Goal: Task Accomplishment & Management: Use online tool/utility

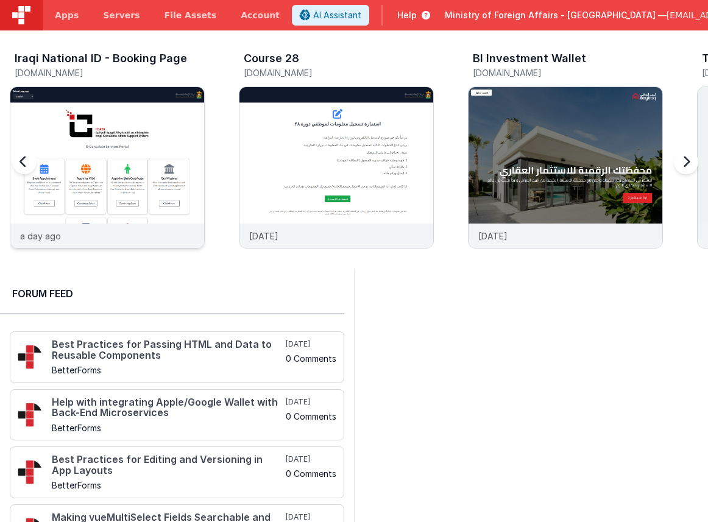
click at [179, 156] on img at bounding box center [107, 184] width 194 height 194
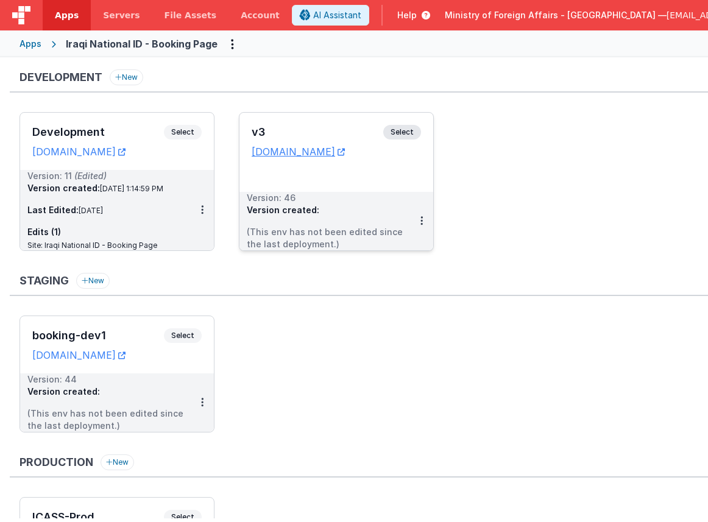
click at [388, 130] on span "Select" at bounding box center [402, 132] width 38 height 15
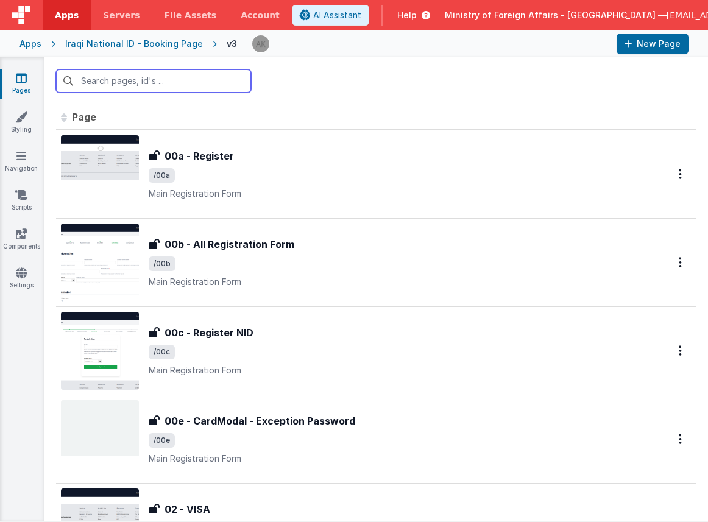
click at [129, 79] on input "text" at bounding box center [153, 80] width 195 height 23
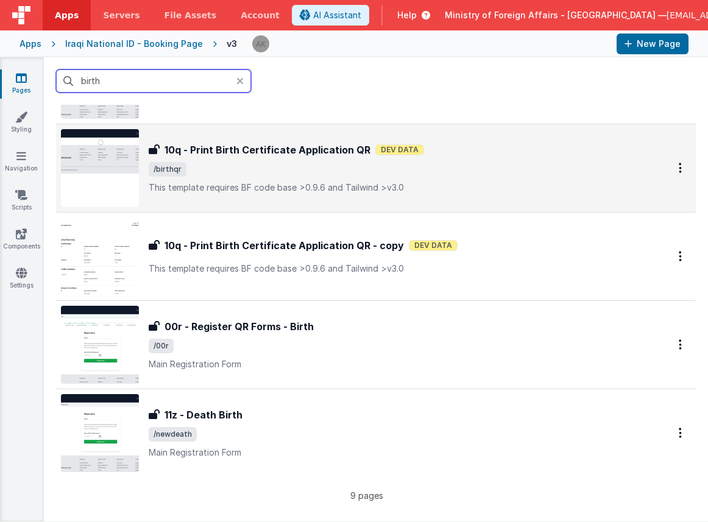
scroll to position [439, 0]
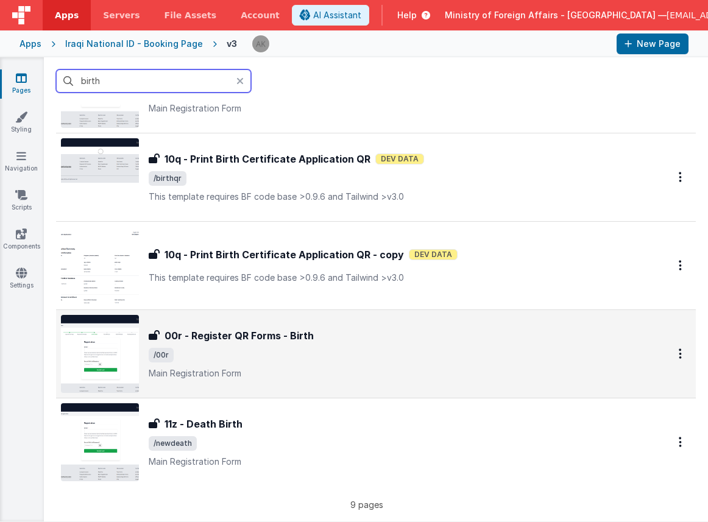
type input "birth"
click at [120, 329] on img at bounding box center [100, 354] width 78 height 78
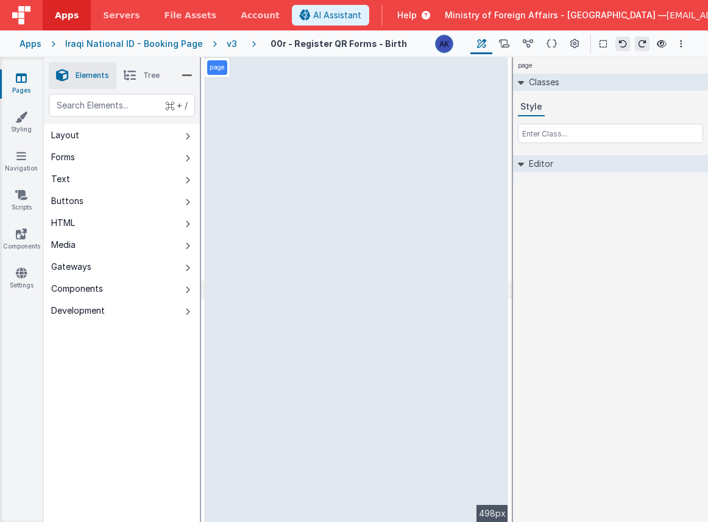
select select "regexp"
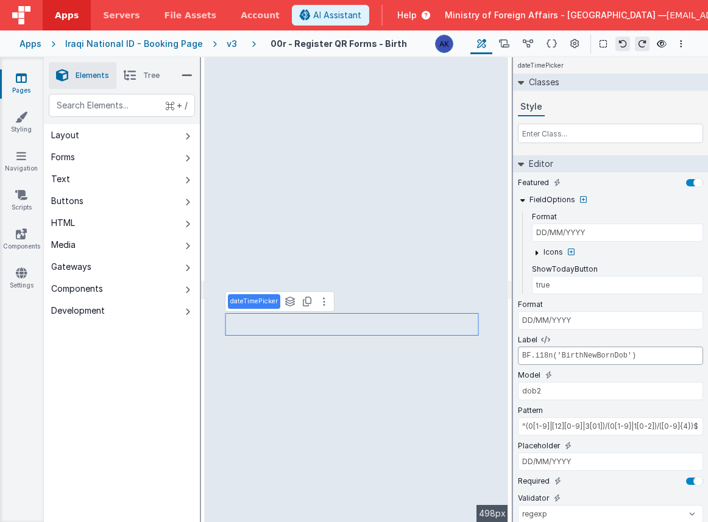
click at [587, 355] on input "BF.i18n('BirthNewBornDob')" at bounding box center [610, 356] width 185 height 18
click at [553, 40] on icon at bounding box center [552, 44] width 10 height 13
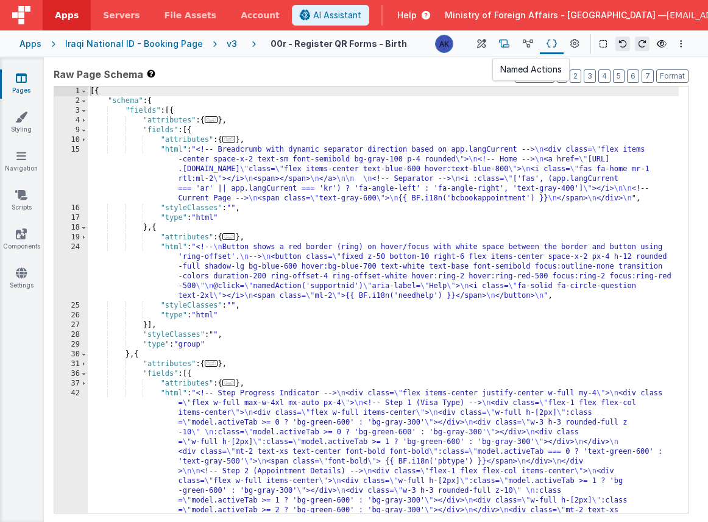
click at [508, 46] on icon at bounding box center [504, 44] width 10 height 13
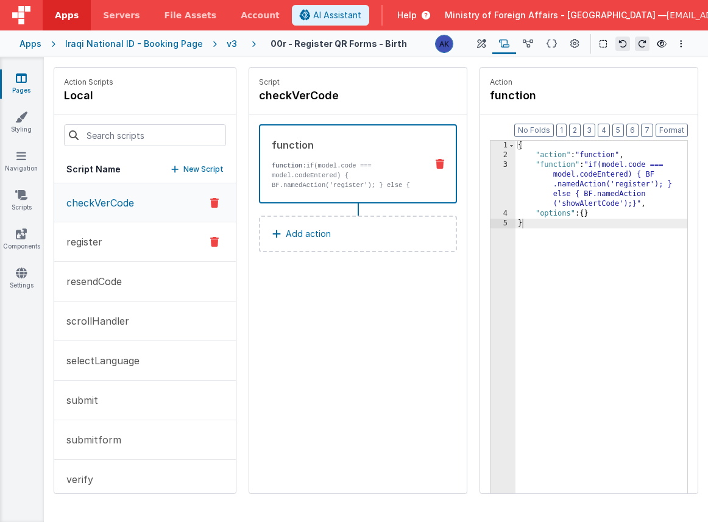
click at [160, 230] on button "register" at bounding box center [145, 242] width 182 height 40
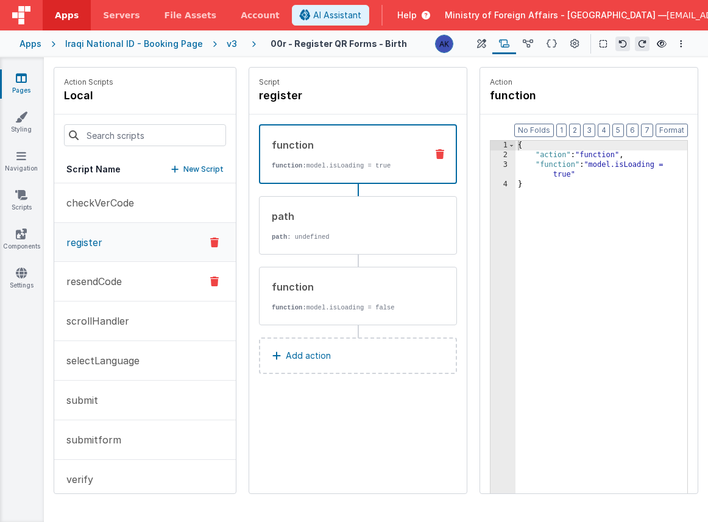
click at [147, 269] on button "resendCode" at bounding box center [145, 282] width 182 height 40
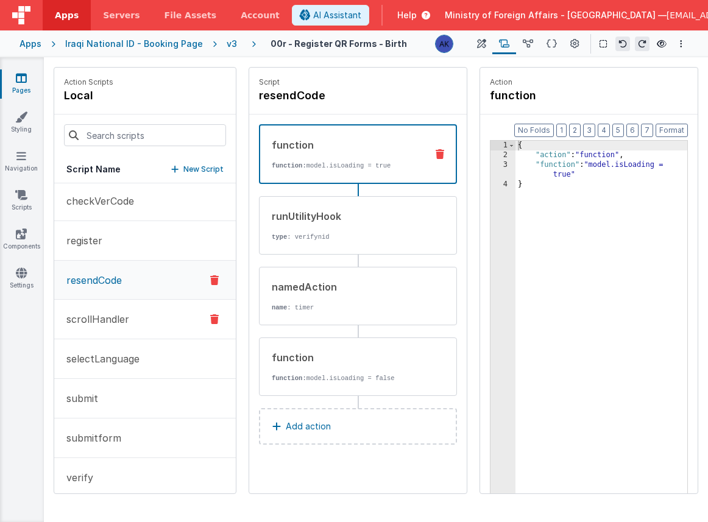
scroll to position [3, 0]
click at [129, 400] on button "submit" at bounding box center [145, 398] width 182 height 40
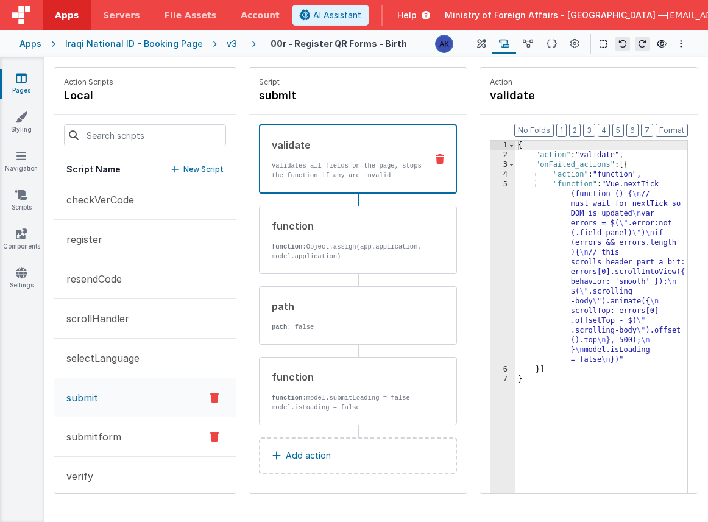
click at [127, 426] on button "submitform" at bounding box center [145, 437] width 182 height 40
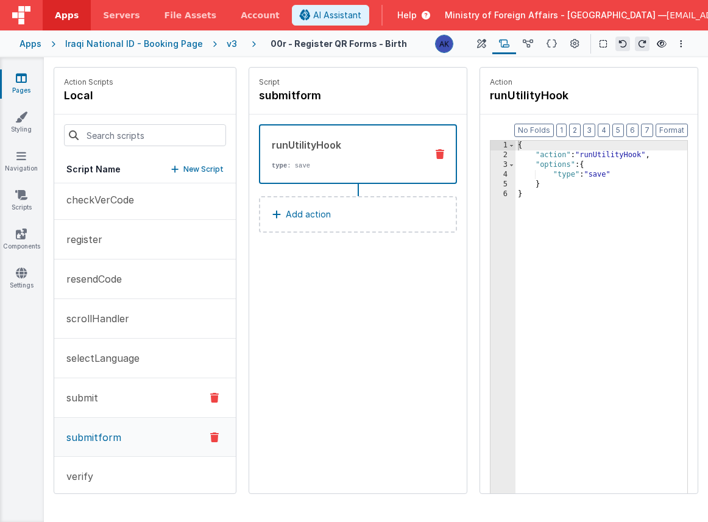
scroll to position [16, 0]
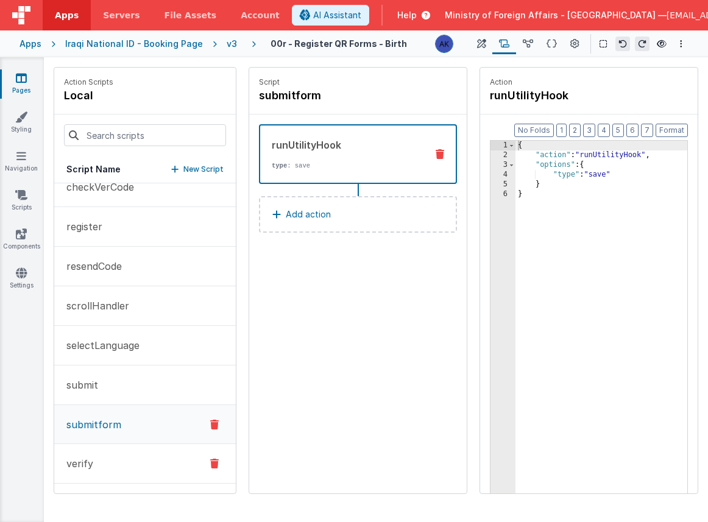
click at [112, 462] on button "verify" at bounding box center [145, 464] width 182 height 40
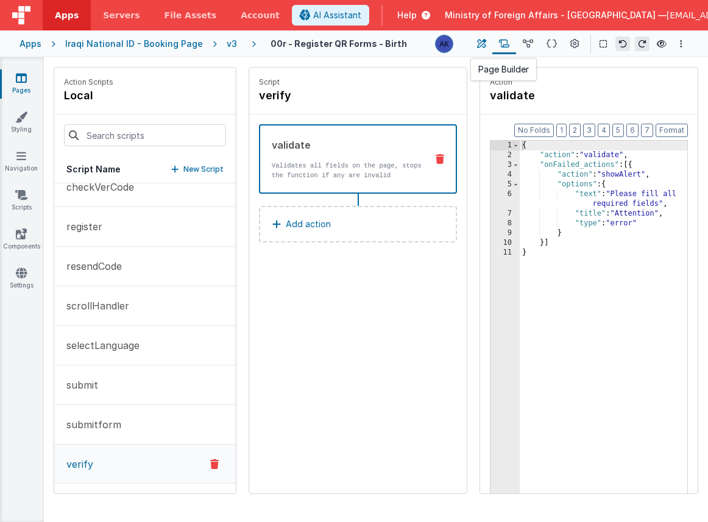
click at [486, 49] on icon at bounding box center [481, 44] width 9 height 13
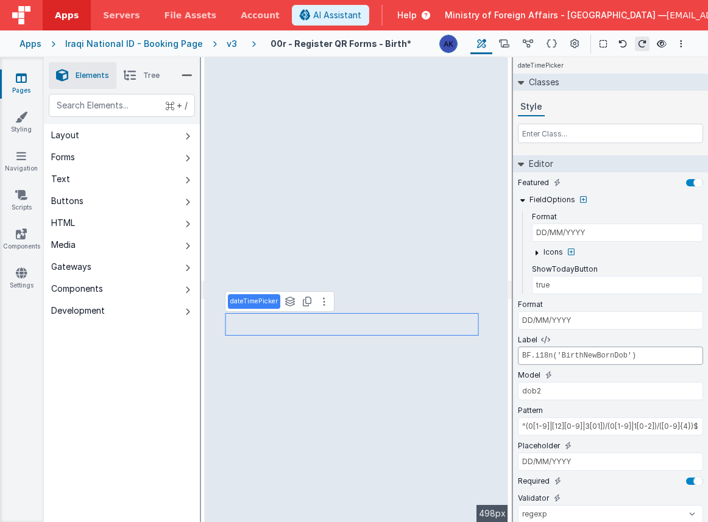
click at [590, 356] on input "BF.i18n('BirthNewBornDob')" at bounding box center [610, 356] width 185 height 18
paste input "gsd"
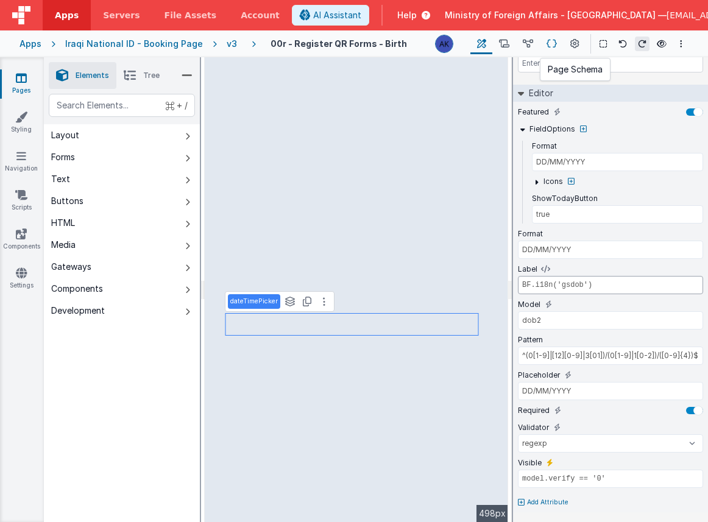
type input "BF.i18n('gsdob')"
click at [551, 49] on icon at bounding box center [552, 44] width 10 height 13
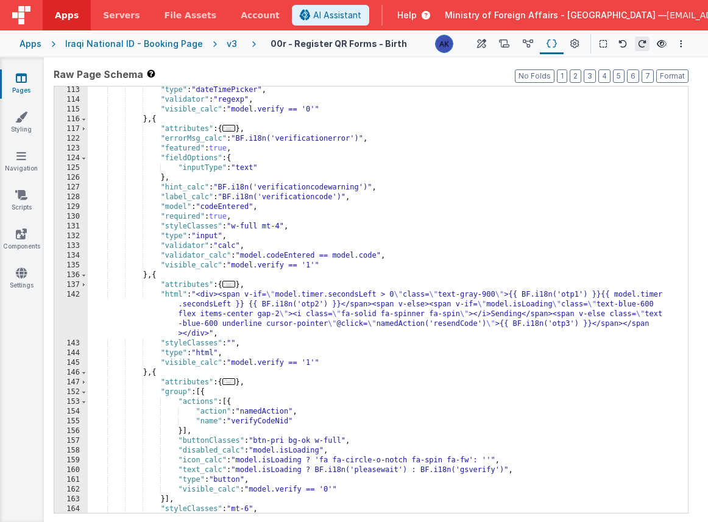
scroll to position [1063, 0]
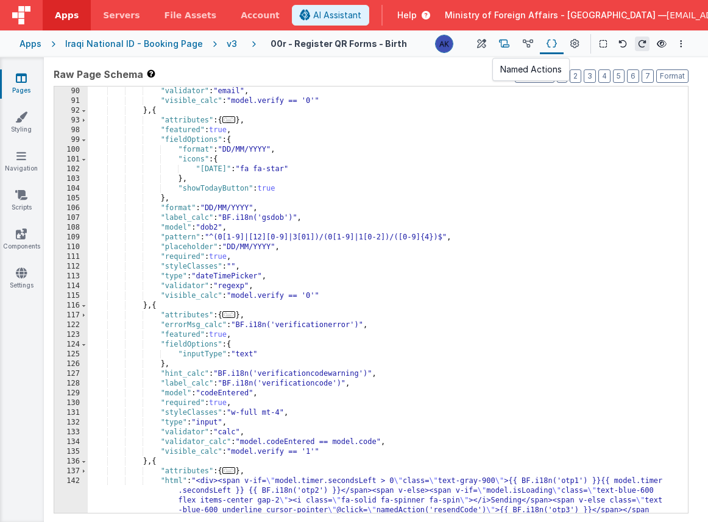
click at [508, 46] on icon at bounding box center [504, 44] width 10 height 13
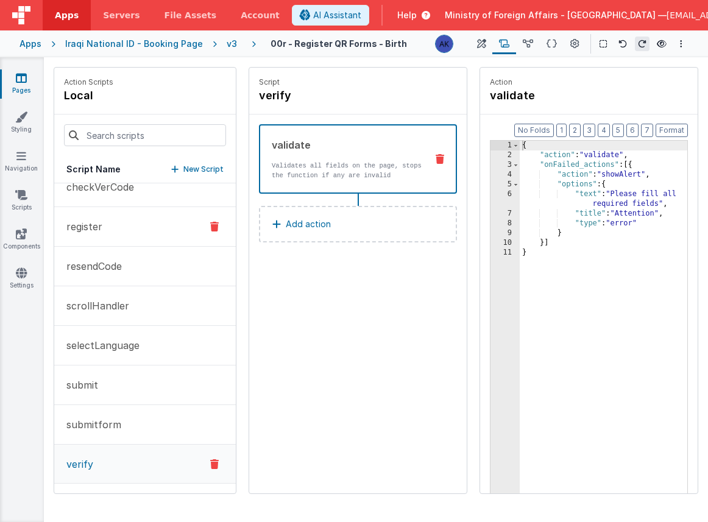
click at [132, 222] on button "register" at bounding box center [145, 227] width 182 height 40
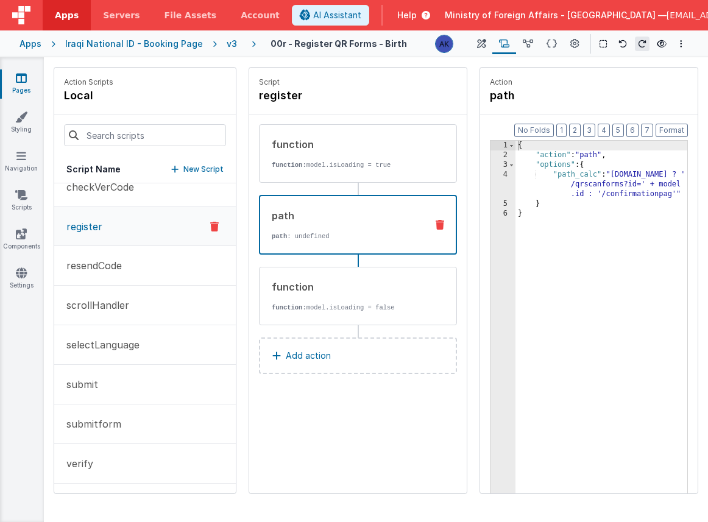
click at [308, 244] on div "path path : undefined" at bounding box center [358, 225] width 198 height 60
click at [228, 43] on div "v3" at bounding box center [234, 44] width 15 height 12
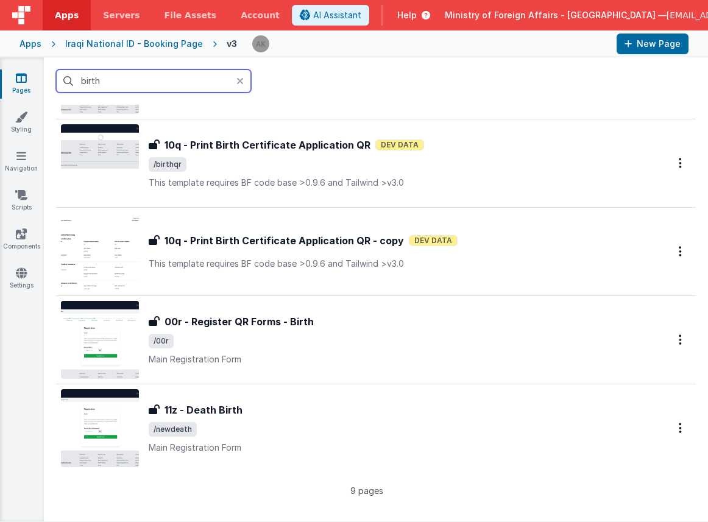
scroll to position [462, 0]
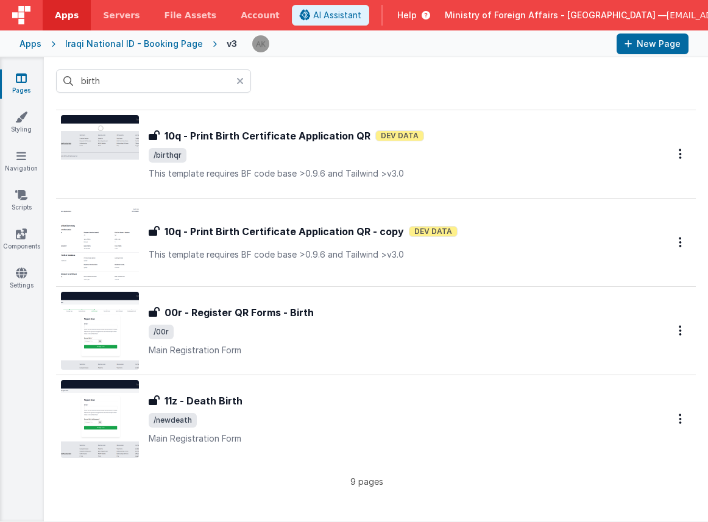
click at [243, 82] on icon at bounding box center [239, 81] width 7 height 10
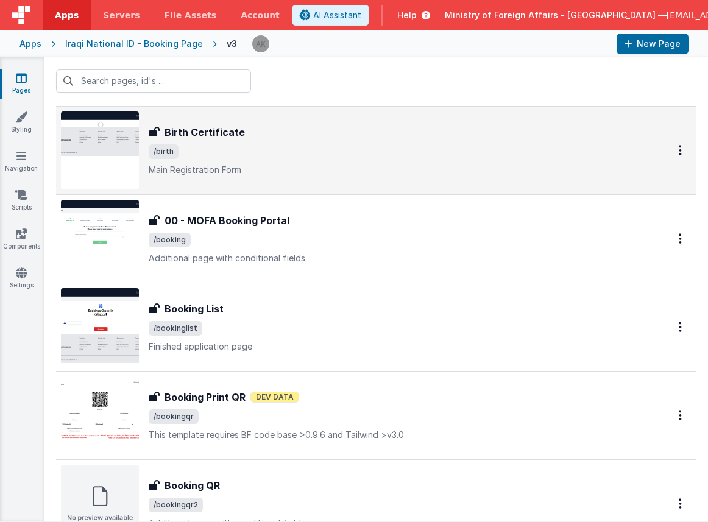
scroll to position [1633, 0]
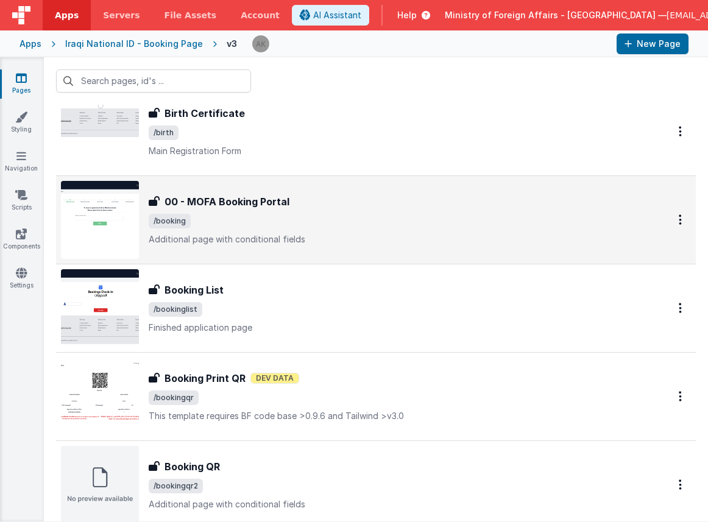
click at [127, 251] on img at bounding box center [100, 220] width 78 height 78
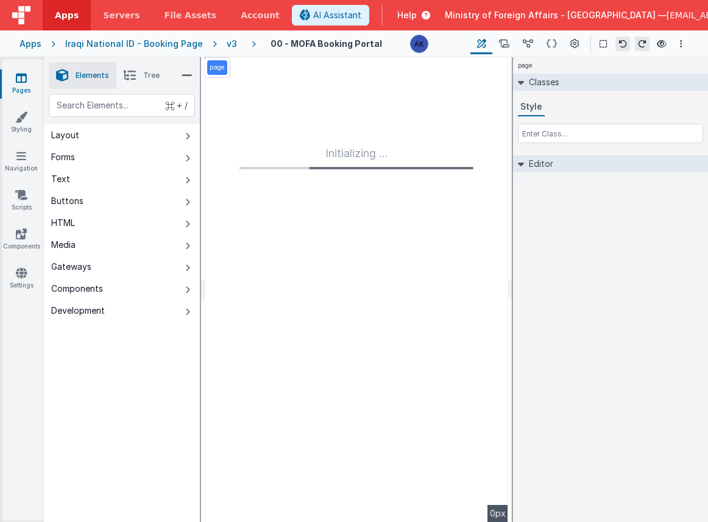
click at [227, 45] on div "v3" at bounding box center [234, 44] width 15 height 12
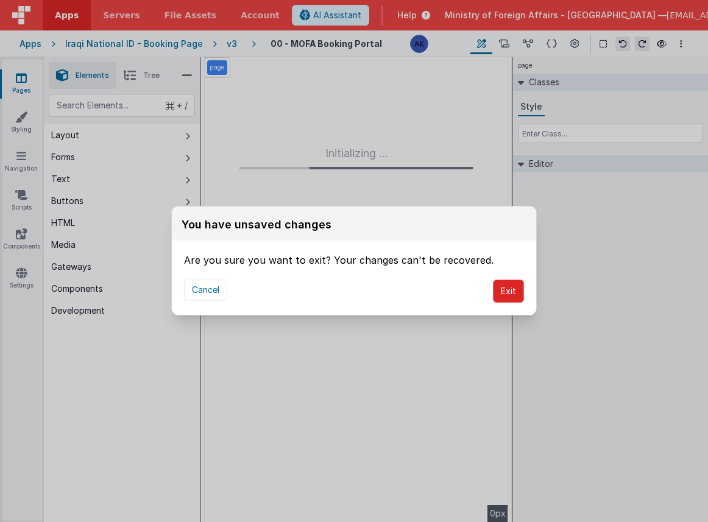
click at [502, 292] on button "Exit" at bounding box center [508, 291] width 31 height 23
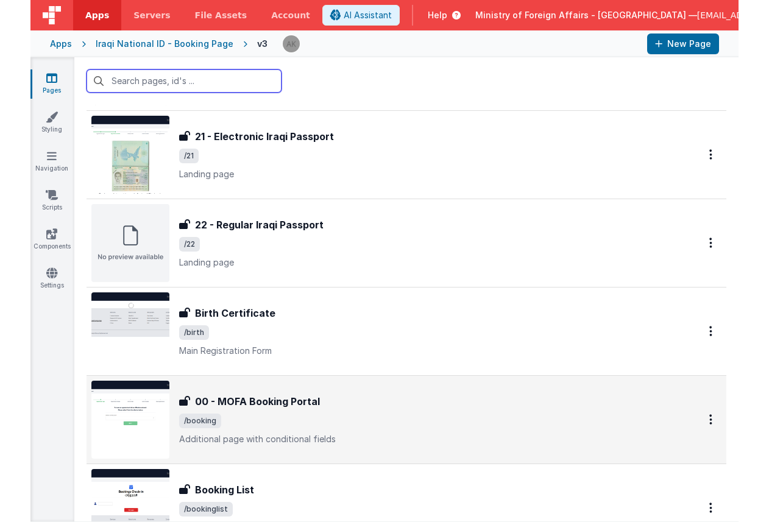
scroll to position [1434, 0]
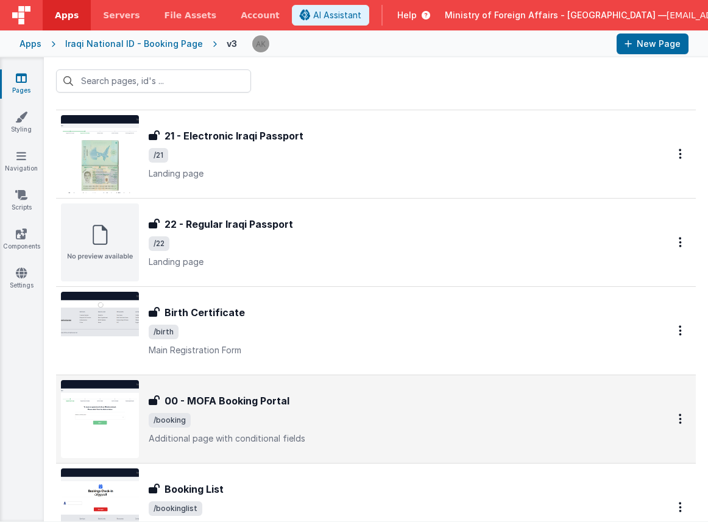
click at [118, 392] on img at bounding box center [100, 419] width 78 height 78
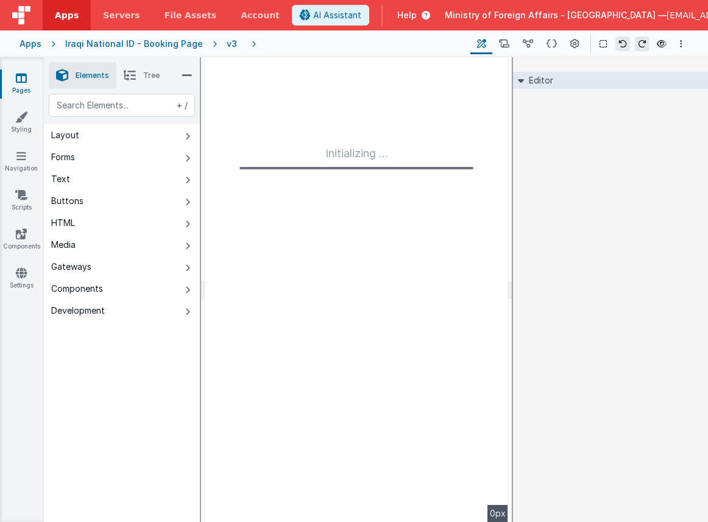
click at [227, 44] on div "v3" at bounding box center [234, 44] width 15 height 12
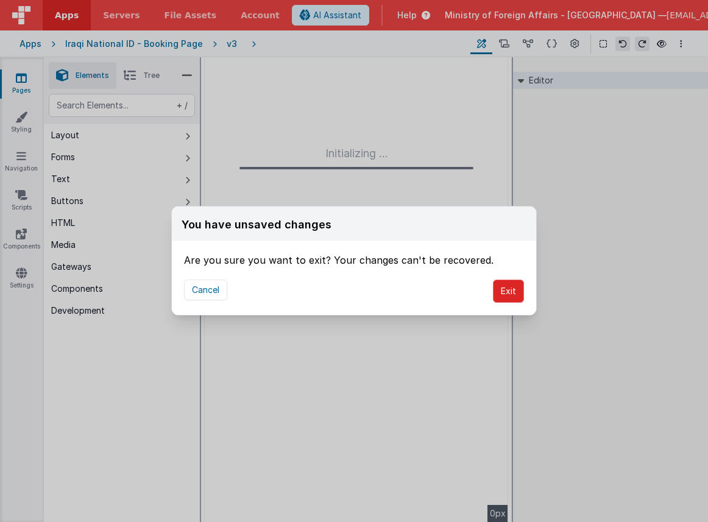
click at [506, 292] on button "Exit" at bounding box center [508, 291] width 31 height 23
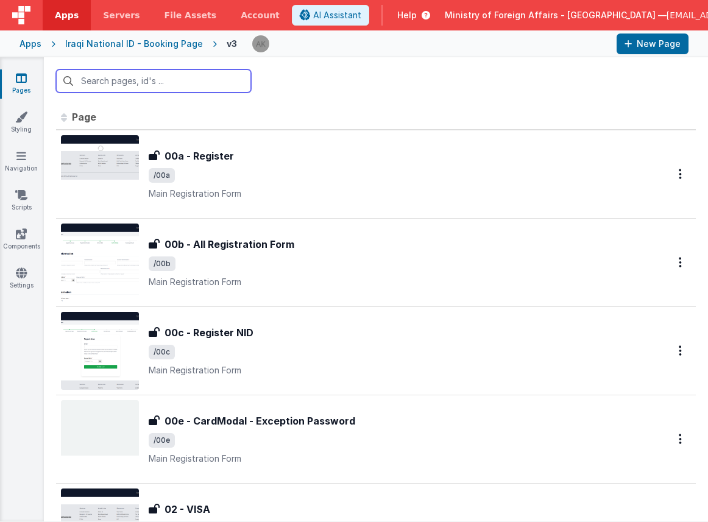
click at [166, 79] on input "text" at bounding box center [153, 80] width 195 height 23
type input "b"
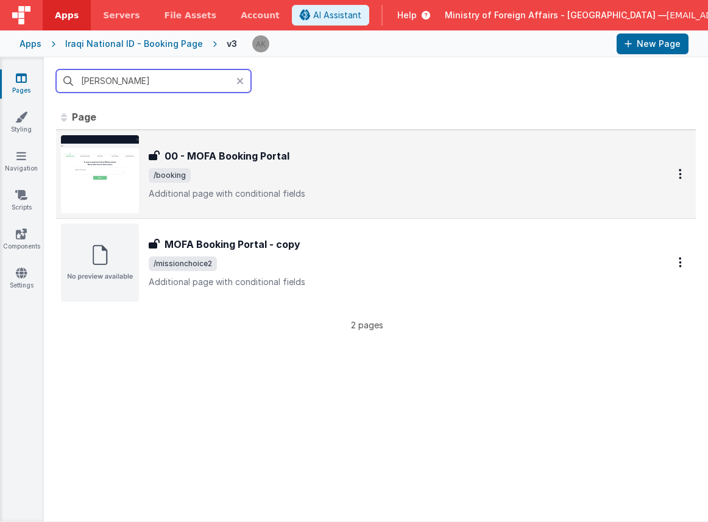
type input "[PERSON_NAME]"
click at [115, 180] on img at bounding box center [100, 174] width 78 height 78
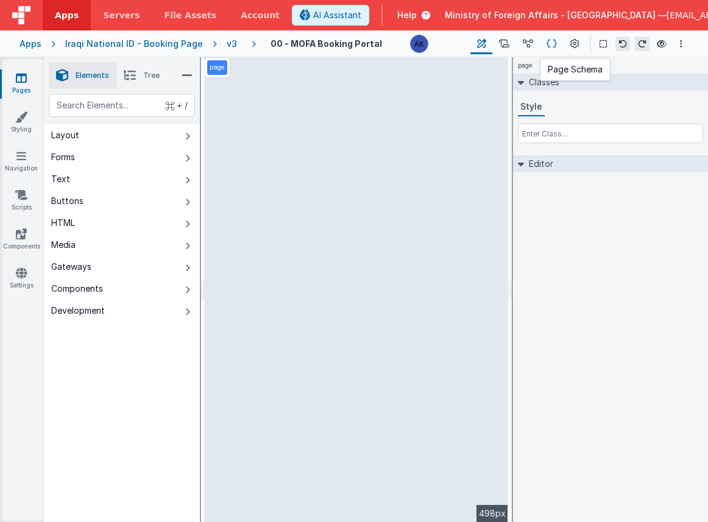
click at [550, 41] on icon at bounding box center [552, 44] width 10 height 13
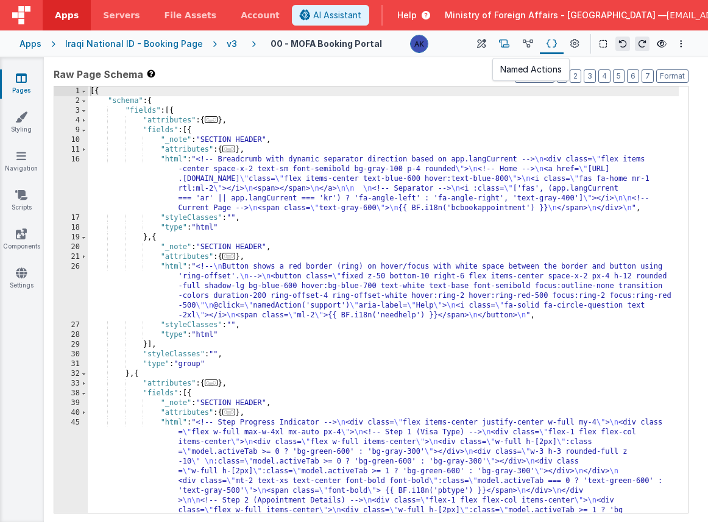
click at [503, 39] on icon at bounding box center [504, 44] width 10 height 13
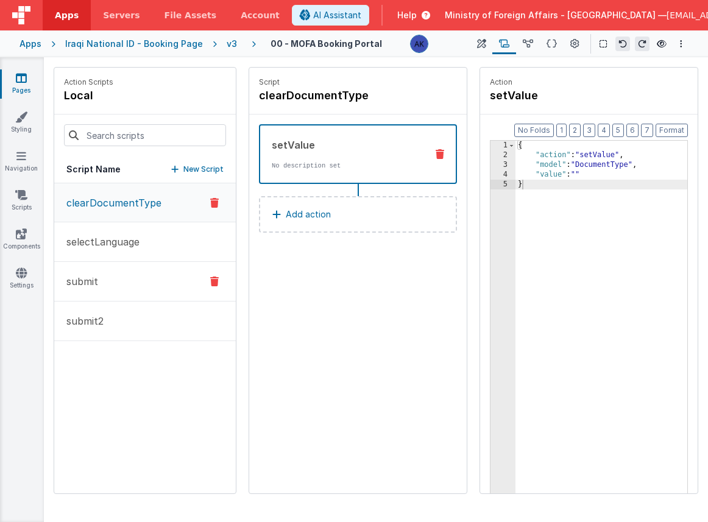
click at [166, 276] on button "submit" at bounding box center [145, 282] width 182 height 40
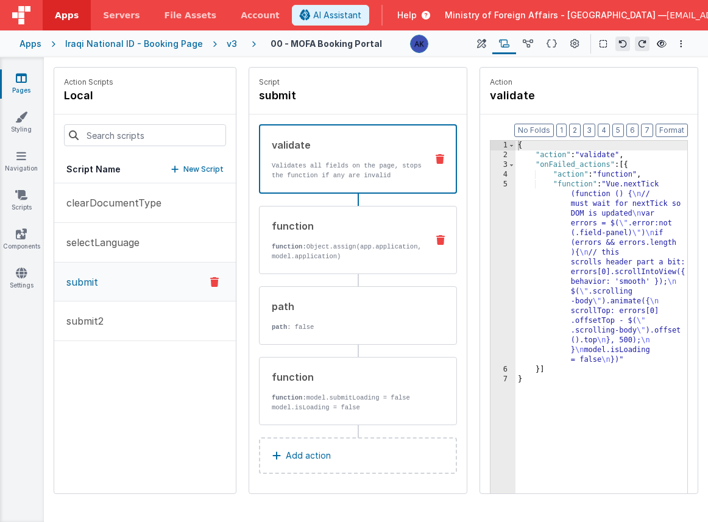
click at [346, 246] on p "function: Object.assign(app.application, model.application)" at bounding box center [348, 251] width 152 height 19
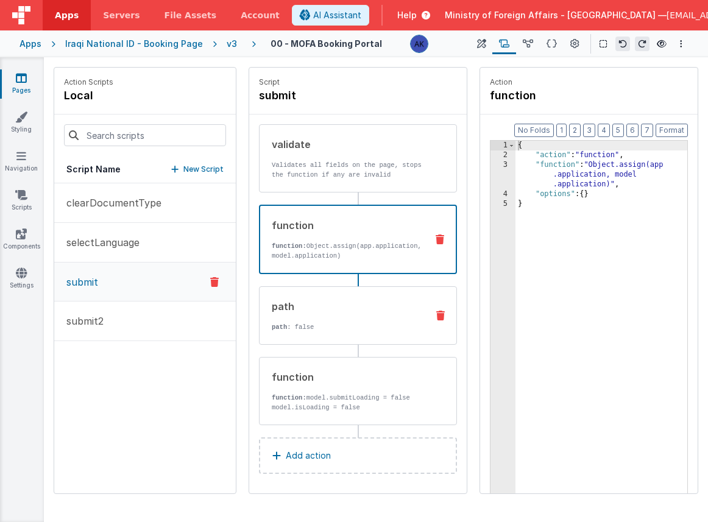
click at [339, 324] on div "path path : false" at bounding box center [342, 315] width 164 height 33
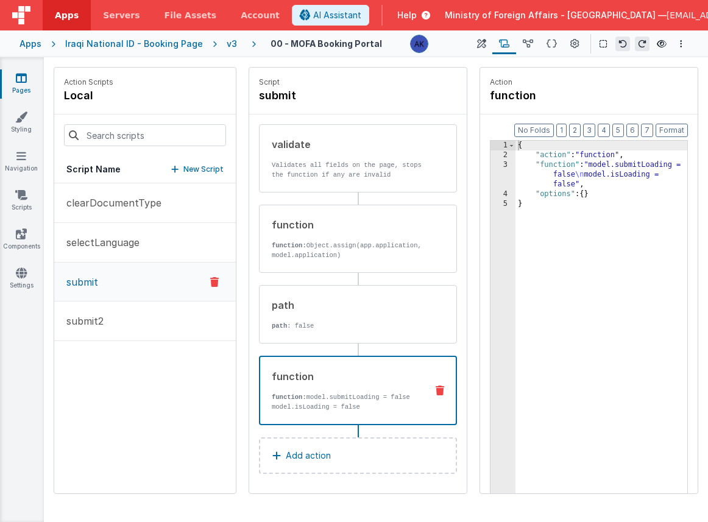
click at [342, 384] on div "function" at bounding box center [347, 376] width 151 height 15
click at [149, 317] on button "submit2" at bounding box center [145, 322] width 182 height 40
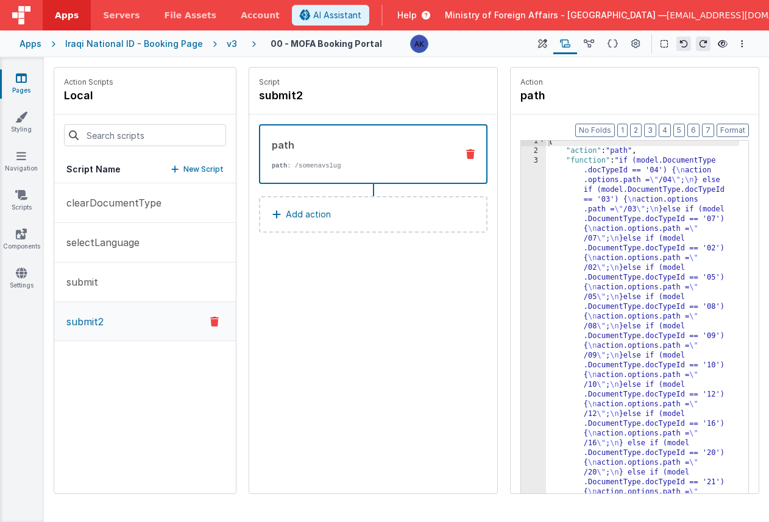
scroll to position [7, 0]
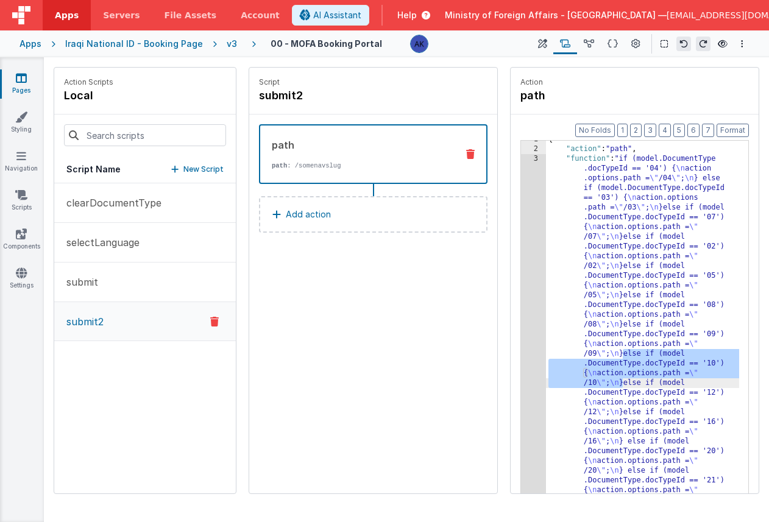
drag, startPoint x: 623, startPoint y: 355, endPoint x: 625, endPoint y: 380, distance: 24.4
click at [625, 380] on div "{ "action" : "path" , "function" : "if (model.DocumentType .docTypeId == '04') …" at bounding box center [642, 340] width 193 height 410
click at [624, 381] on div "{ "action" : "path" , "function" : "if (model.DocumentType .docTypeId == '04') …" at bounding box center [642, 340] width 193 height 410
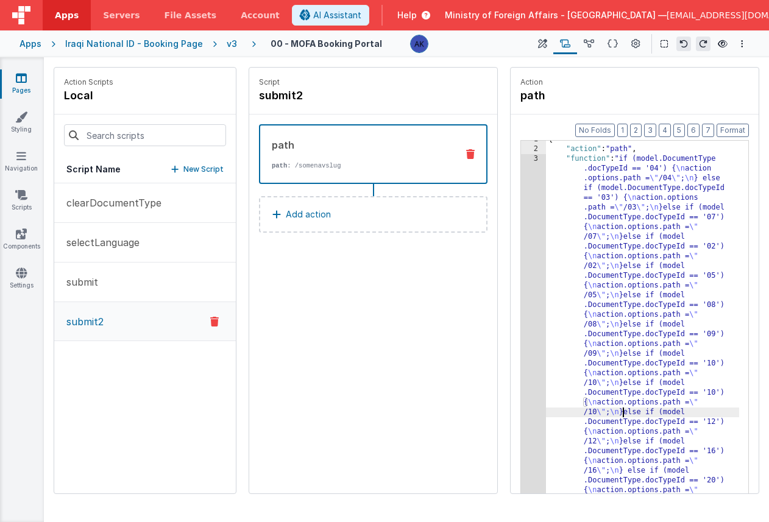
click at [391, 271] on div "Script submit2 path path : /somenavslug Add action" at bounding box center [373, 281] width 248 height 426
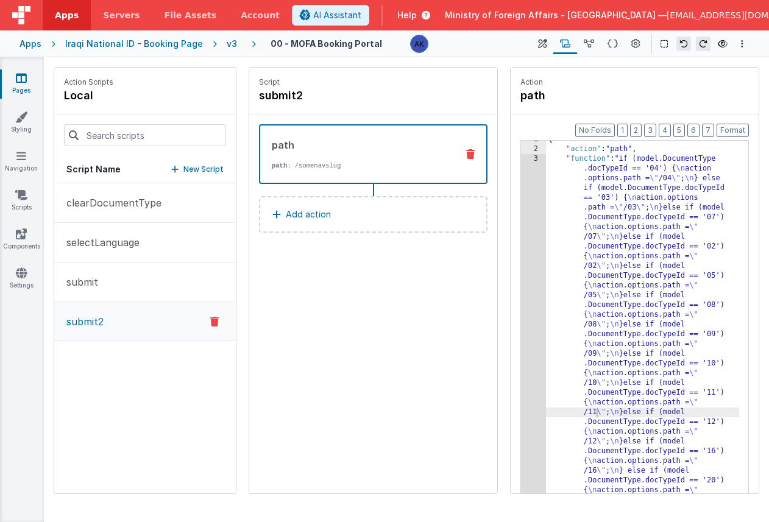
click at [227, 46] on div "v3" at bounding box center [234, 44] width 15 height 12
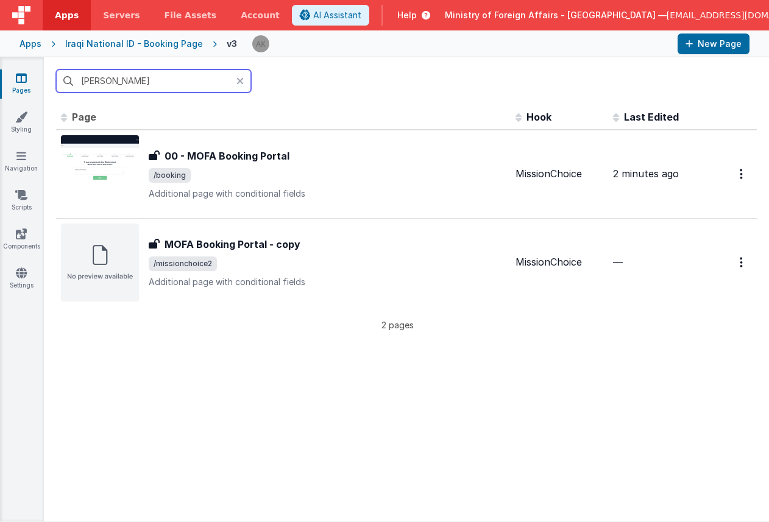
click at [179, 85] on input "[PERSON_NAME]" at bounding box center [153, 80] width 195 height 23
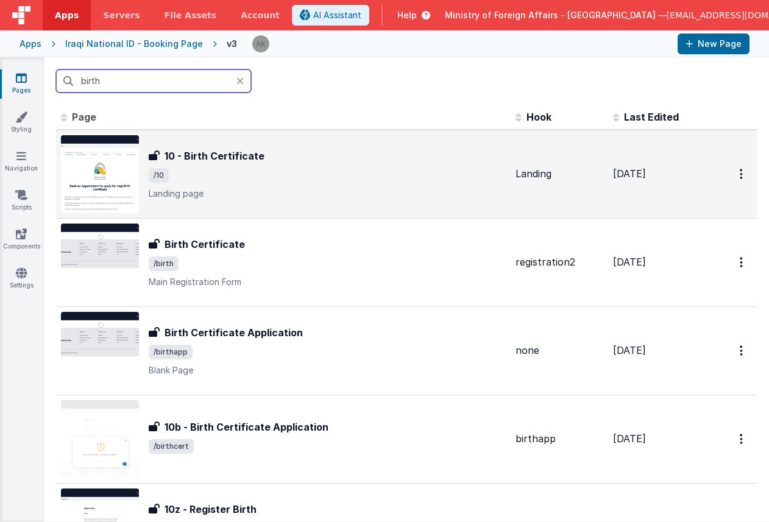
type input "birth"
click at [126, 165] on img at bounding box center [100, 174] width 78 height 78
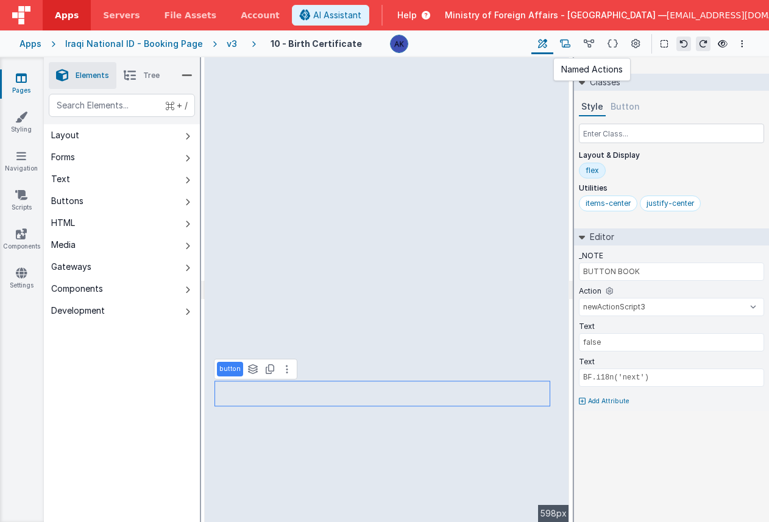
click at [572, 44] on button at bounding box center [565, 44] width 24 height 21
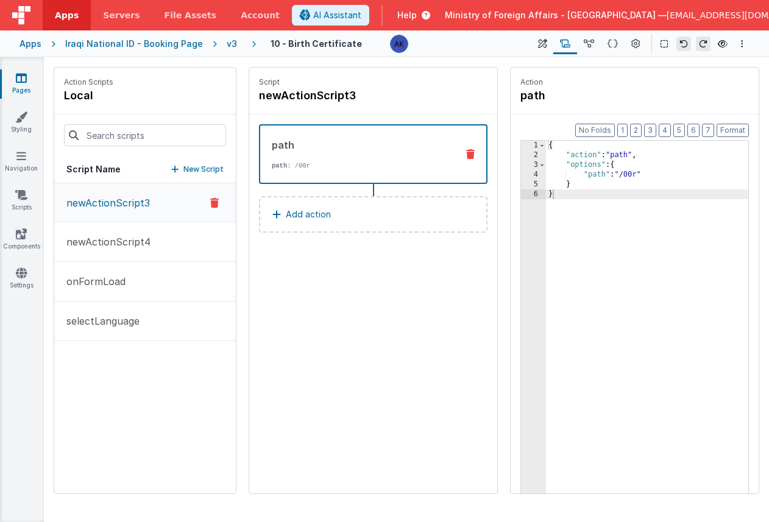
click at [227, 44] on div "v3" at bounding box center [234, 44] width 15 height 12
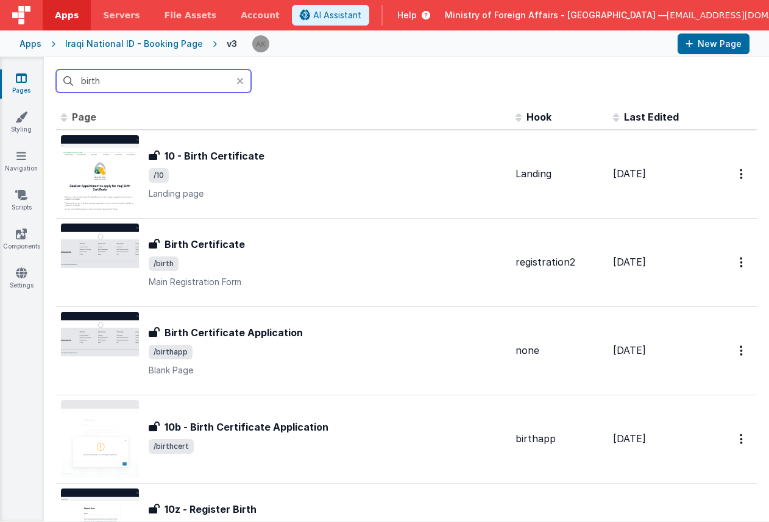
click at [172, 82] on input "birth" at bounding box center [153, 80] width 195 height 23
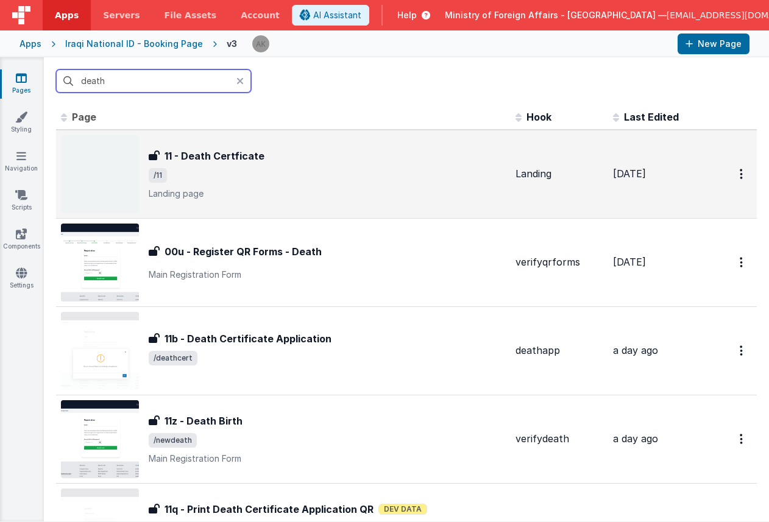
type input "death"
click at [102, 166] on img at bounding box center [100, 174] width 78 height 78
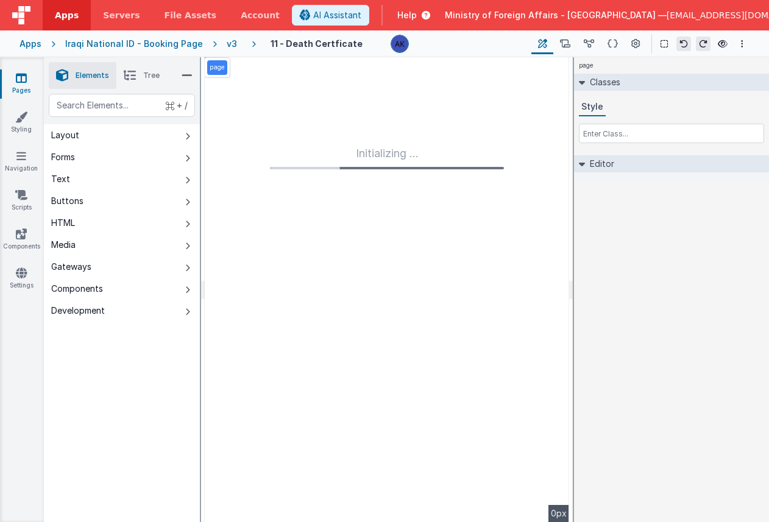
click at [227, 45] on div "v3" at bounding box center [234, 44] width 15 height 12
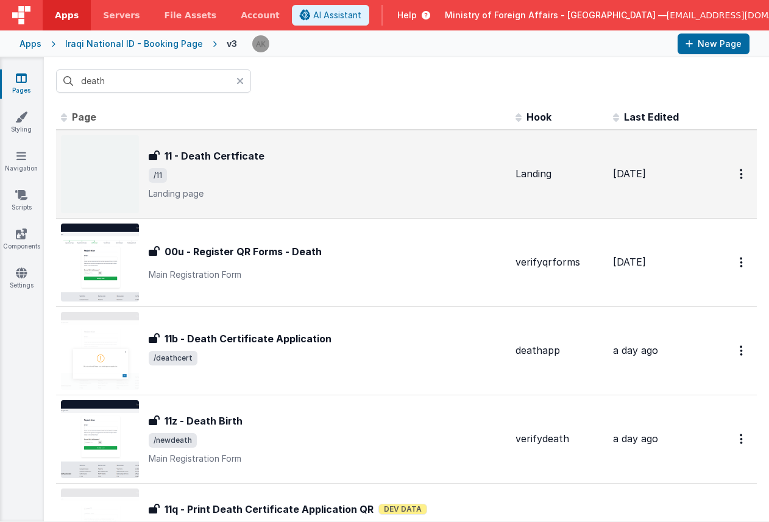
click at [127, 154] on img at bounding box center [100, 174] width 78 height 78
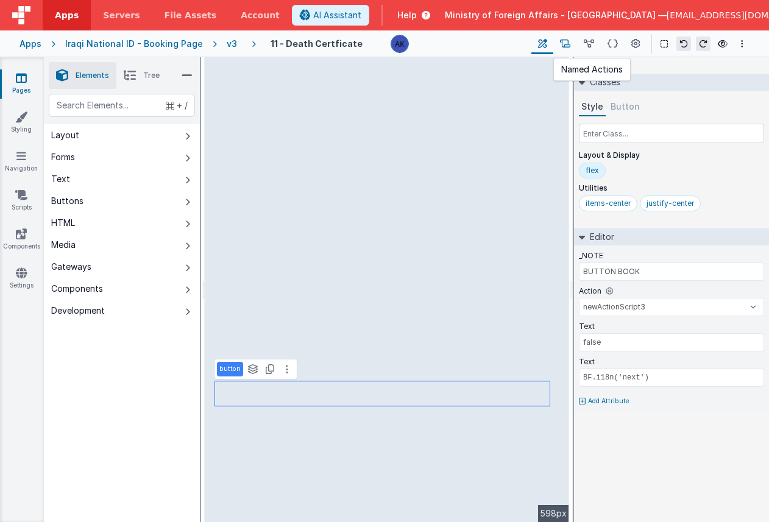
click at [569, 44] on icon at bounding box center [565, 44] width 10 height 13
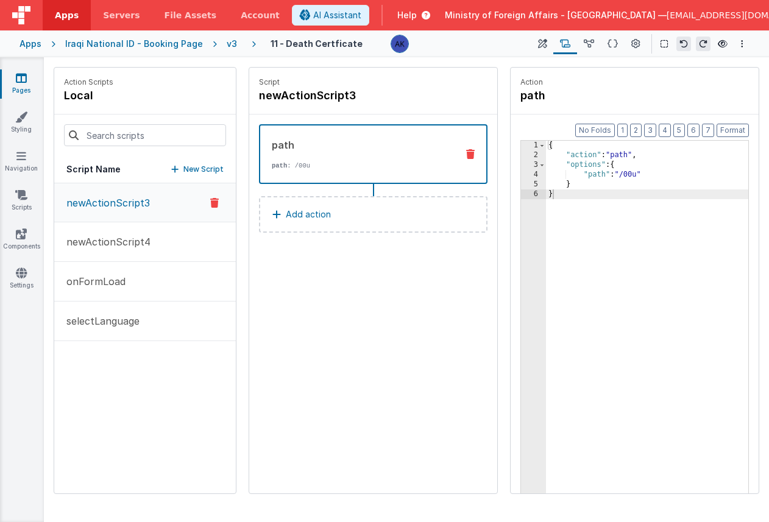
click at [639, 175] on div "{ "action" : "path" , "options" : { "path" : "/00u" } }" at bounding box center [647, 346] width 202 height 410
click at [572, 97] on h4 "path" at bounding box center [611, 95] width 183 height 17
click at [227, 43] on div "v3" at bounding box center [234, 44] width 15 height 12
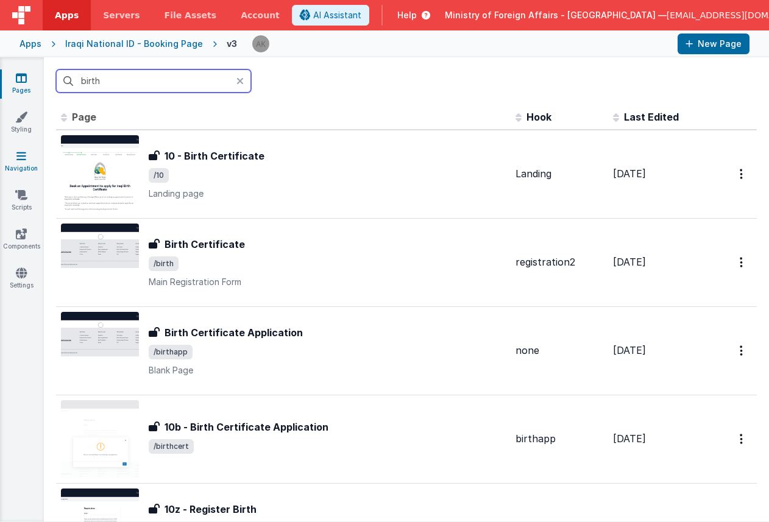
type input "birth"
click at [24, 154] on icon at bounding box center [21, 156] width 10 height 12
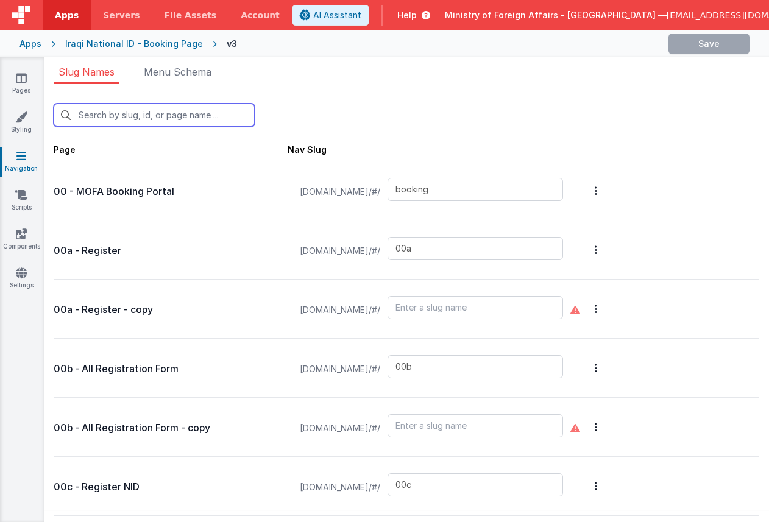
click at [115, 119] on input "text" at bounding box center [154, 115] width 201 height 23
type input "1"
type input "00r"
type input "qrscanforms"
type input "03"
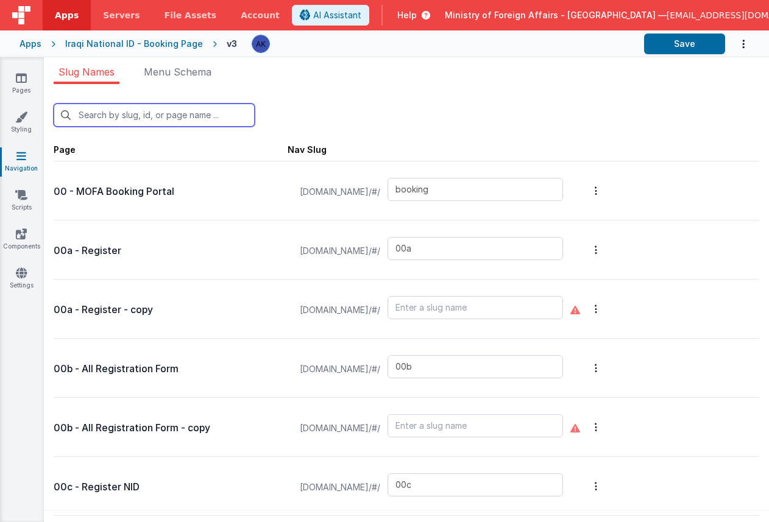
type input "04"
type input "05"
type input "07"
type input "08"
type input "09"
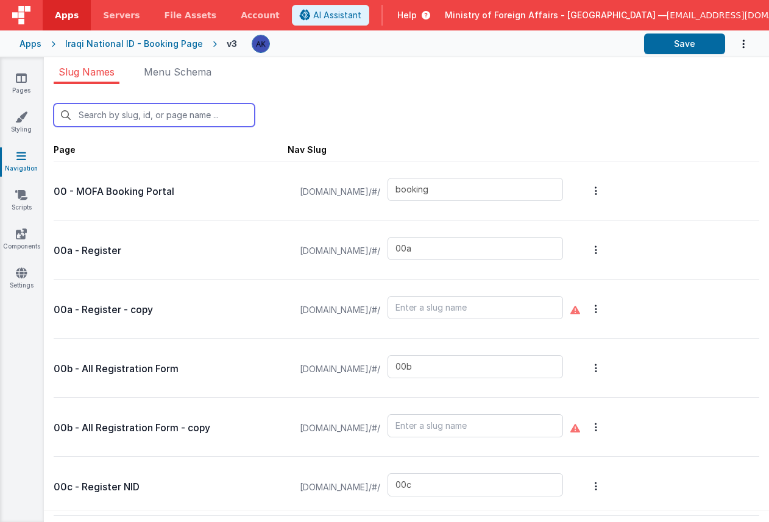
type input "10"
type input "birthcert"
type input "10i"
type input "birthqr"
type input "newbirth"
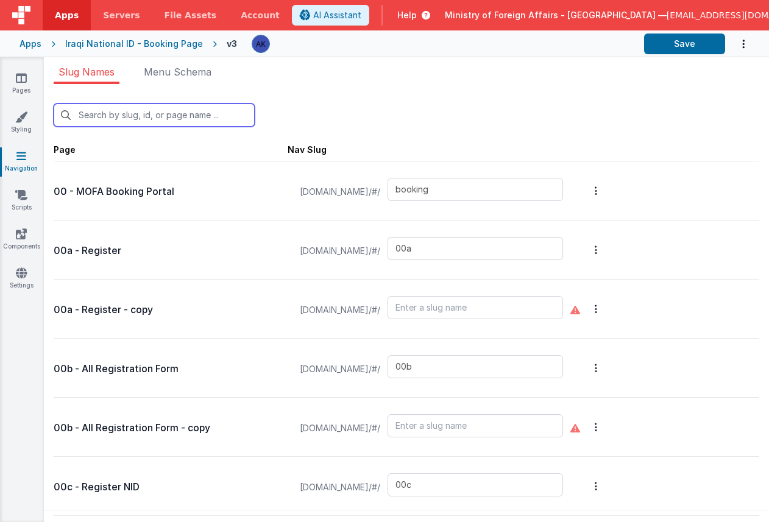
type input "11"
type input "deathcert"
type input "deathqr"
type input "newdeath"
type input "12"
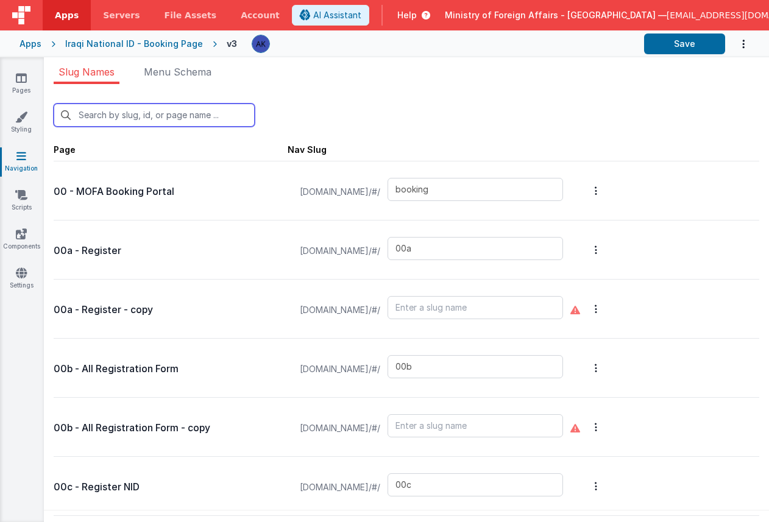
type input "16"
type input "qrscanner"
type input "21"
type input "test2"
type input "aboutus"
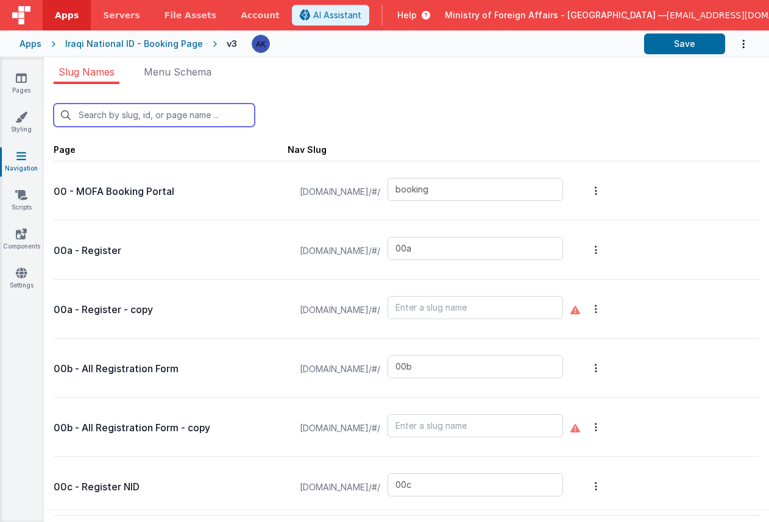
type input "authenticationservices"
type input "birthapp"
type input "bookinglist"
type input "bookinglistpos"
type input "confirmationpage"
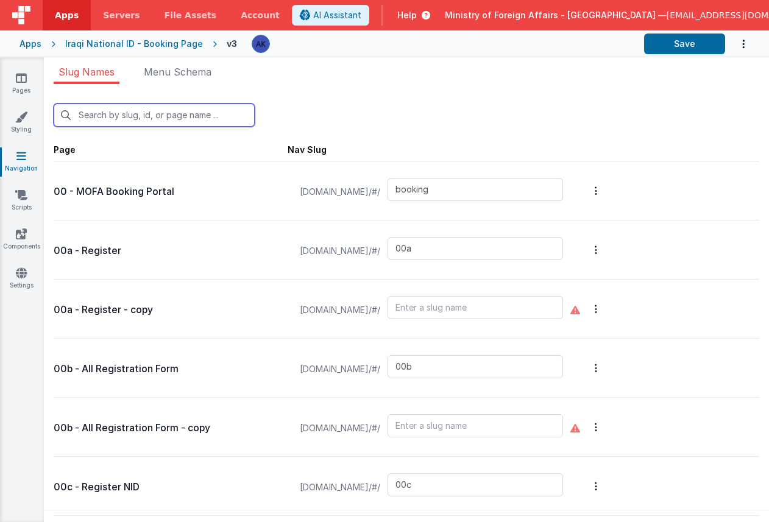
type input "bookingqr"
type input "bookingqrpos"
type input "bookingqr2"
type input "checkin"
type input "checkinpos"
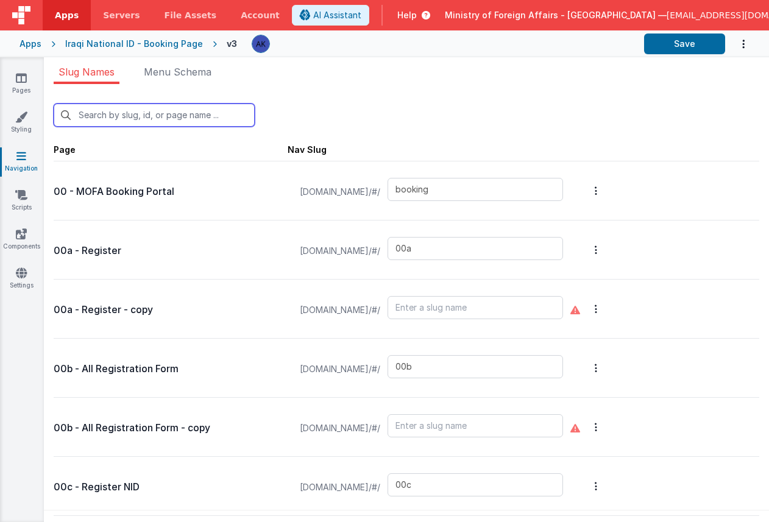
type input "consularservices"
type input "contactus"
type input "exception"
type input "exceptionqr"
type input "faq"
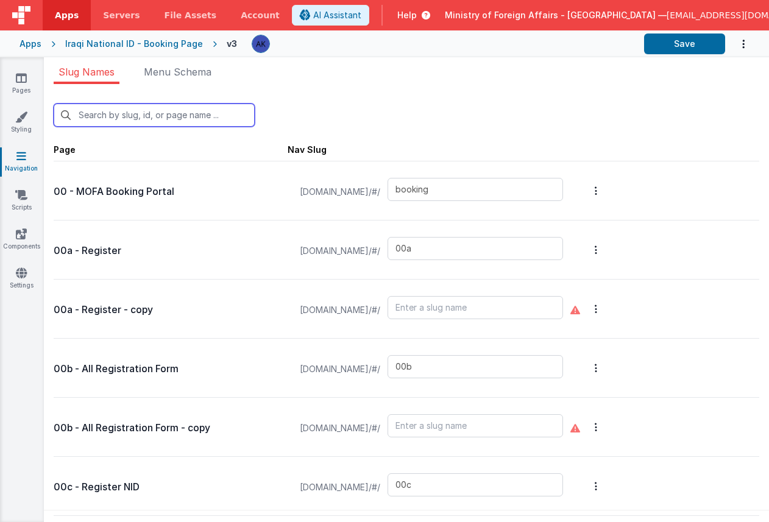
type input "t"
type input "default"
type input "missionchoice2"
type input "missions"
type input "[DEMOGRAPHIC_DATA]"
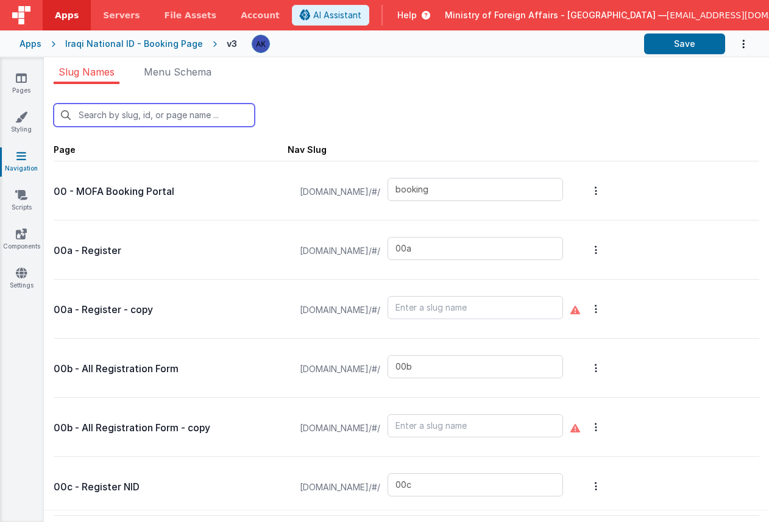
type input "offices"
type input "officesdetails"
type input "passportservices"
type input "scroll"
type input "confirmation"
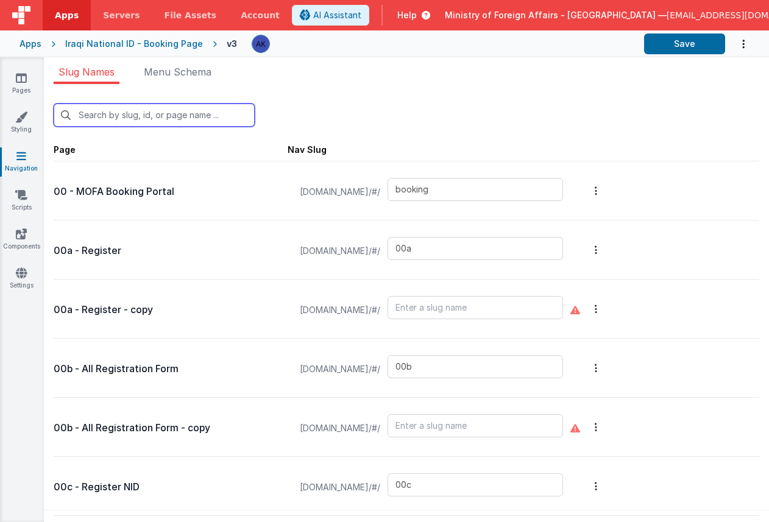
type input "defaultAR"
type input "test"
type input "test-login"
type input "visaapp"
type input "10"
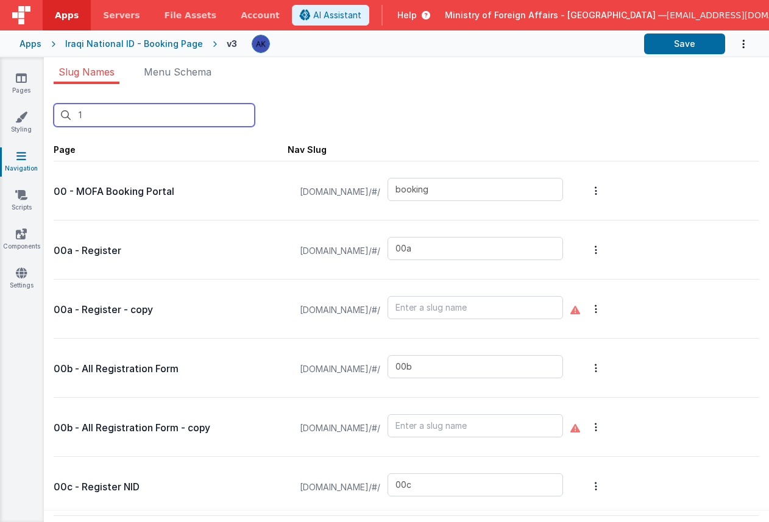
type input "03"
type input "04"
type input "10"
type input "birthcert"
type input "10i"
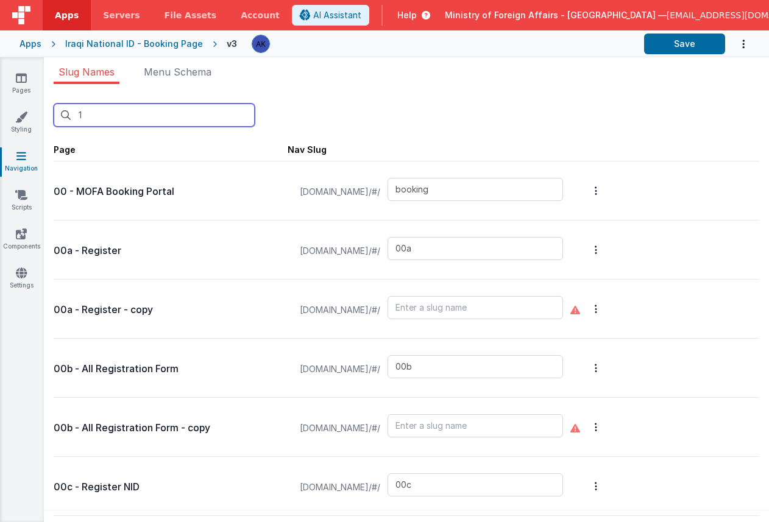
type input "birthqr"
type input "newbirth"
type input "bookinglist"
type input "bookingqrpos"
type input "bookingqr2"
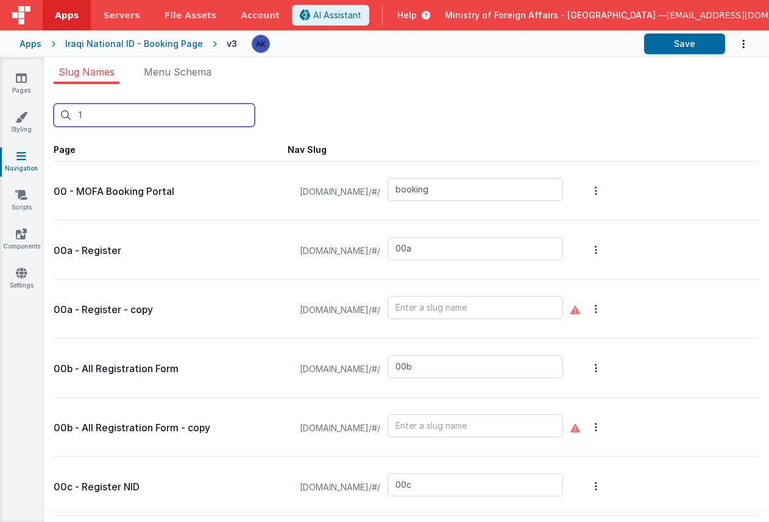
type input "exceptionqr"
type input "default"
type input "confirmation"
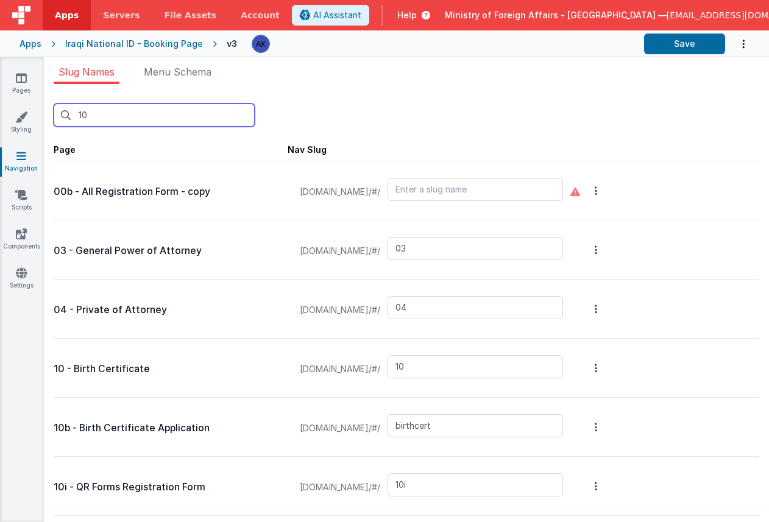
type input "10i"
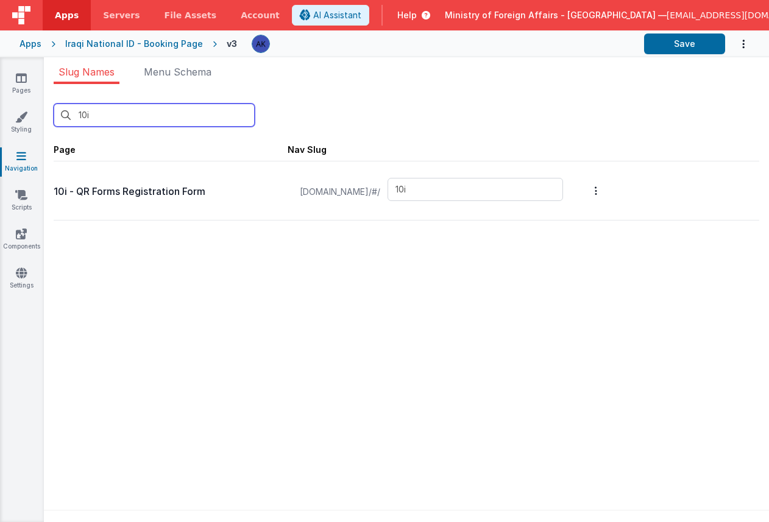
type input "10i"
click at [27, 88] on link "Pages" at bounding box center [21, 84] width 44 height 24
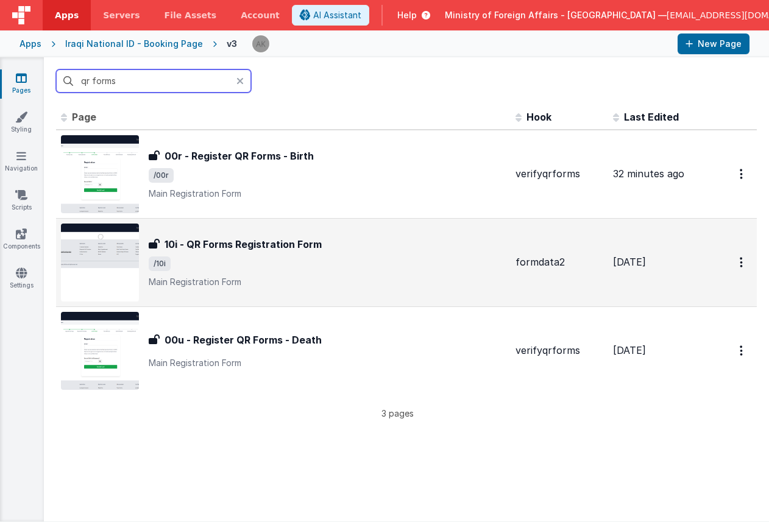
type input "qr forms"
click at [109, 249] on img at bounding box center [100, 263] width 78 height 78
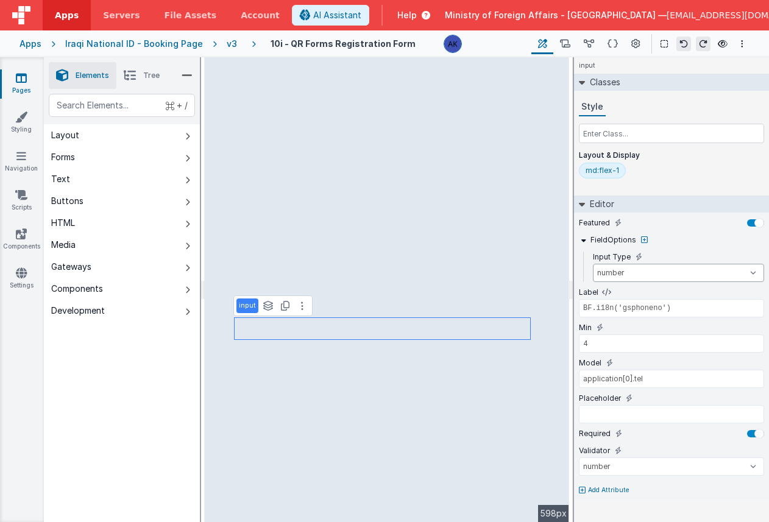
click at [645, 270] on select "text number password email" at bounding box center [678, 273] width 171 height 18
select select "text"
click at [593, 264] on select "text number password email" at bounding box center [678, 273] width 171 height 18
click at [640, 270] on select "text number password email" at bounding box center [678, 273] width 171 height 18
click at [593, 264] on select "text number password email" at bounding box center [678, 273] width 171 height 18
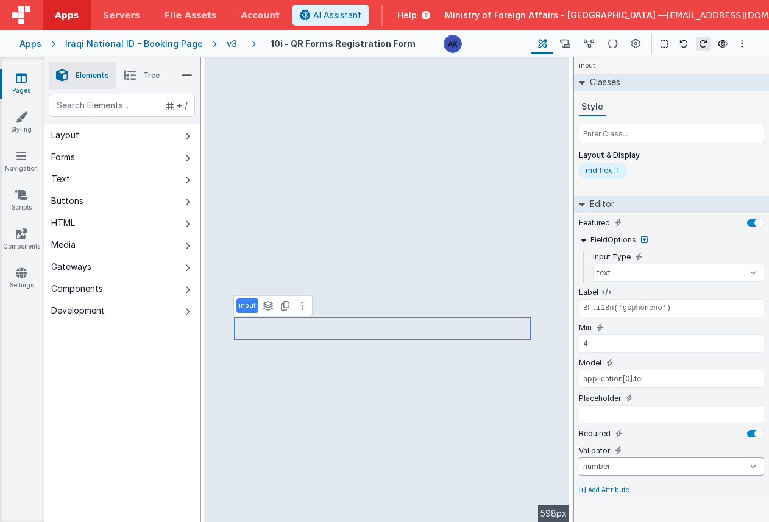
click at [612, 461] on select "number double string array date regexp email url creditCard alpha alphaNumeric …" at bounding box center [671, 467] width 185 height 18
select select "required"
click at [579, 458] on select "number double string array date regexp email url creditCard alpha alphaNumeric …" at bounding box center [671, 467] width 185 height 18
click at [227, 44] on div "v3" at bounding box center [234, 44] width 15 height 12
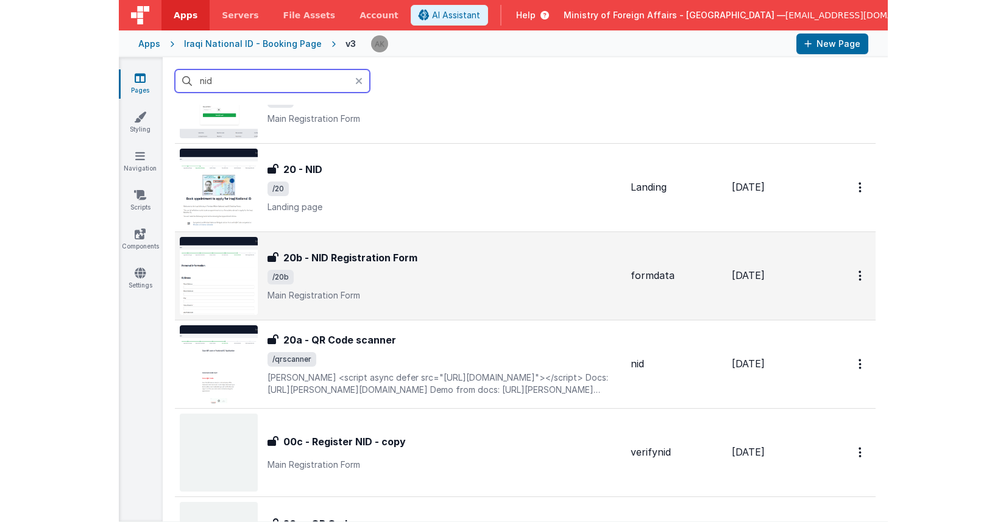
scroll to position [85, 0]
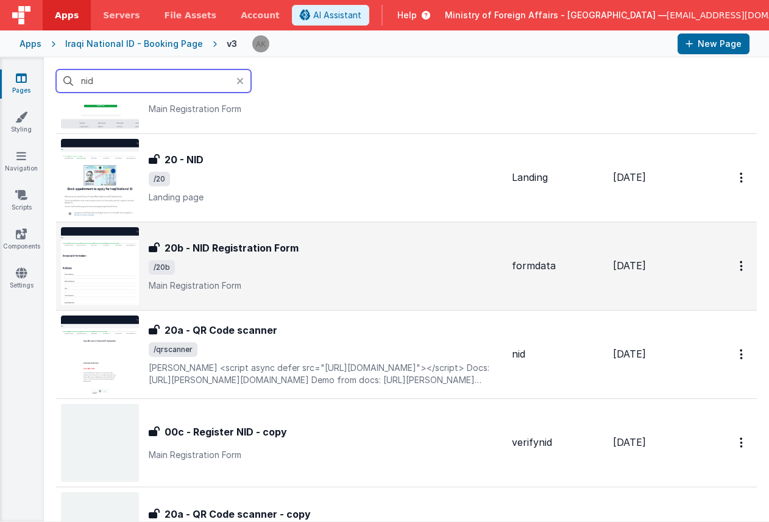
type input "nid"
click at [119, 268] on img at bounding box center [100, 266] width 78 height 78
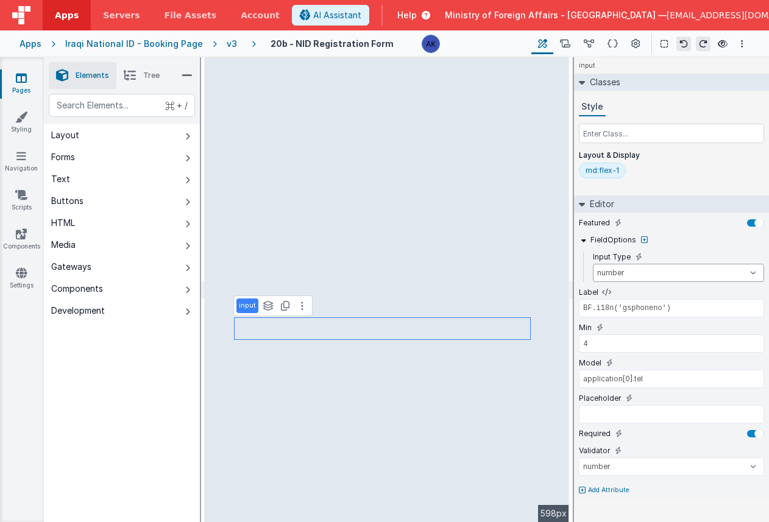
click at [633, 274] on select "text number password email" at bounding box center [678, 273] width 171 height 18
select select "text"
click at [593, 264] on select "text number password email" at bounding box center [678, 273] width 171 height 18
click at [631, 466] on select "number double string array date regexp email url creditCard alpha alphaNumeric …" at bounding box center [671, 467] width 185 height 18
select select "required"
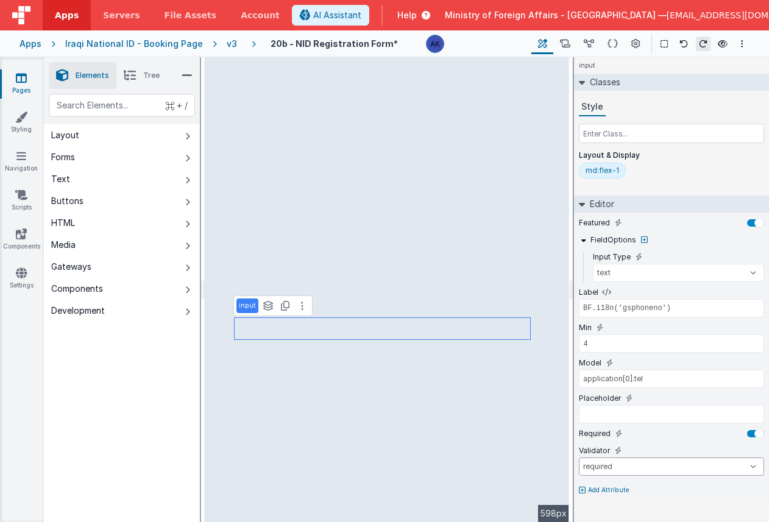
click at [579, 458] on select "number double string array date regexp email url creditCard alpha alphaNumeric …" at bounding box center [671, 467] width 185 height 18
click at [227, 42] on div "v3" at bounding box center [234, 44] width 15 height 12
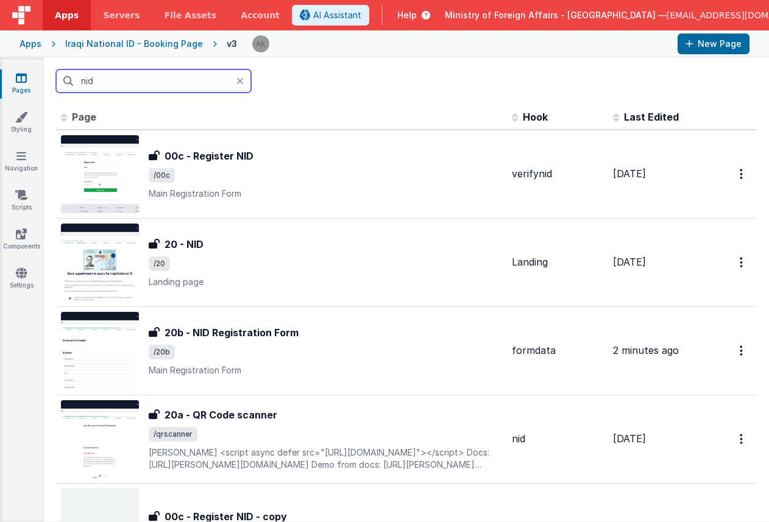
click at [192, 78] on input "nid" at bounding box center [153, 80] width 195 height 23
click at [156, 76] on input "nid" at bounding box center [153, 80] width 195 height 23
click at [154, 76] on input "nid" at bounding box center [153, 80] width 195 height 23
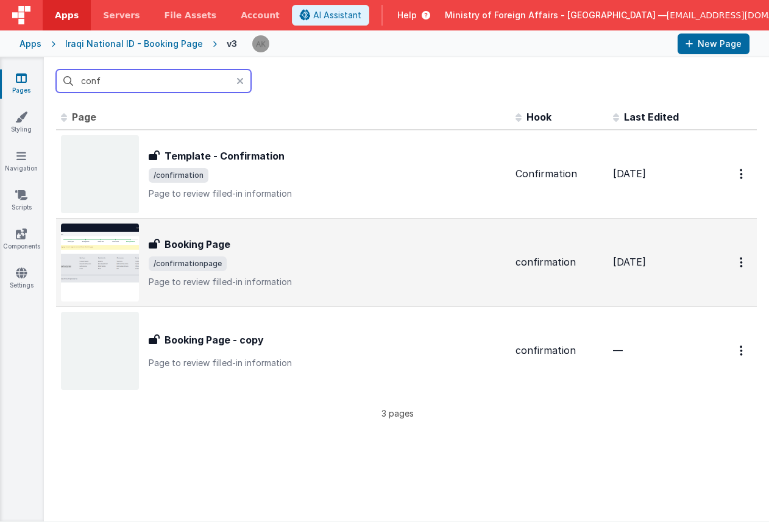
type input "conf"
click at [116, 262] on img at bounding box center [100, 263] width 78 height 78
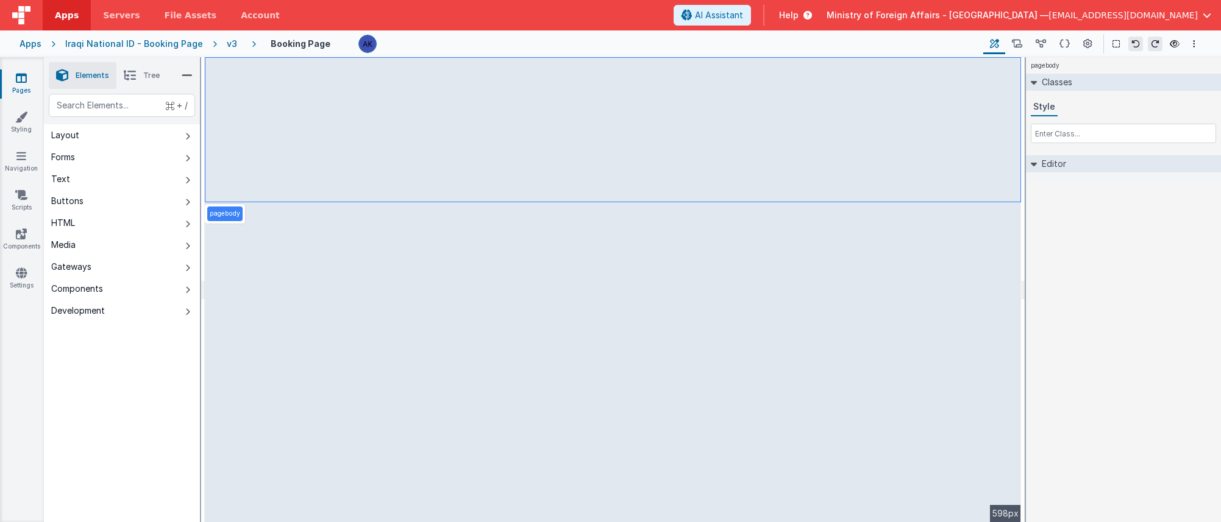
click at [150, 76] on span "Tree" at bounding box center [151, 76] width 16 height 10
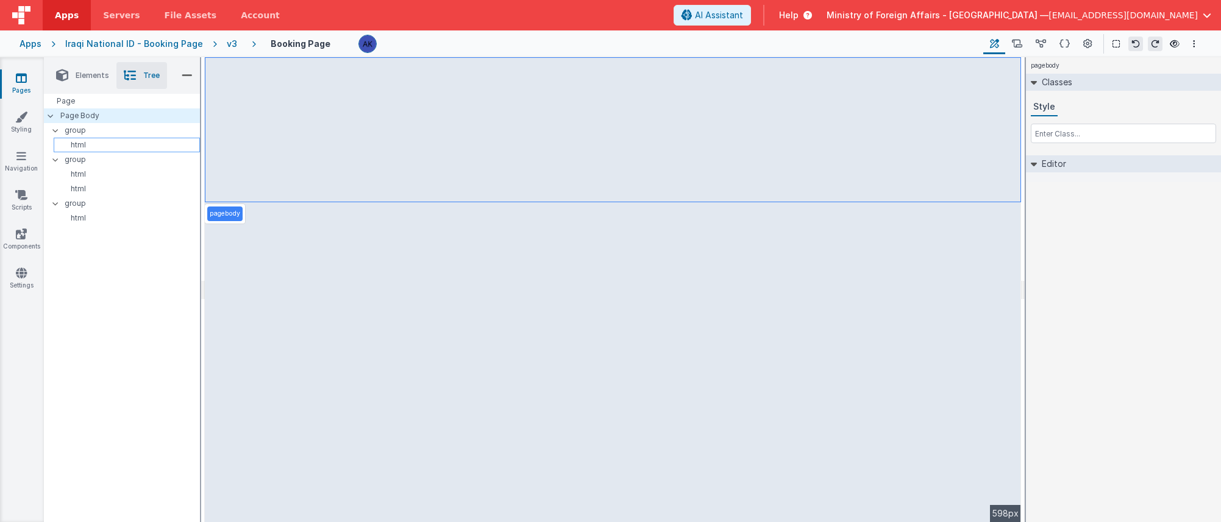
click at [84, 146] on p "html" at bounding box center [128, 145] width 141 height 10
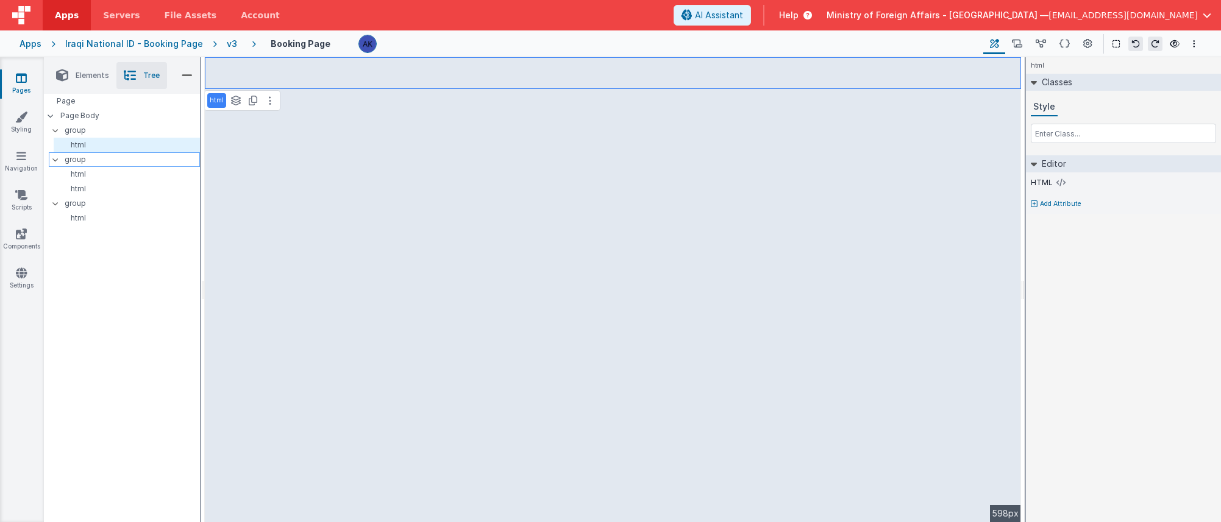
click at [83, 162] on p "group" at bounding box center [132, 159] width 135 height 13
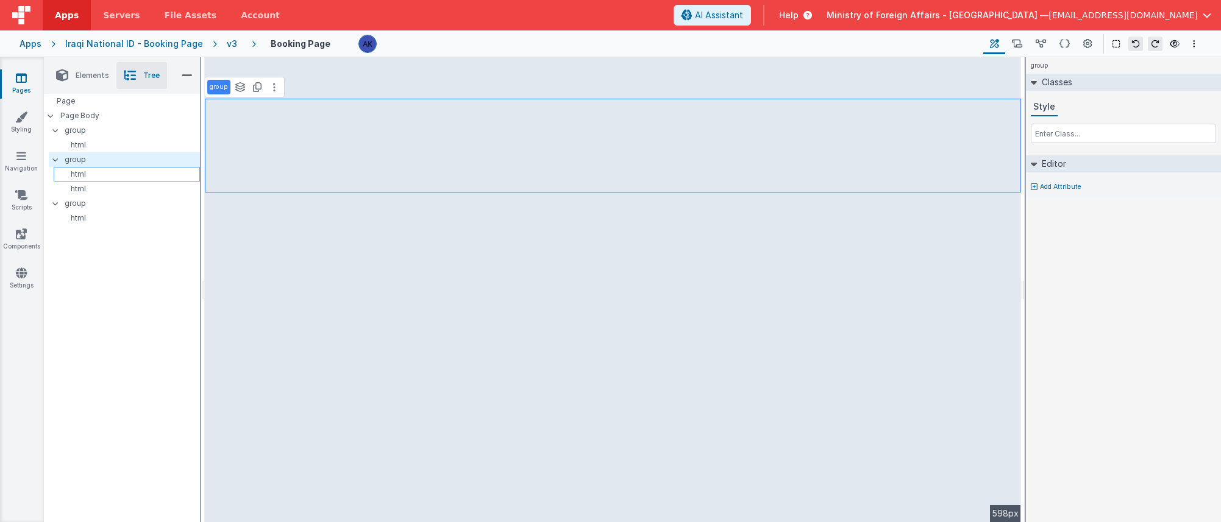
click at [87, 174] on p "html" at bounding box center [128, 174] width 141 height 10
click at [88, 189] on p "html" at bounding box center [128, 189] width 141 height 10
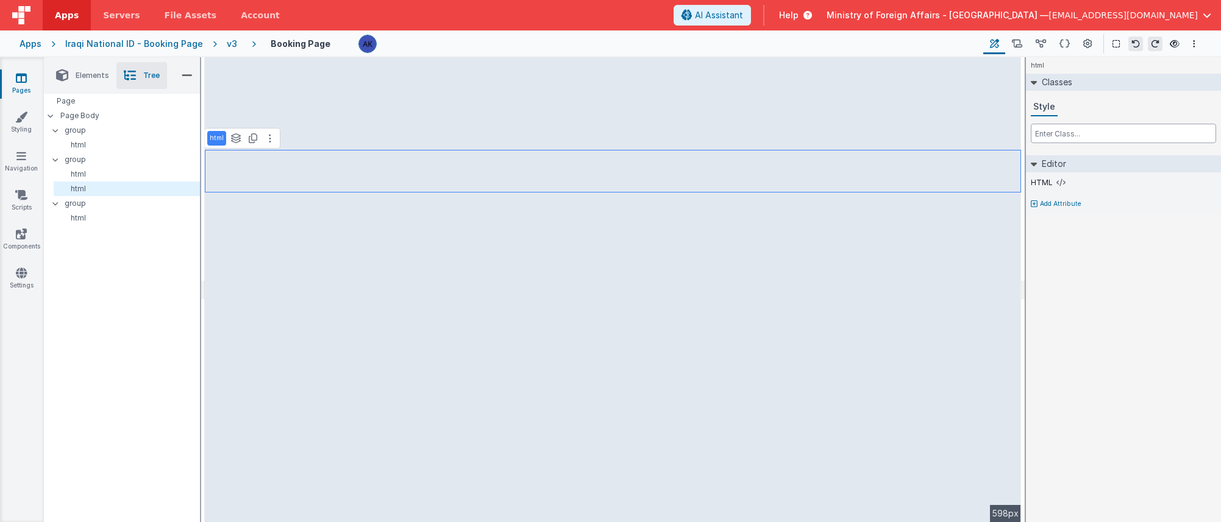
click at [707, 134] on input "text" at bounding box center [1122, 133] width 185 height 19
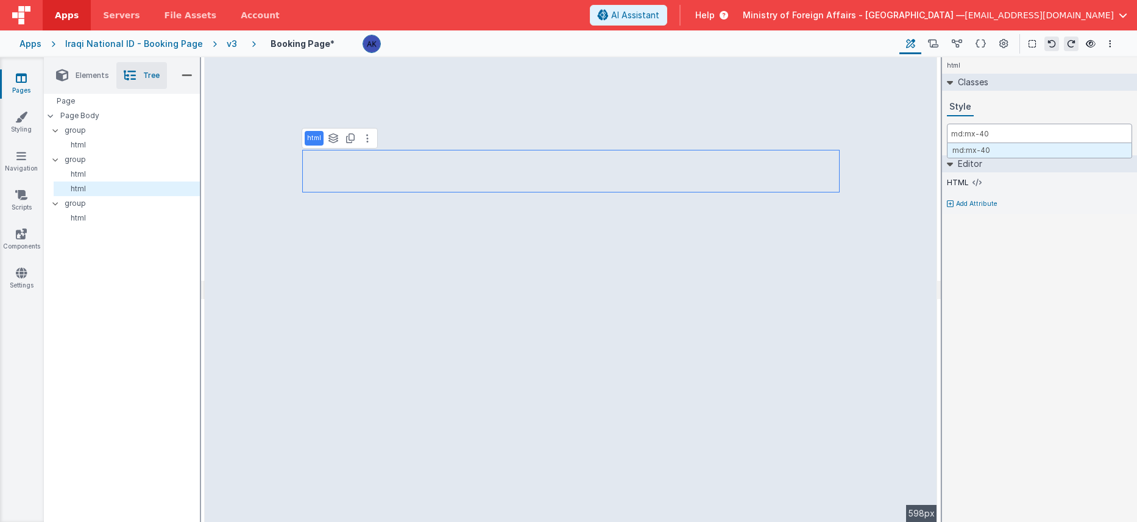
click at [707, 135] on input "md:mx-40" at bounding box center [1039, 133] width 185 height 19
type input "md:px-40"
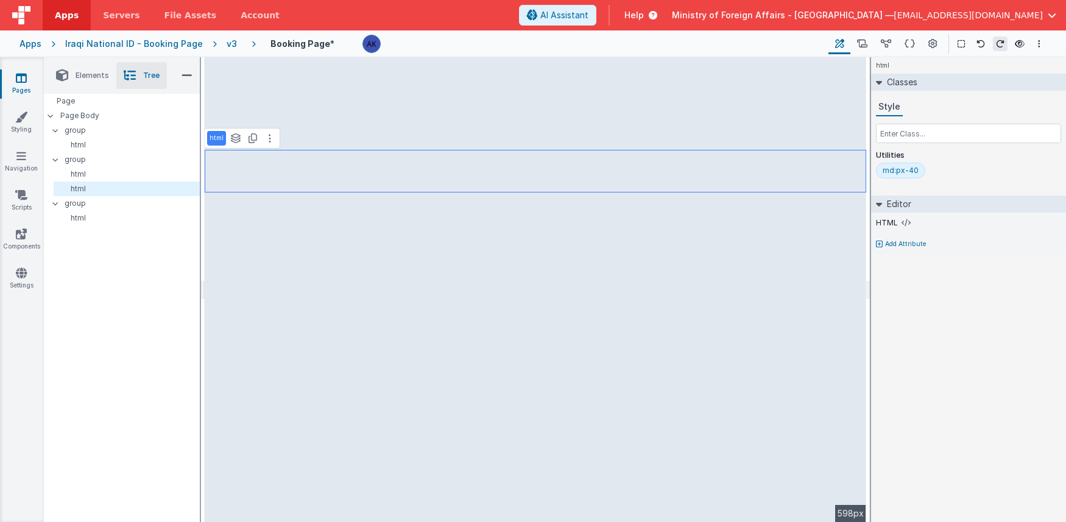
click at [707, 61] on div "html" at bounding box center [968, 65] width 195 height 16
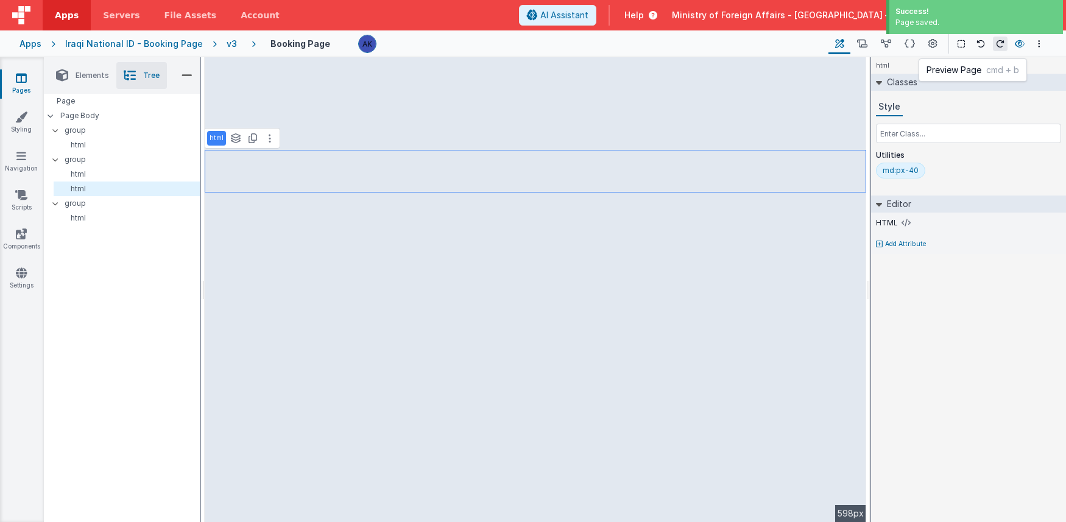
click at [707, 47] on icon at bounding box center [1020, 44] width 10 height 9
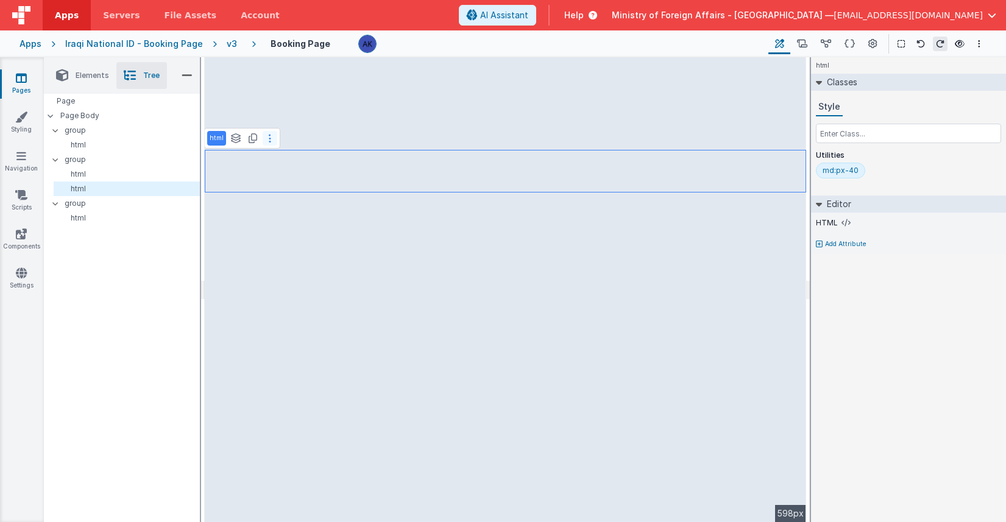
click at [273, 136] on button at bounding box center [270, 138] width 15 height 15
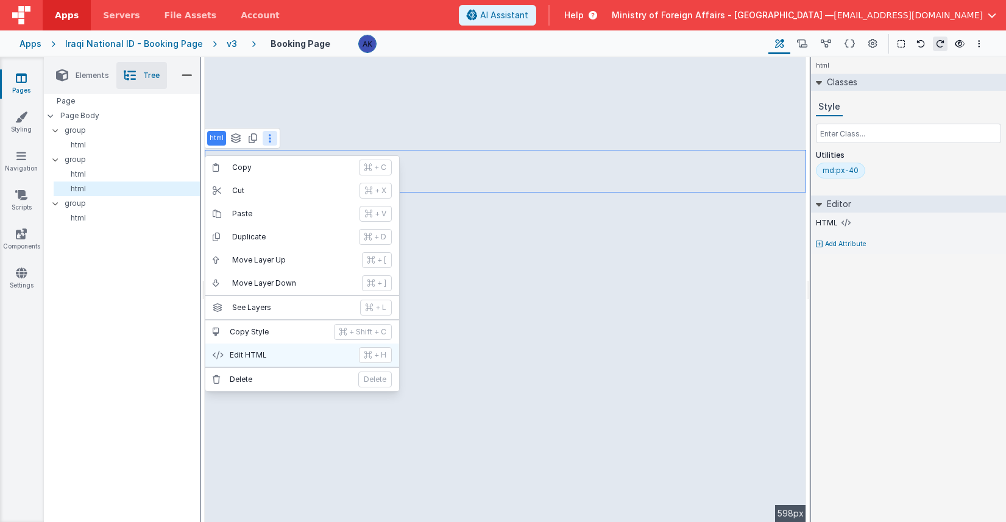
click at [296, 358] on p "Edit HTML" at bounding box center [291, 355] width 122 height 10
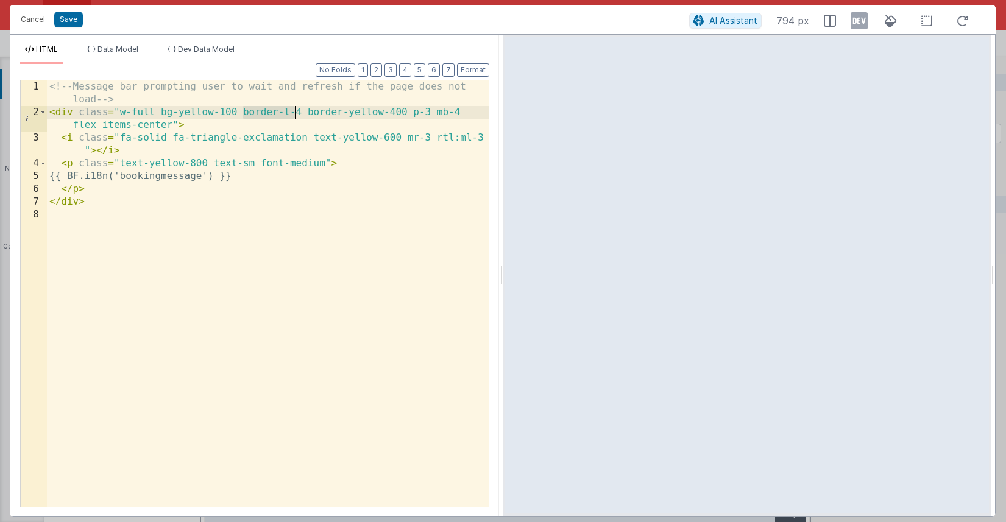
drag, startPoint x: 240, startPoint y: 112, endPoint x: 292, endPoint y: 112, distance: 52.4
click at [292, 112] on div "<!-- Message bar prompting user to wait and refresh if the page does not load -…" at bounding box center [268, 312] width 442 height 465
click at [241, 116] on div "<!-- Message bar prompting user to wait and refresh if the page does not load -…" at bounding box center [268, 312] width 442 height 465
paste textarea
click at [445, 196] on div "<!-- Message bar prompting user to wait and refresh if the page does not load -…" at bounding box center [268, 312] width 442 height 465
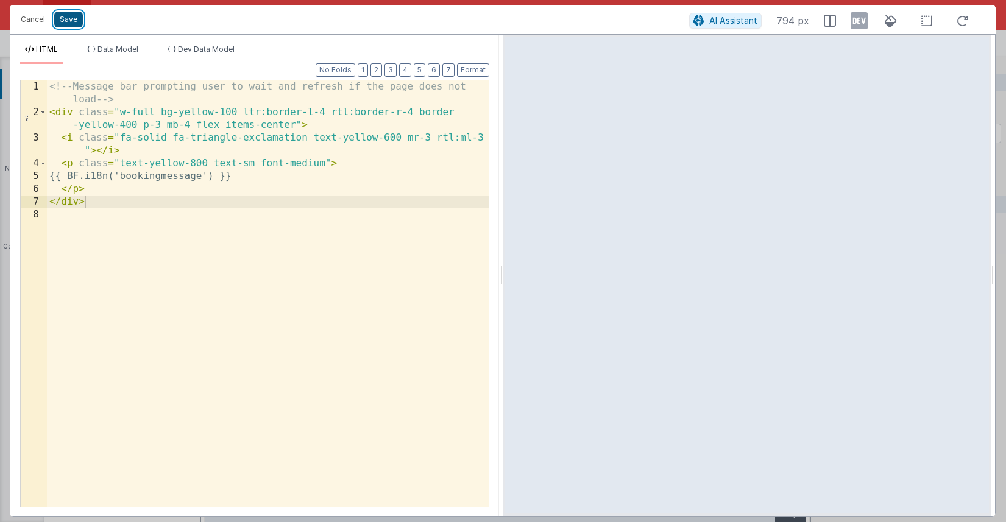
click at [62, 18] on button "Save" at bounding box center [68, 20] width 29 height 16
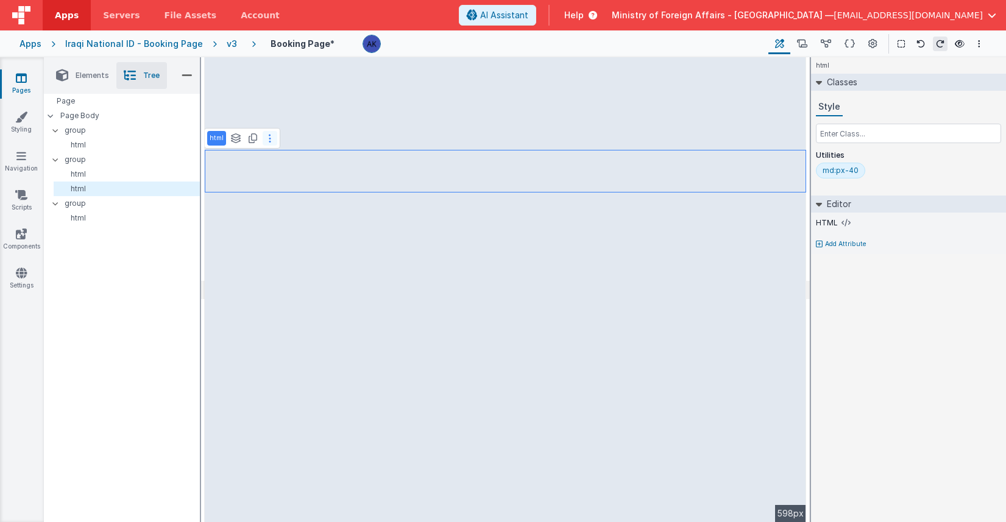
click at [269, 141] on icon at bounding box center [270, 138] width 2 height 10
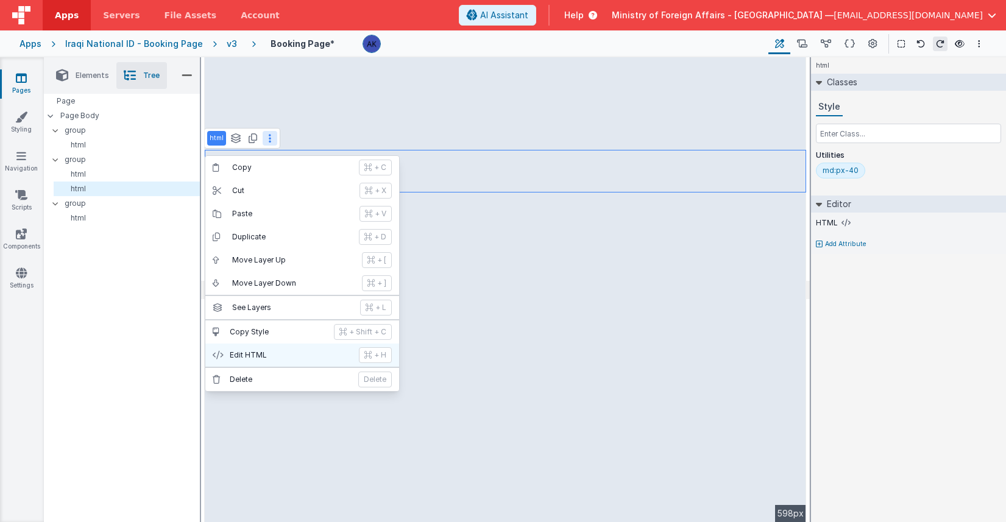
click at [308, 358] on p "Edit HTML" at bounding box center [291, 355] width 122 height 10
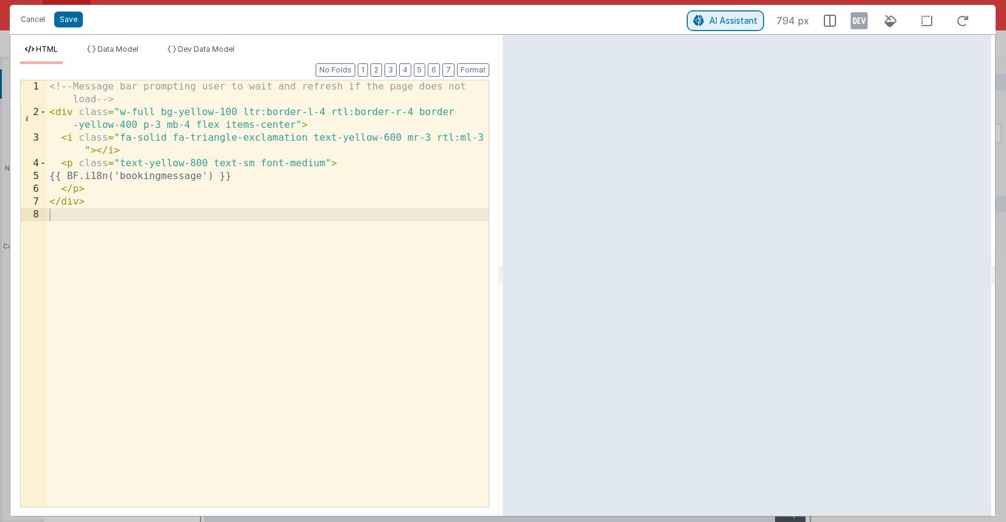
click at [707, 19] on span "AI Assistant" at bounding box center [733, 20] width 48 height 10
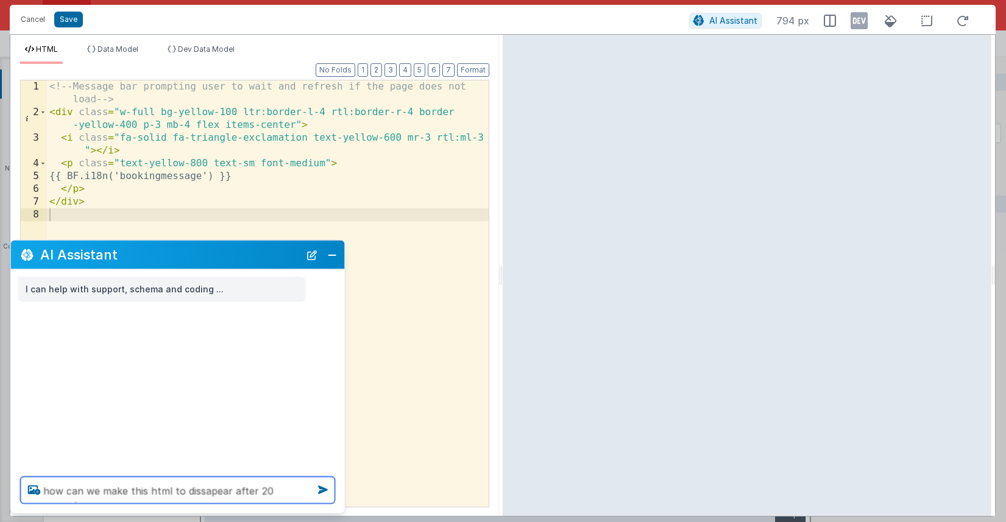
type textarea "how can we make this html to dissapear after 20 seconds"
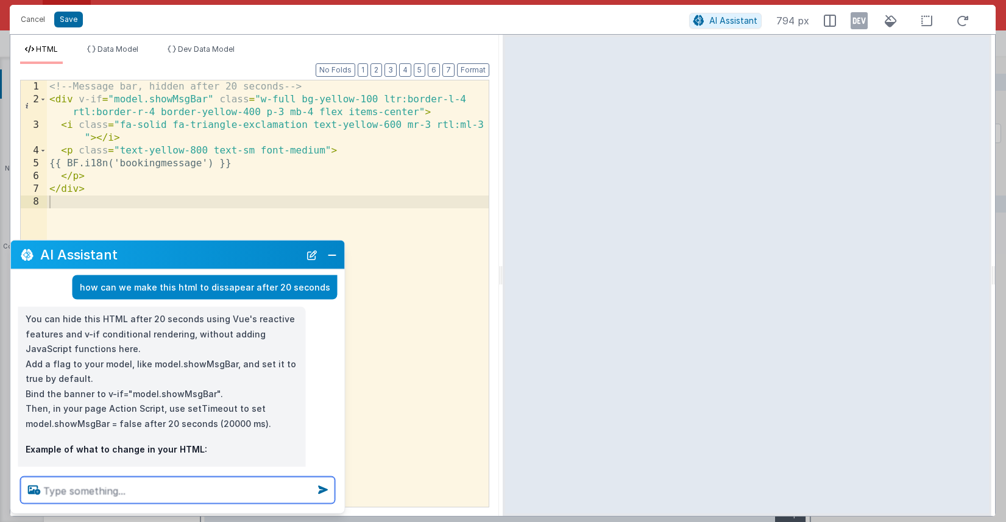
scroll to position [33, 0]
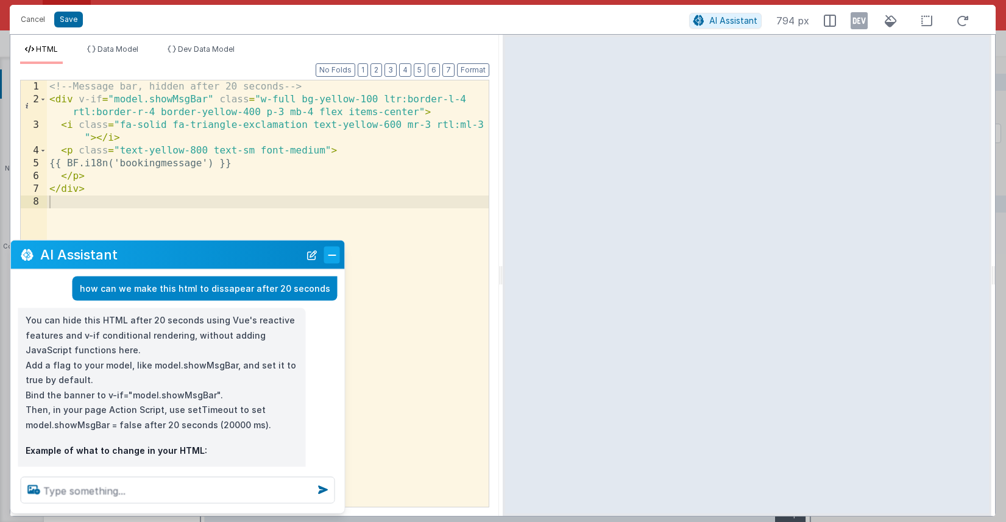
click at [325, 257] on button "Close" at bounding box center [332, 254] width 16 height 17
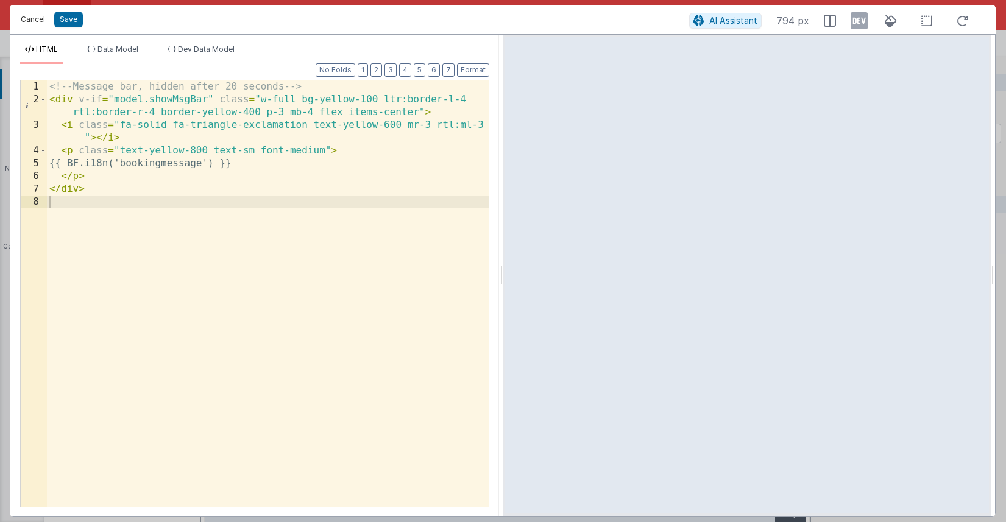
click at [40, 23] on button "Cancel" at bounding box center [33, 19] width 37 height 17
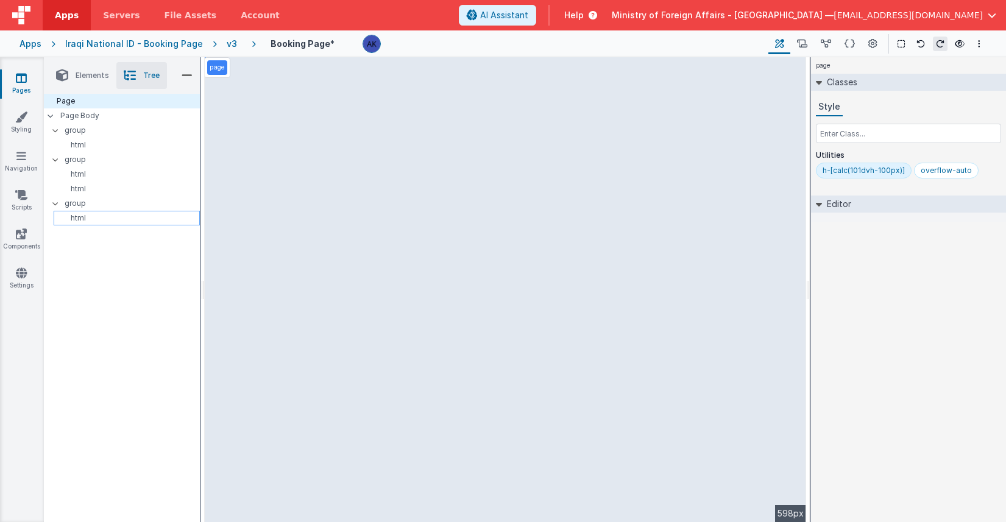
click at [74, 218] on p "html" at bounding box center [128, 218] width 141 height 10
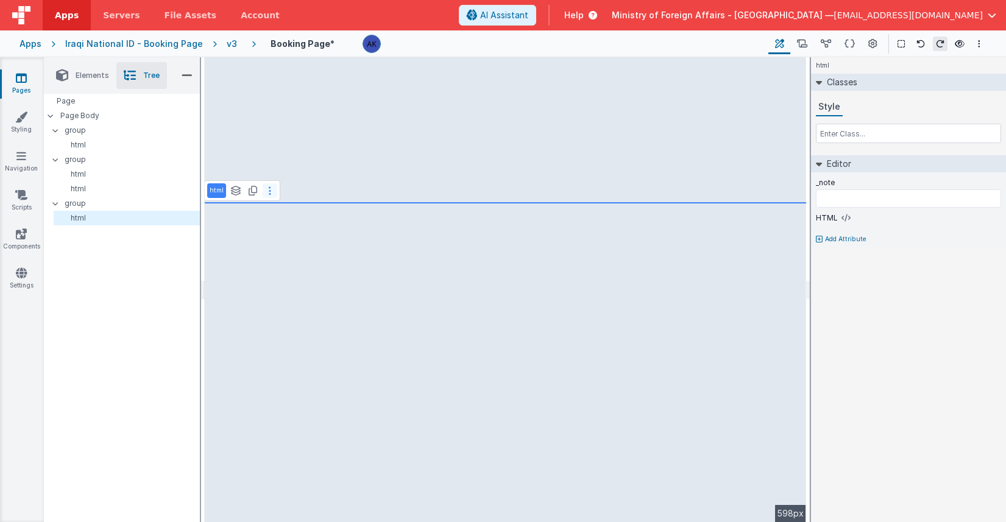
click at [266, 196] on button at bounding box center [270, 190] width 15 height 15
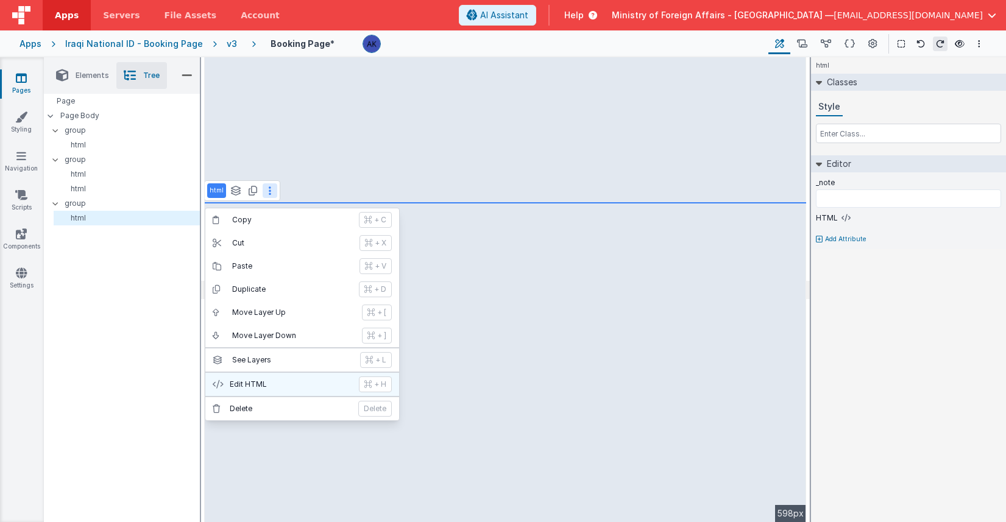
click at [263, 388] on p "Edit HTML" at bounding box center [291, 385] width 122 height 10
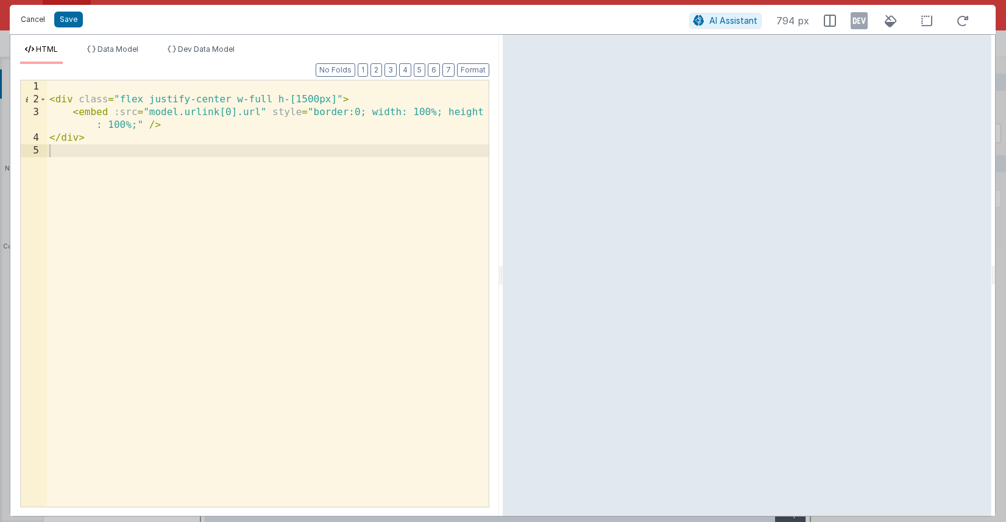
click at [35, 21] on button "Cancel" at bounding box center [33, 19] width 37 height 17
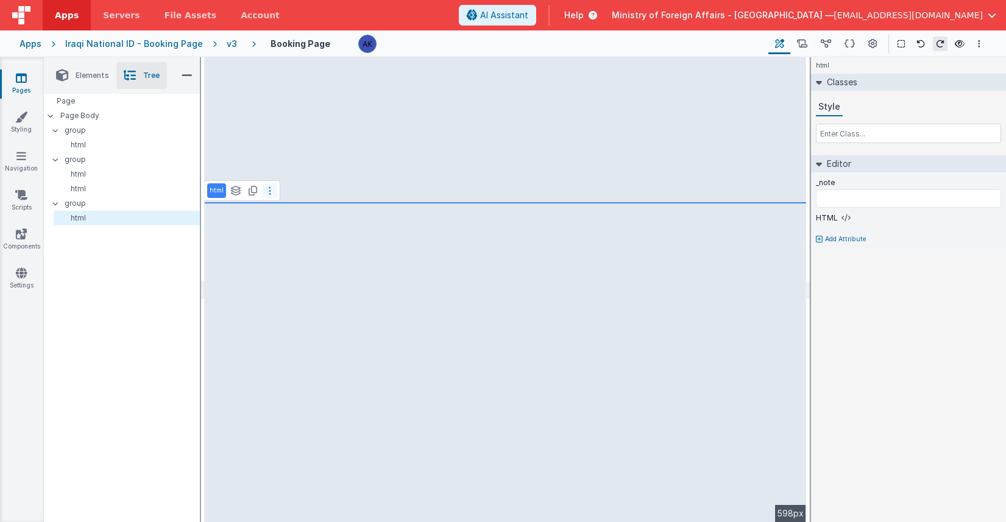
click at [274, 196] on button at bounding box center [270, 190] width 15 height 15
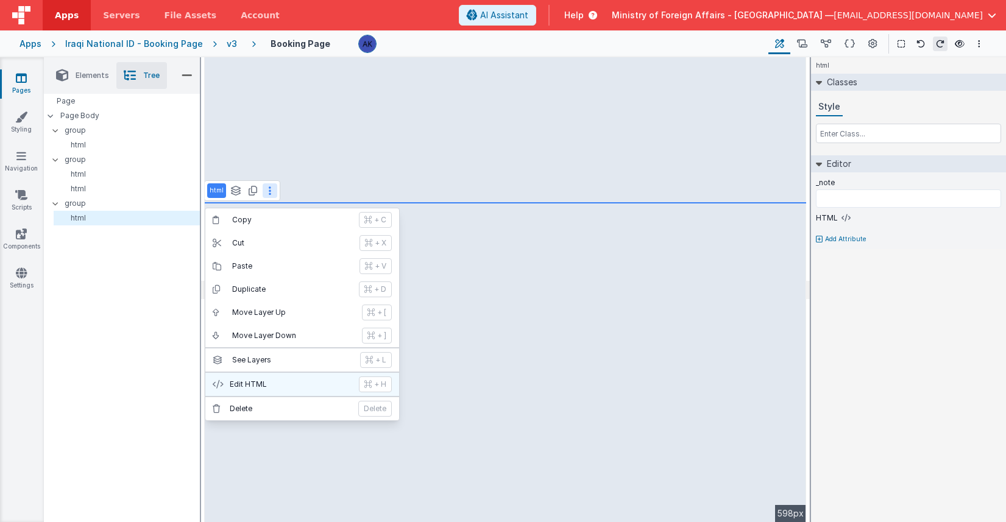
click at [296, 385] on p "Edit HTML" at bounding box center [291, 385] width 122 height 10
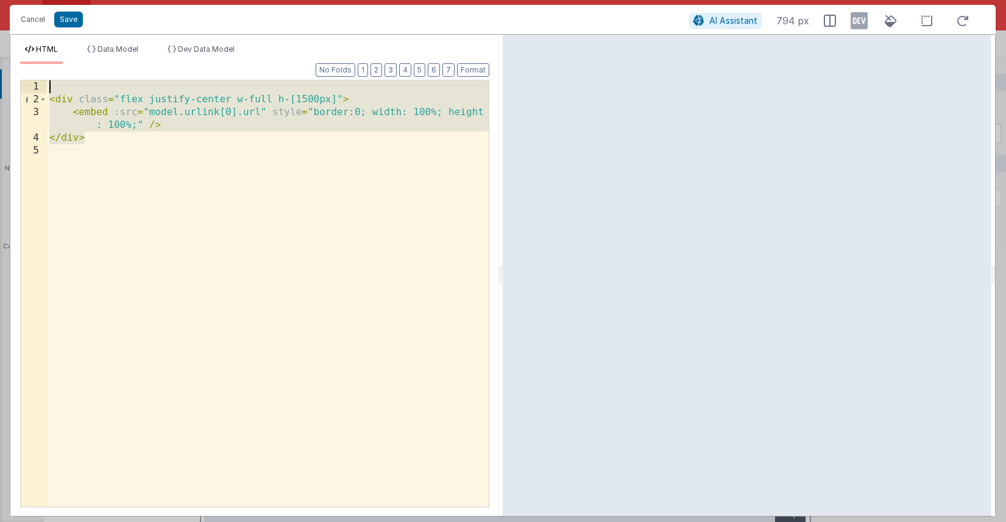
drag, startPoint x: 120, startPoint y: 144, endPoint x: 44, endPoint y: 87, distance: 94.9
click at [44, 87] on div "1 2 3 4 5 < div class = "flex justify-center w-full h-[1500px]" > < embed :src …" at bounding box center [254, 294] width 469 height 428
click at [313, 92] on div "< div class = "flex justify-center w-full h-[1500px]" > < embed :src = "model.u…" at bounding box center [268, 306] width 442 height 452
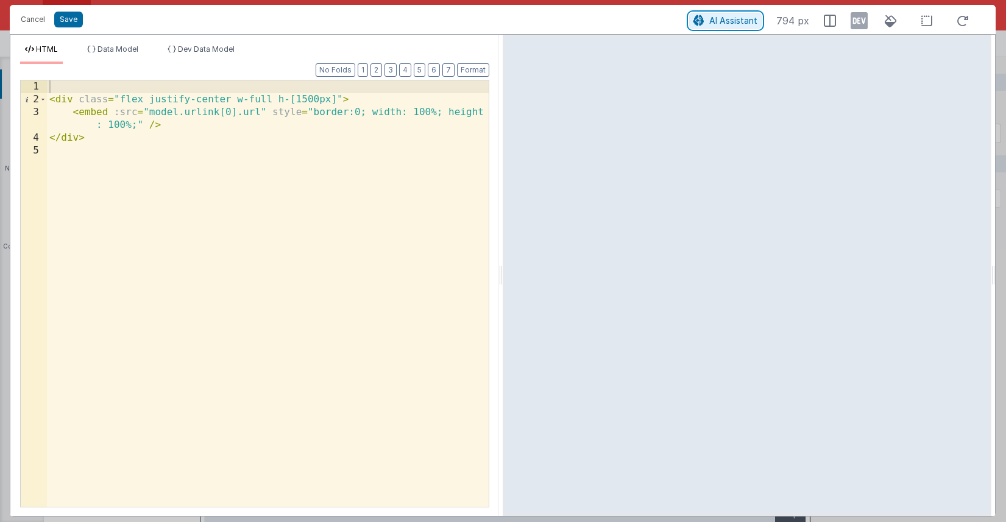
click at [707, 18] on span "AI Assistant" at bounding box center [733, 20] width 48 height 10
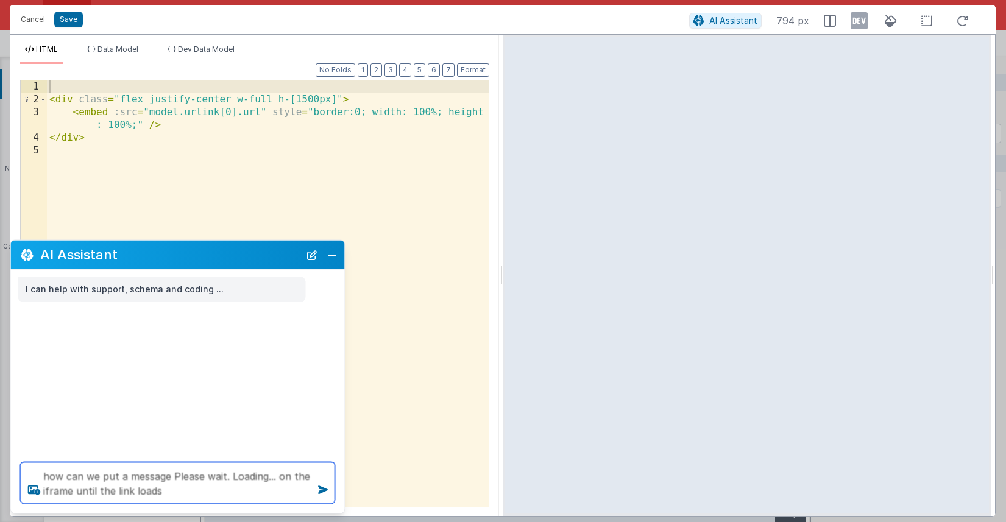
type textarea "how can we put a message Please wait. Loading... on the iframe until the link l…"
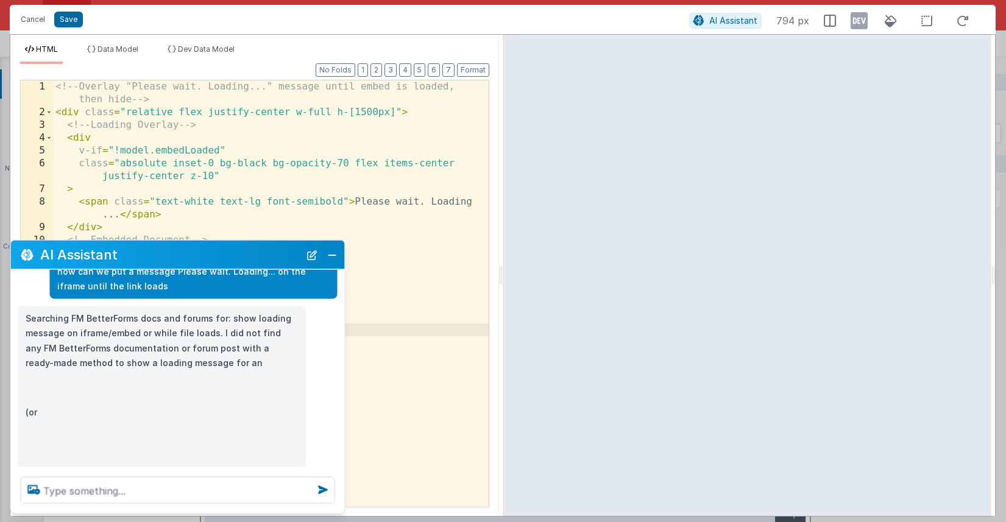
scroll to position [73, 0]
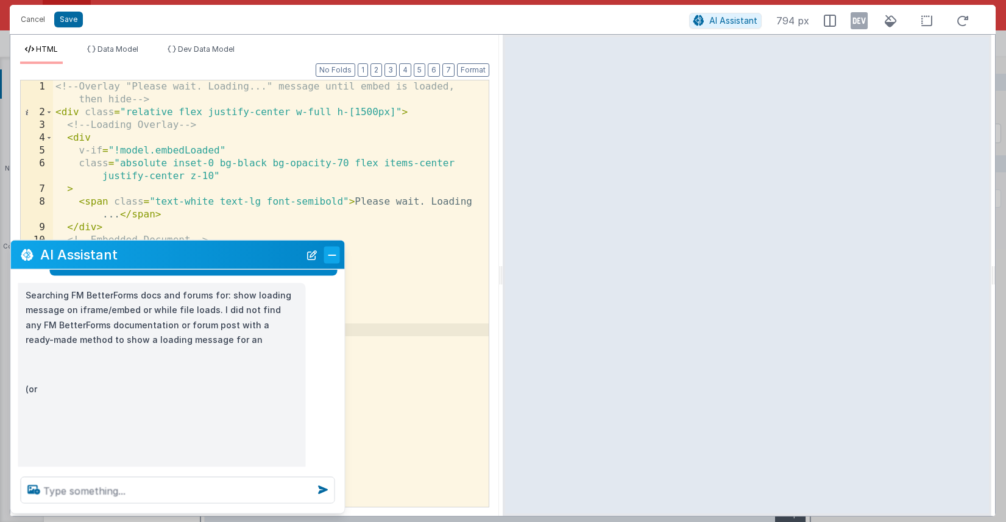
click at [333, 255] on button "Close" at bounding box center [332, 254] width 16 height 17
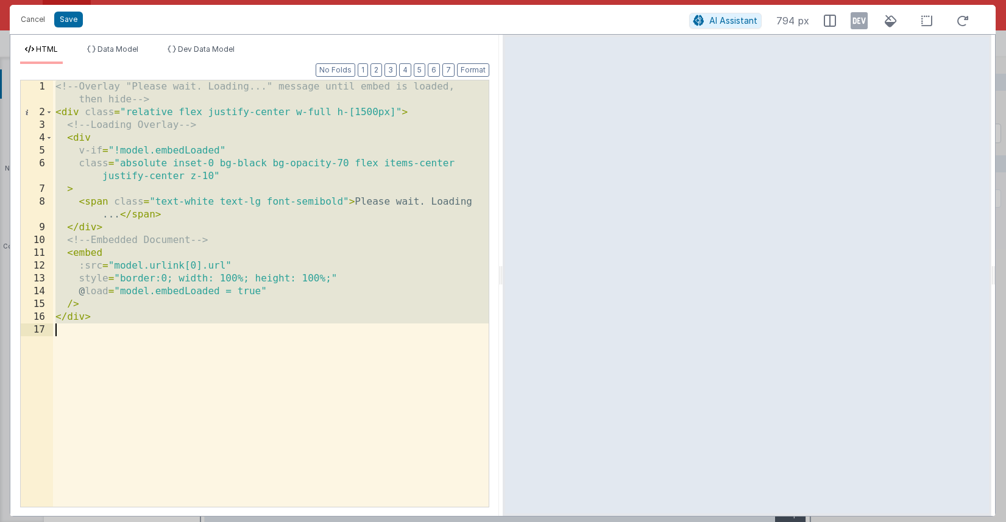
drag, startPoint x: 57, startPoint y: 90, endPoint x: 131, endPoint y: 338, distance: 259.3
click at [131, 338] on div "<!-- Overlay "Please wait. Loading..." message until embed is loaded, then hide…" at bounding box center [271, 312] width 436 height 465
click at [41, 18] on button "Cancel" at bounding box center [33, 19] width 37 height 17
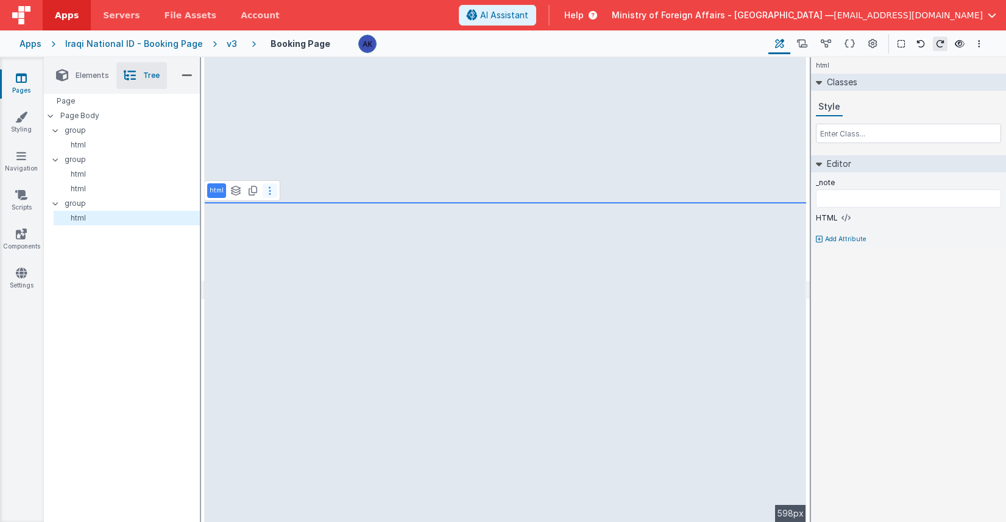
click at [269, 191] on icon at bounding box center [270, 191] width 2 height 10
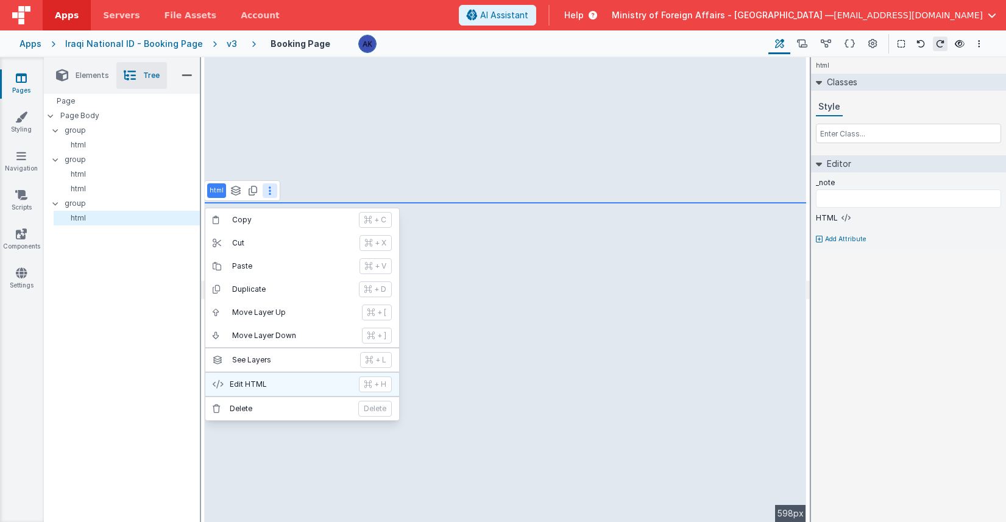
click at [278, 388] on p "Edit HTML" at bounding box center [291, 385] width 122 height 10
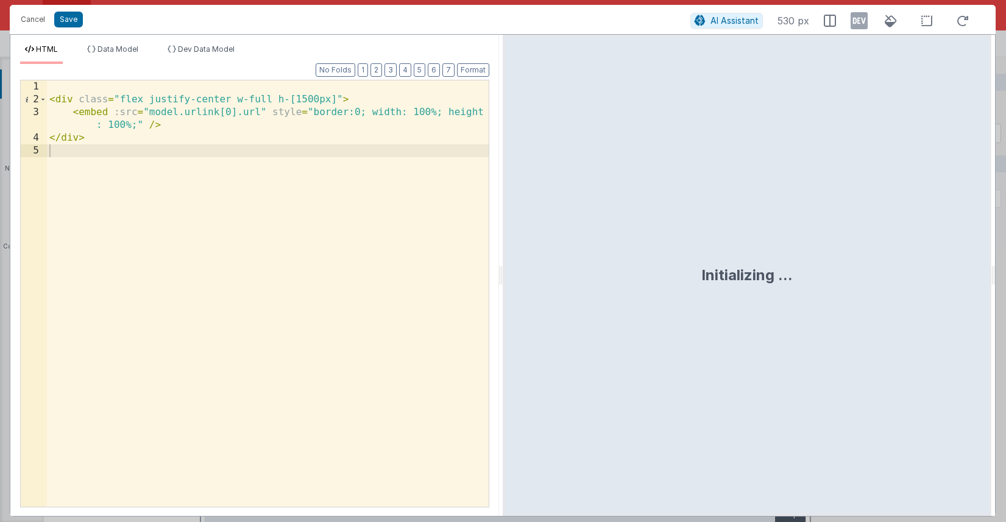
click at [52, 100] on div "< div class = "flex justify-center w-full h-[1500px]" > < embed :src = "model.u…" at bounding box center [268, 306] width 442 height 452
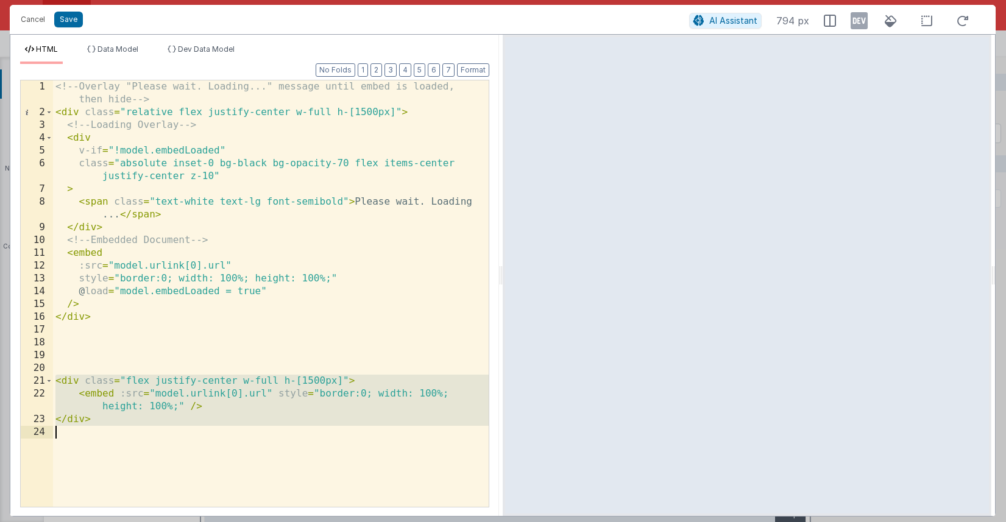
drag, startPoint x: 56, startPoint y: 384, endPoint x: 119, endPoint y: 436, distance: 81.4
click at [119, 436] on div "<!-- Overlay "Please wait. Loading..." message until embed is loaded, then hide…" at bounding box center [271, 312] width 436 height 465
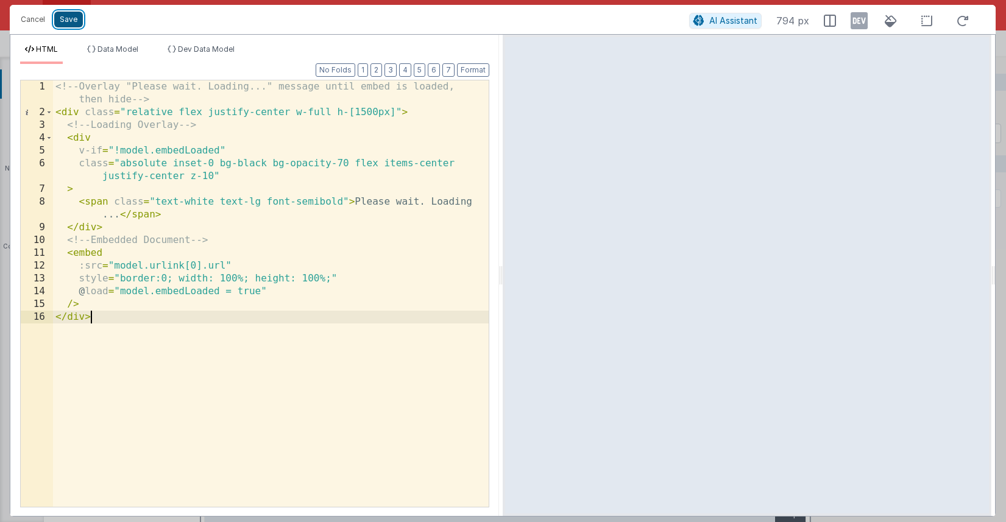
click at [71, 22] on button "Save" at bounding box center [68, 20] width 29 height 16
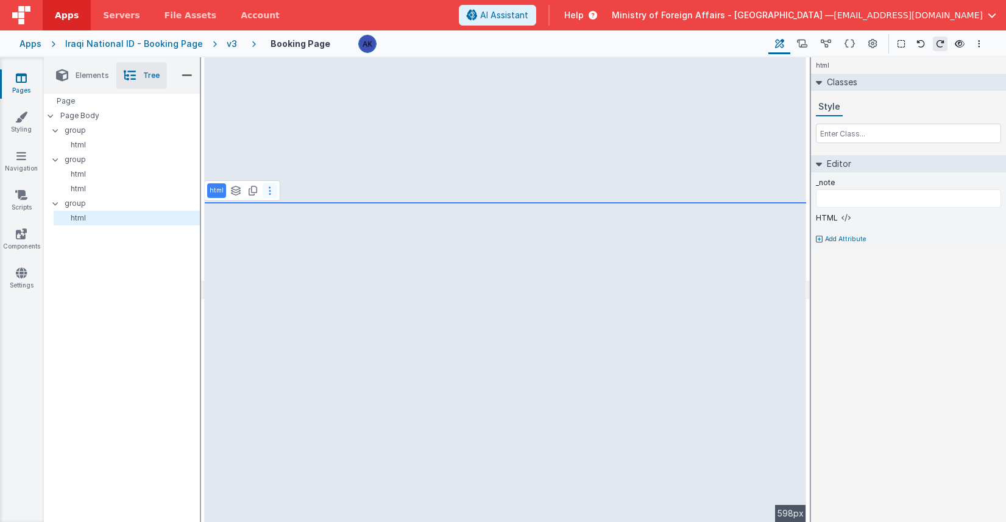
click at [272, 190] on button at bounding box center [270, 190] width 15 height 15
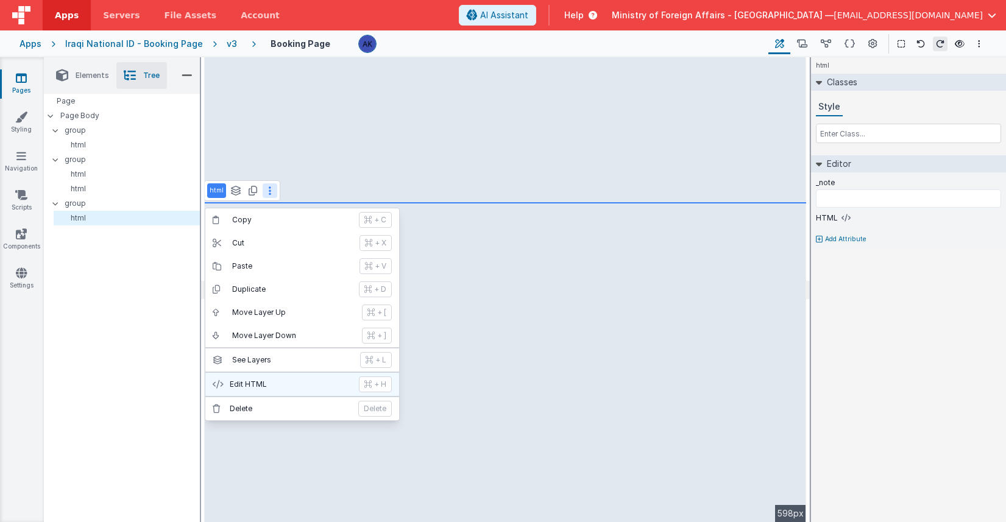
click at [273, 378] on button "Edit HTML + H" at bounding box center [302, 384] width 194 height 23
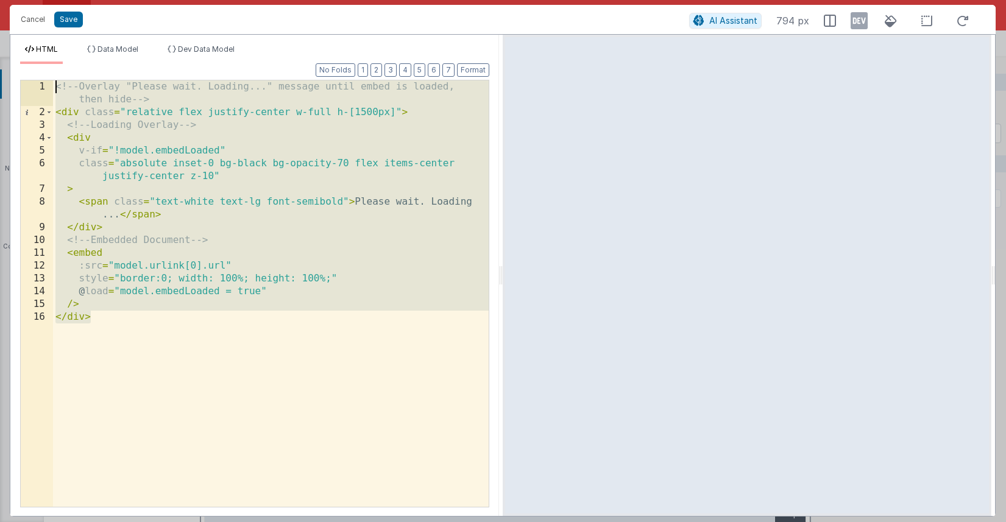
drag, startPoint x: 92, startPoint y: 319, endPoint x: -3, endPoint y: 67, distance: 269.0
click at [0, 67] on html "Cancel Save AI Assistant 794 px HTML Data Model Dev Data Model Format 7 6 5 4 3…" at bounding box center [503, 261] width 1006 height 522
click at [160, 311] on div "<!-- Overlay "Please wait. Loading..." message until embed is loaded, then hide…" at bounding box center [271, 312] width 436 height 465
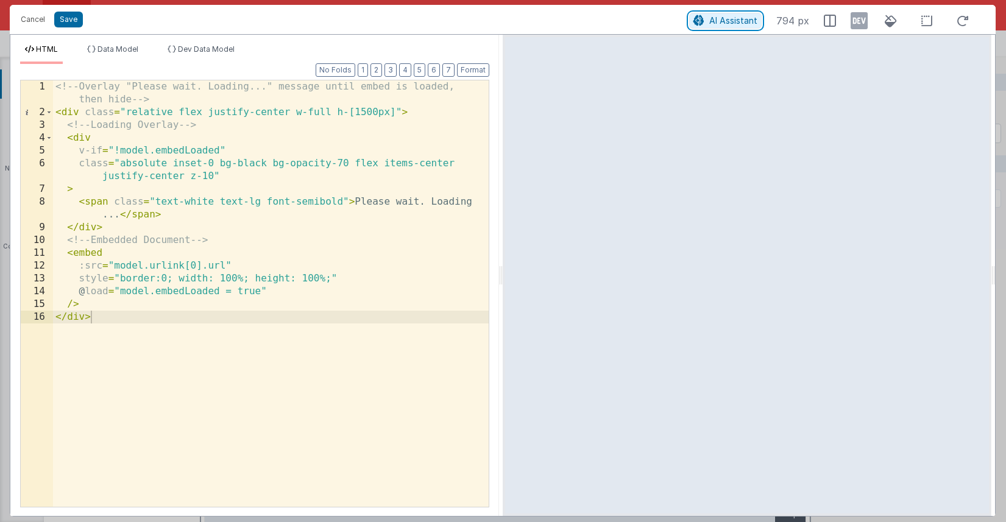
click at [707, 24] on span "AI Assistant" at bounding box center [733, 20] width 48 height 10
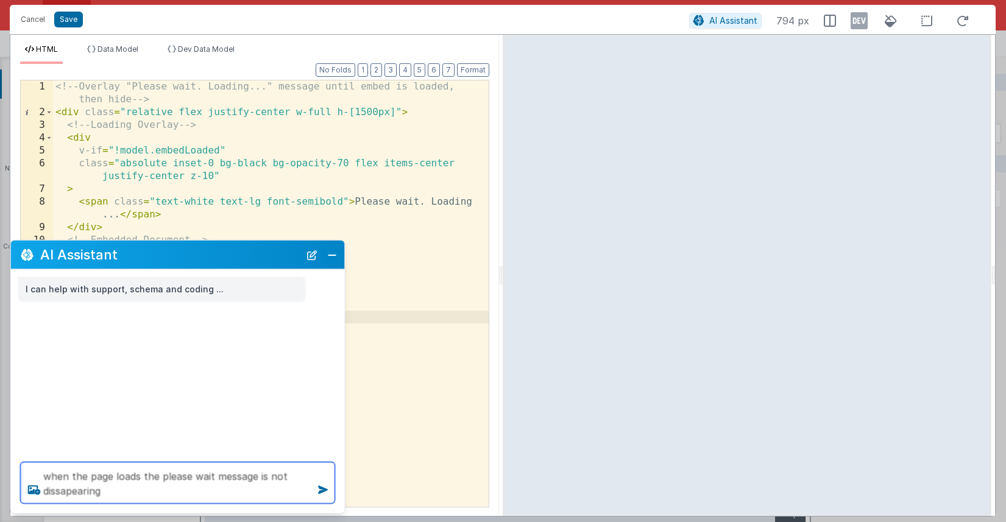
type textarea "when the page loads the please wait message is not dissapearing"
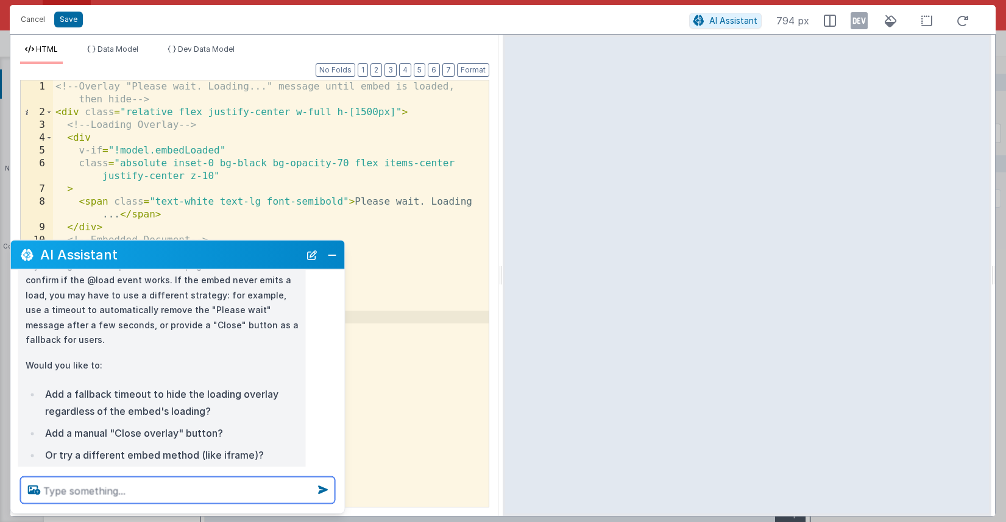
scroll to position [317, 0]
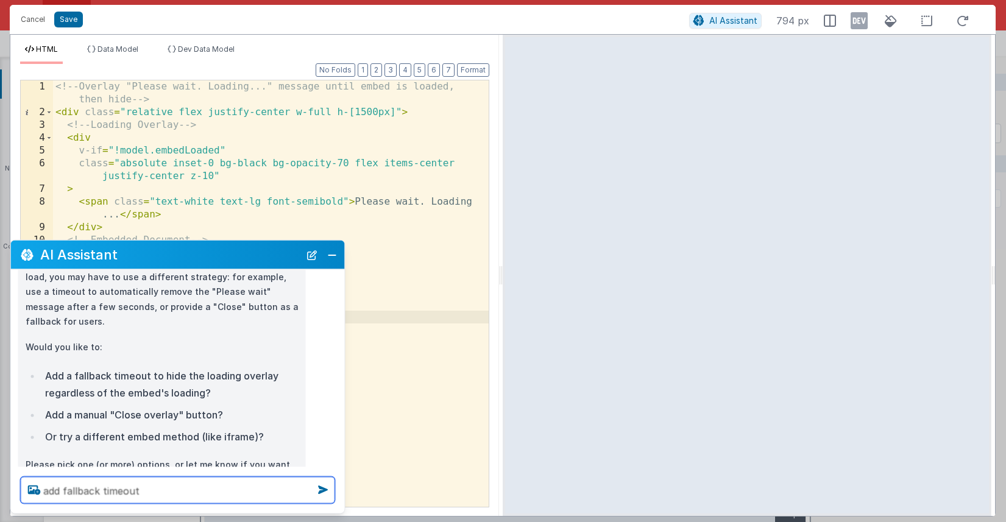
type textarea "add fallback timeout"
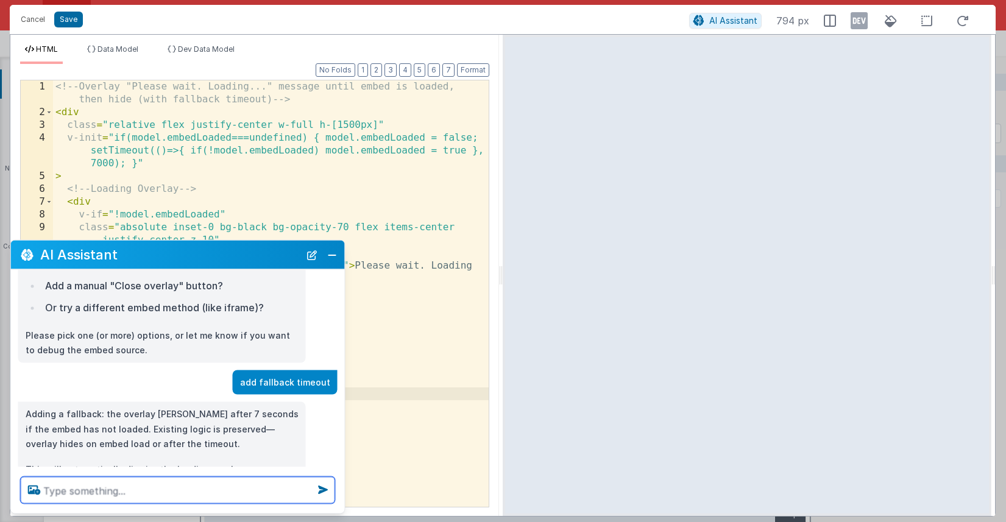
scroll to position [470, 0]
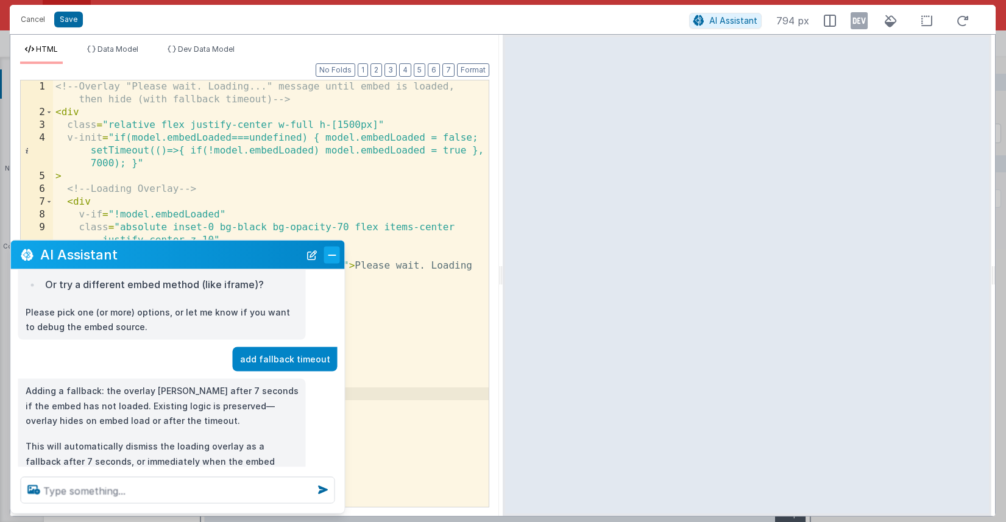
click at [336, 258] on button "Close" at bounding box center [332, 254] width 16 height 17
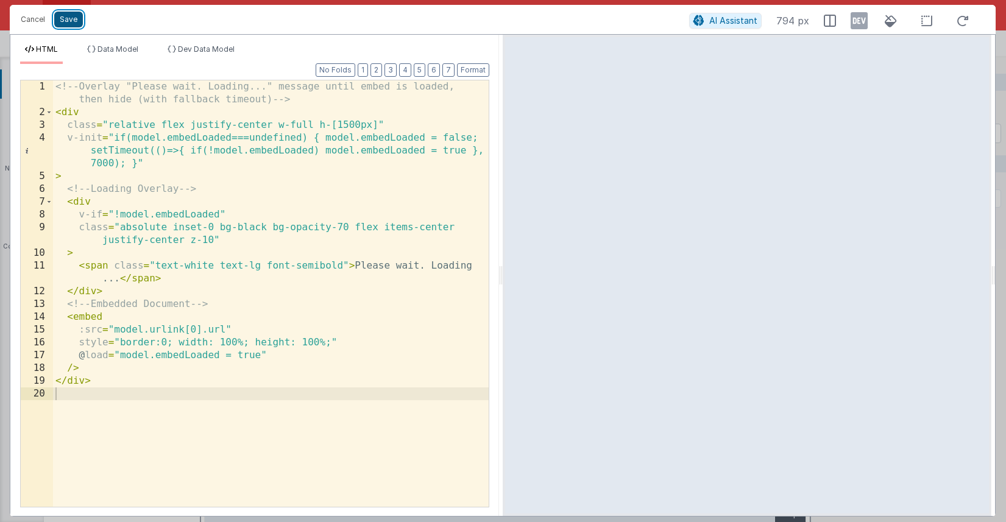
click at [68, 17] on button "Save" at bounding box center [68, 20] width 29 height 16
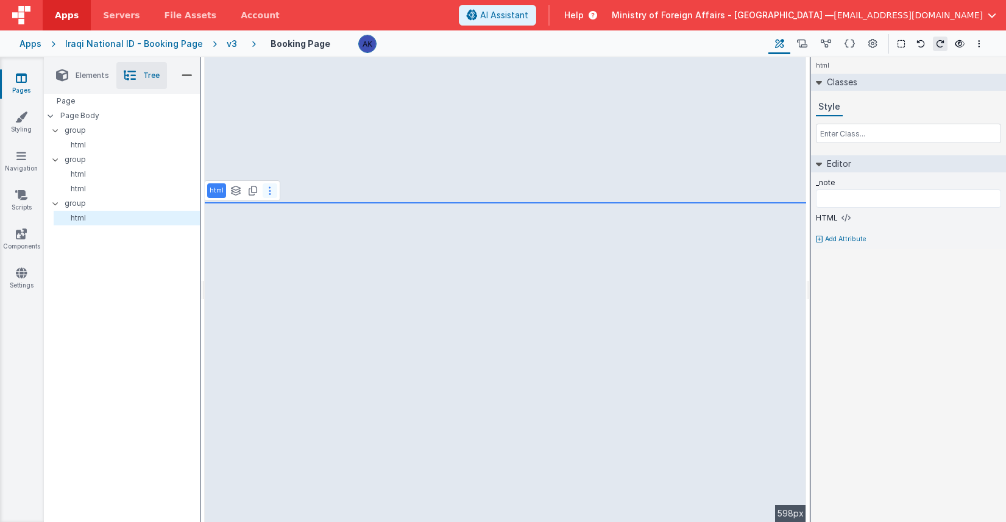
click at [269, 190] on icon at bounding box center [270, 191] width 2 height 10
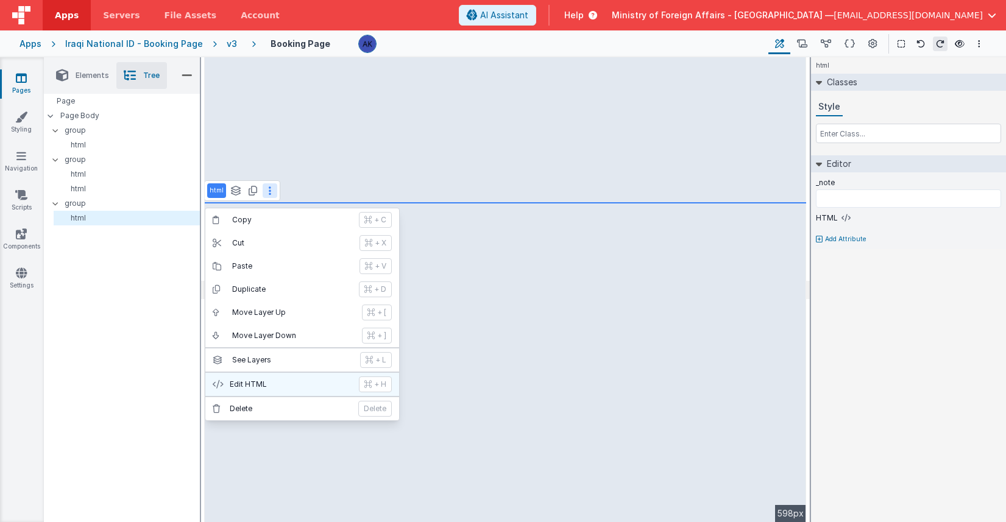
click at [286, 388] on p "Edit HTML" at bounding box center [291, 385] width 122 height 10
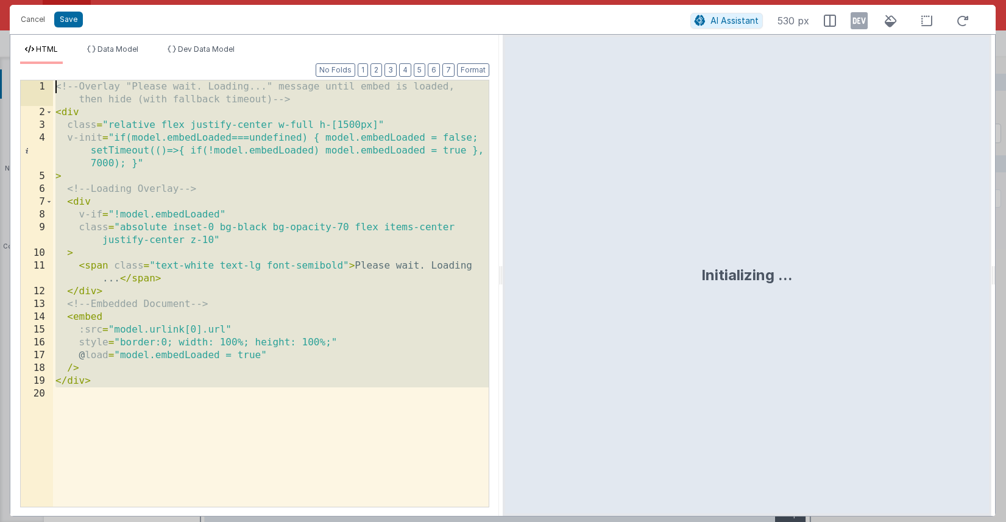
drag, startPoint x: 131, startPoint y: 399, endPoint x: 20, endPoint y: 55, distance: 361.1
click at [20, 55] on div "HTML Data Model Dev Data Model Format 7 6 5 4 3 2 1 No Folds 1 2 3 4 5 6 7 8 9 …" at bounding box center [254, 280] width 489 height 472
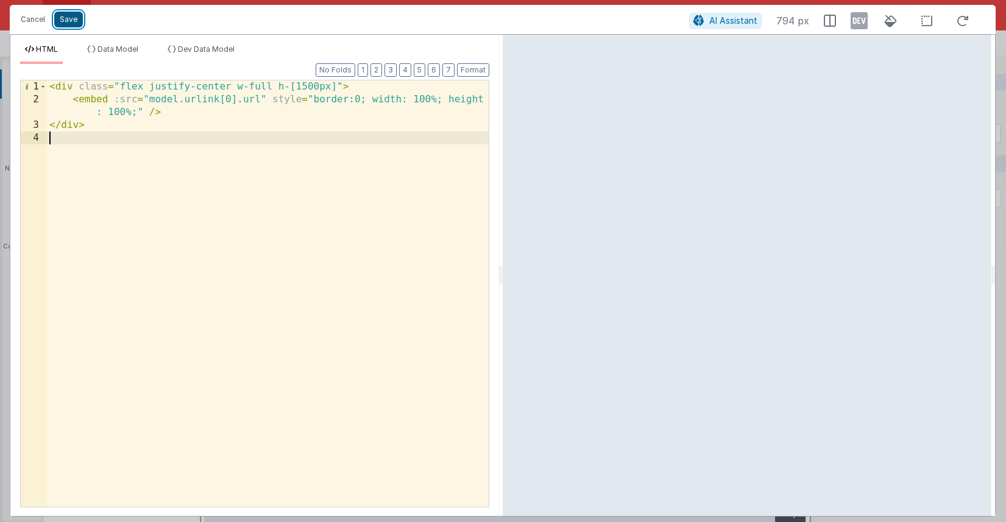
click at [66, 18] on button "Save" at bounding box center [68, 20] width 29 height 16
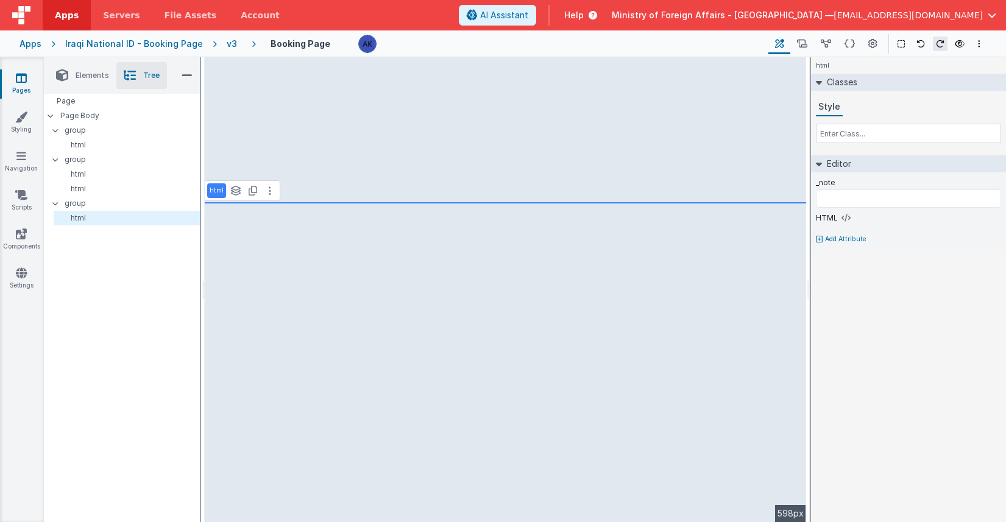
click at [229, 46] on div "v3" at bounding box center [234, 44] width 15 height 12
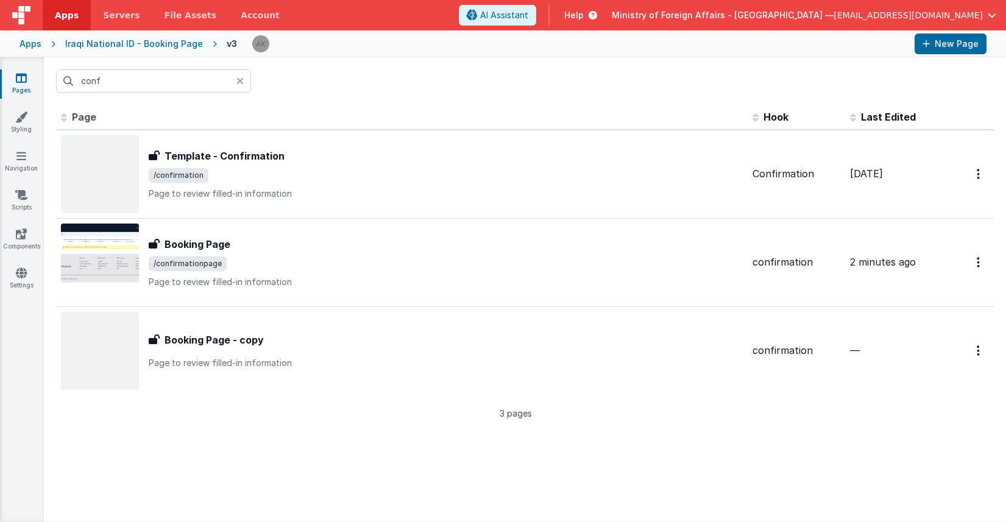
click at [178, 43] on div "Iraqi National ID - Booking Page" at bounding box center [134, 44] width 138 height 12
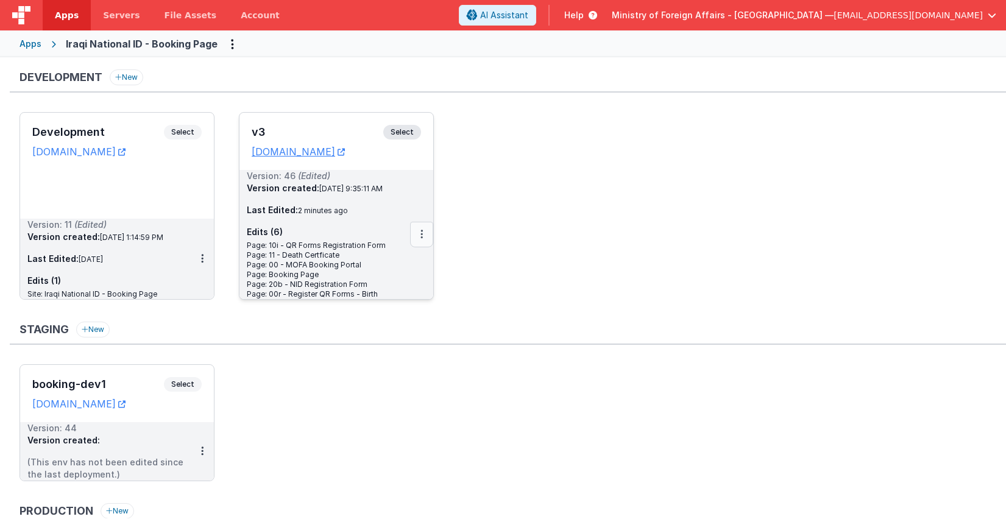
click at [424, 238] on button at bounding box center [421, 235] width 23 height 26
click at [391, 300] on link "Deploy..." at bounding box center [379, 306] width 107 height 22
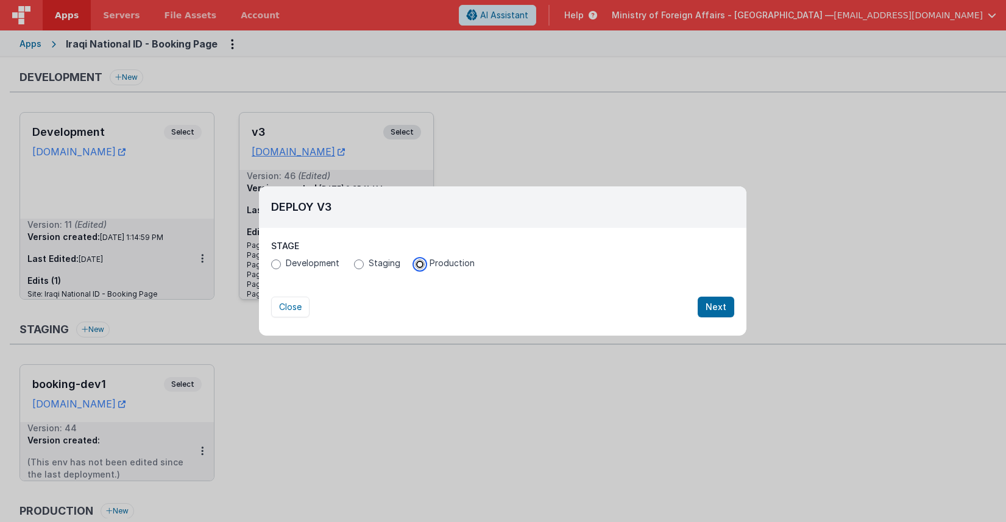
click at [417, 263] on input "Production" at bounding box center [420, 265] width 10 height 10
radio input "true"
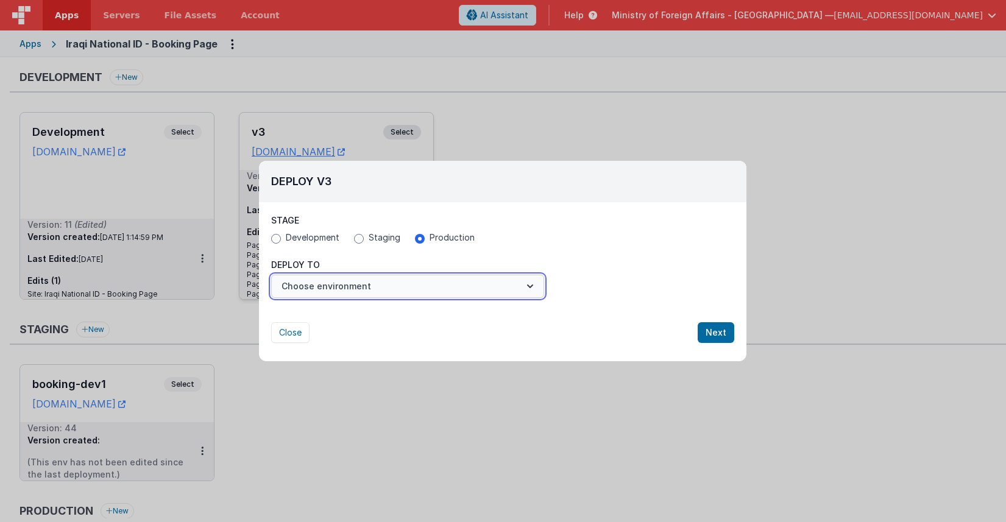
click at [410, 278] on button "Choose environment" at bounding box center [407, 286] width 273 height 23
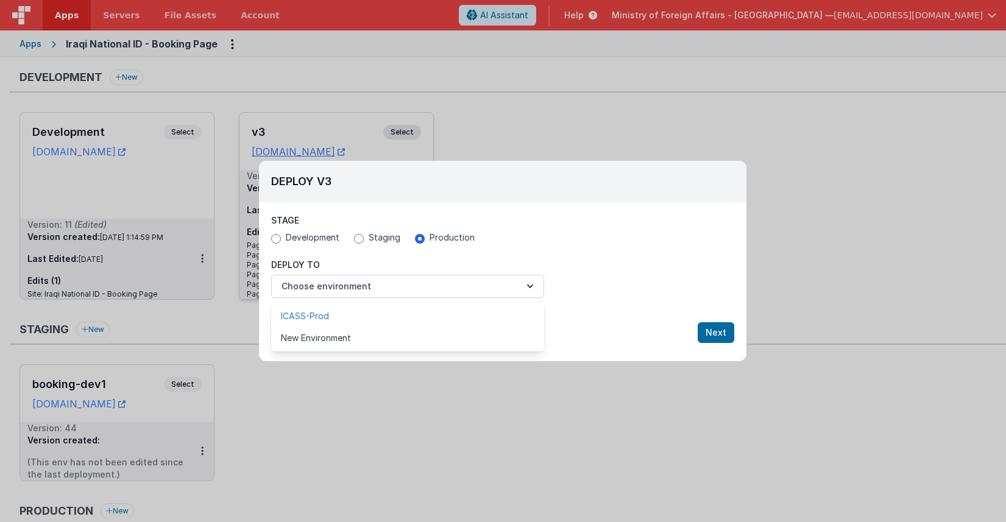
click at [379, 316] on link "ICASS-Prod" at bounding box center [407, 316] width 273 height 22
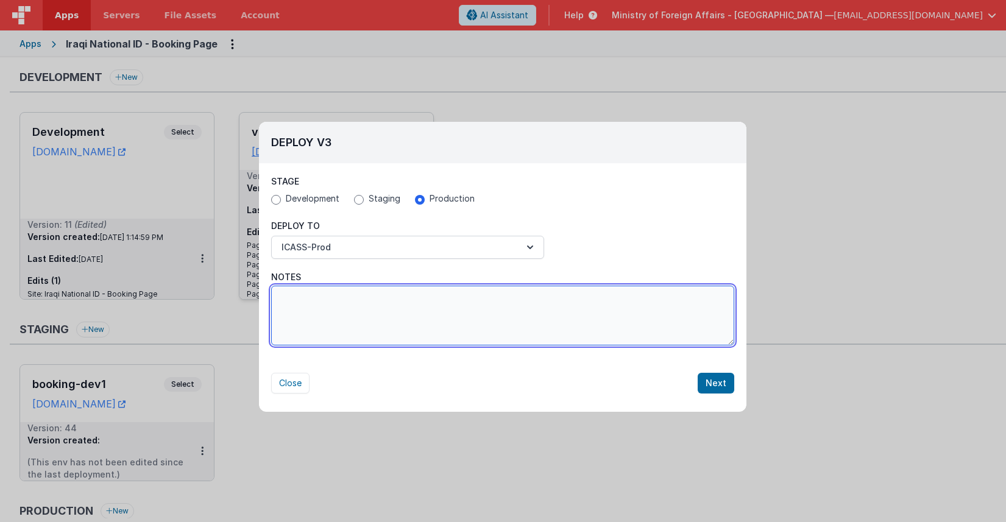
click at [378, 316] on textarea "Notes" at bounding box center [502, 316] width 463 height 60
type textarea "added death appointment page"
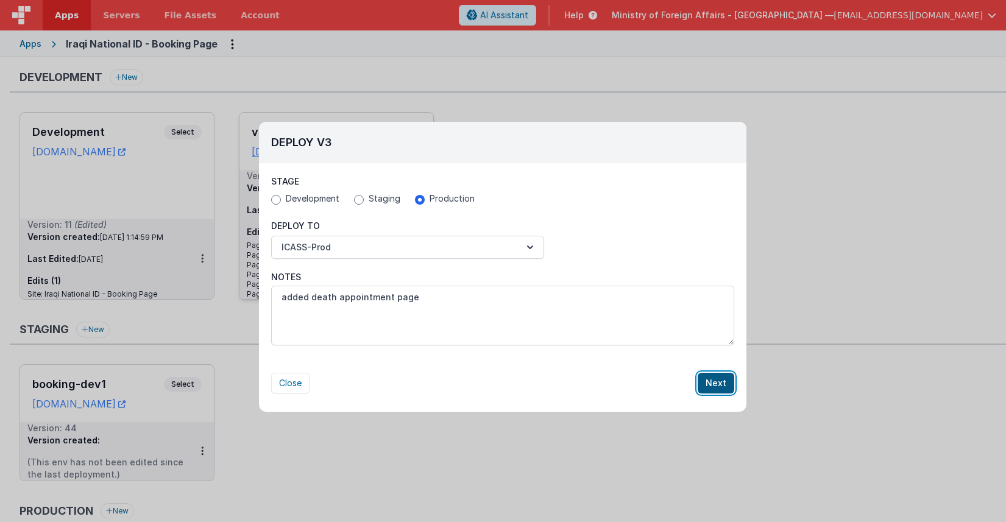
click at [707, 382] on button "Next" at bounding box center [716, 383] width 37 height 21
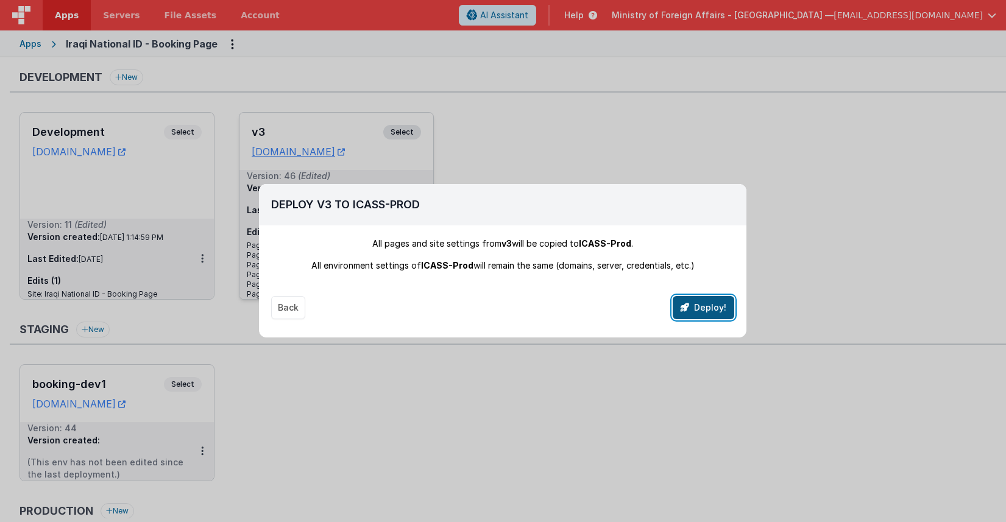
click at [697, 309] on button "Deploy!" at bounding box center [704, 307] width 62 height 23
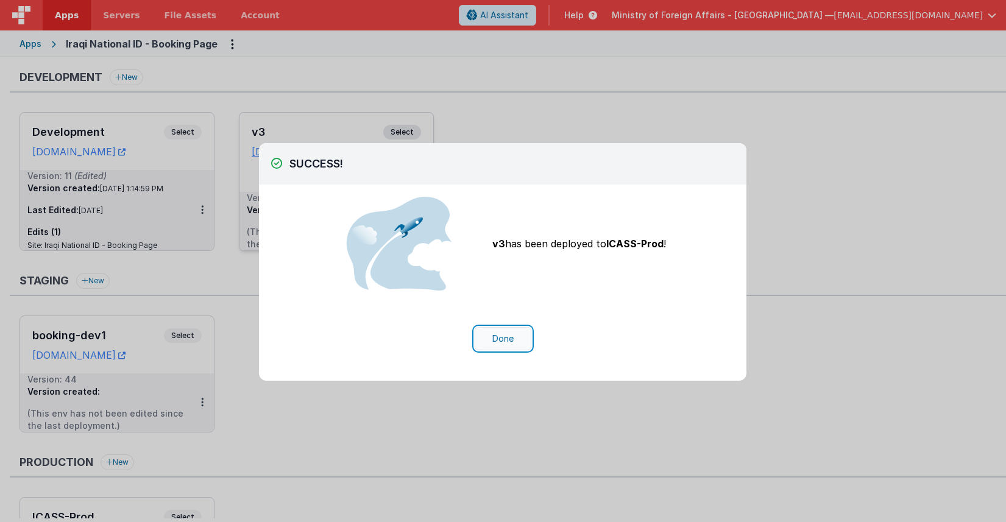
click at [510, 340] on button "Done" at bounding box center [503, 338] width 57 height 23
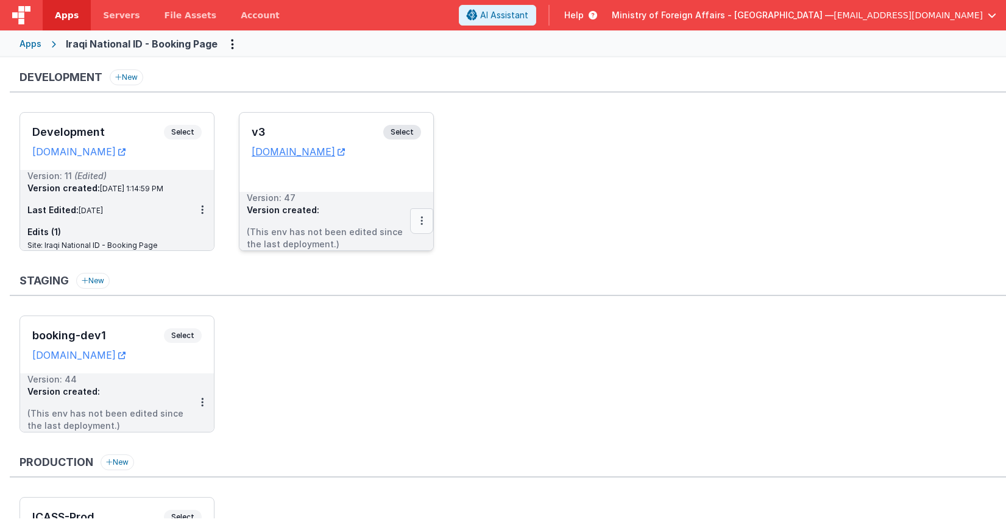
click at [420, 221] on icon at bounding box center [421, 221] width 2 height 1
click at [383, 273] on link "Deploy..." at bounding box center [379, 271] width 107 height 22
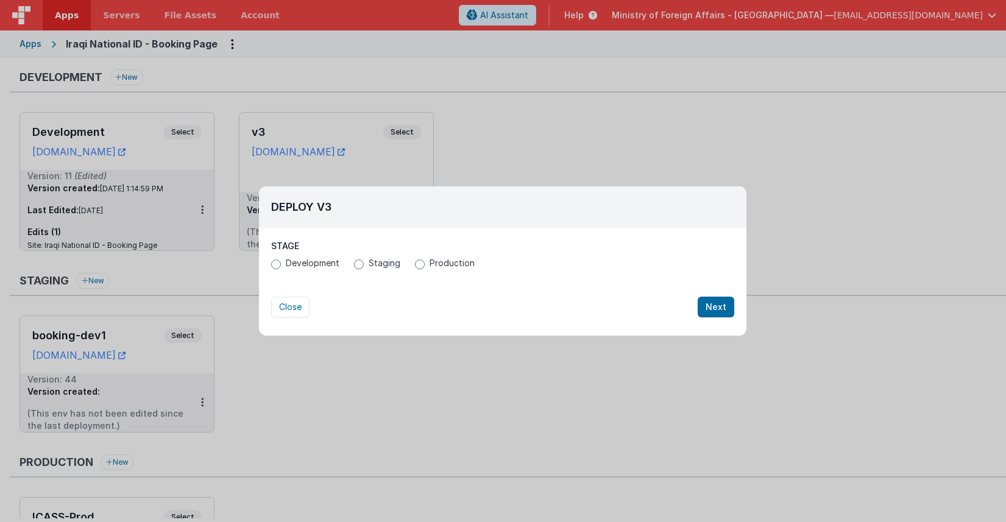
click at [423, 261] on label "Production" at bounding box center [445, 263] width 60 height 12
click at [423, 261] on input "Production" at bounding box center [420, 265] width 10 height 10
radio input "true"
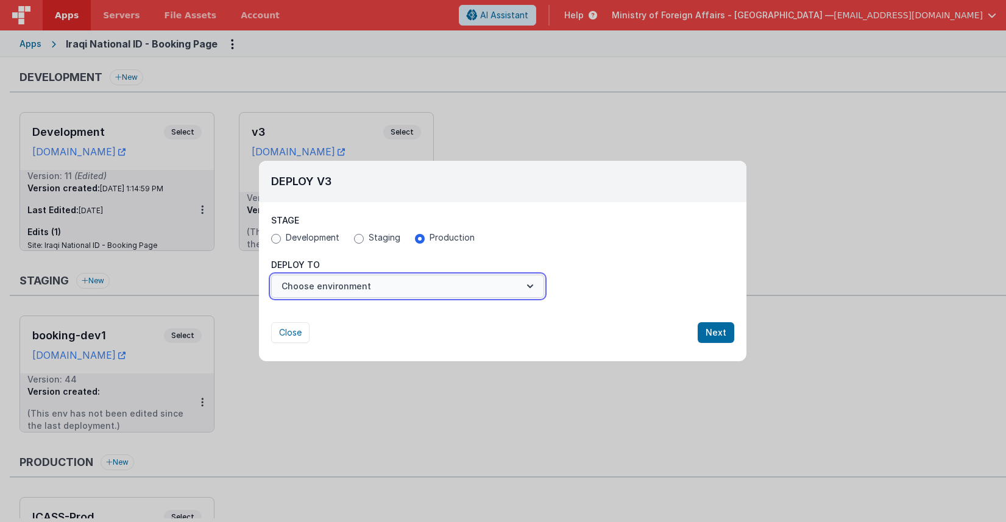
click at [402, 285] on button "Choose environment" at bounding box center [407, 286] width 273 height 23
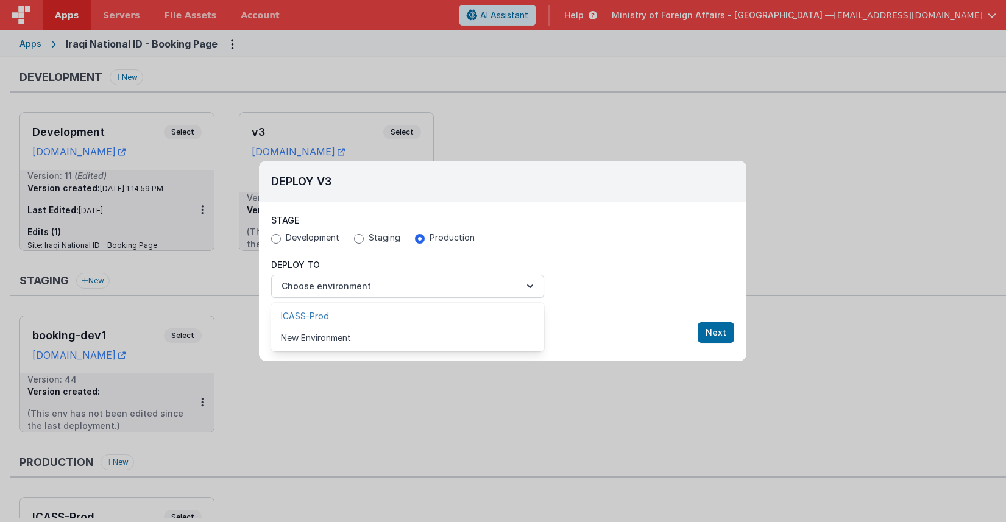
click at [389, 316] on link "ICASS-Prod" at bounding box center [407, 316] width 273 height 22
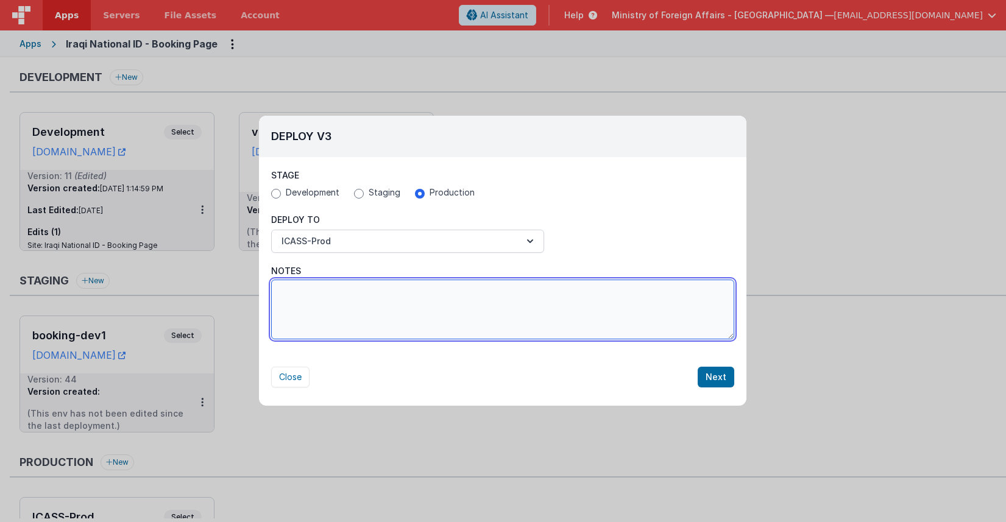
click at [389, 315] on textarea "Notes" at bounding box center [502, 310] width 463 height 60
type textarea "fix deployment"
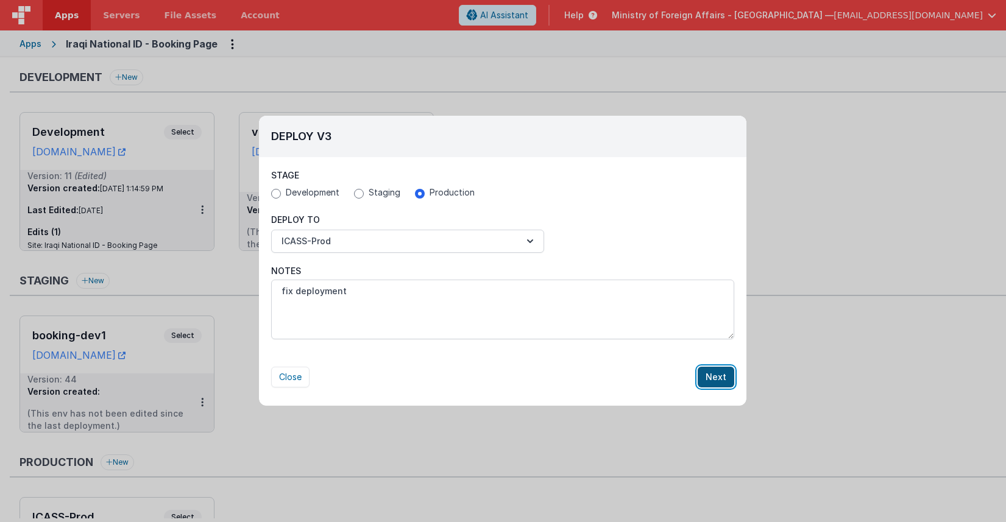
click at [707, 383] on button "Next" at bounding box center [716, 377] width 37 height 21
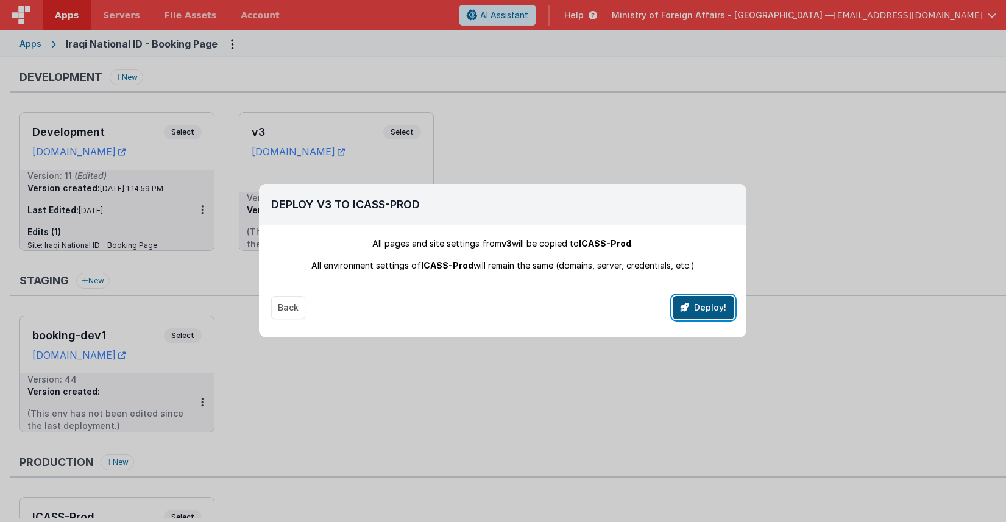
click at [707, 308] on button "Deploy!" at bounding box center [704, 307] width 62 height 23
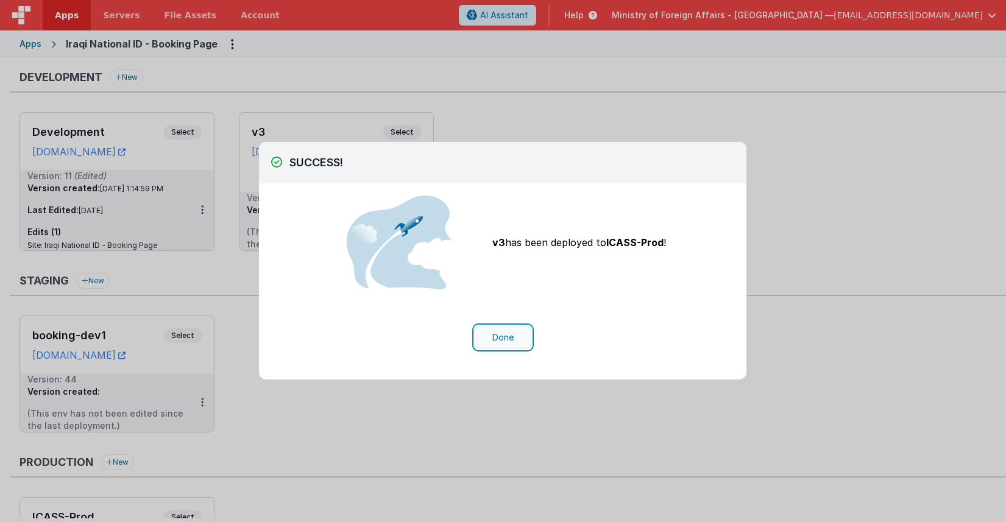
click at [500, 334] on button "Done" at bounding box center [503, 337] width 57 height 23
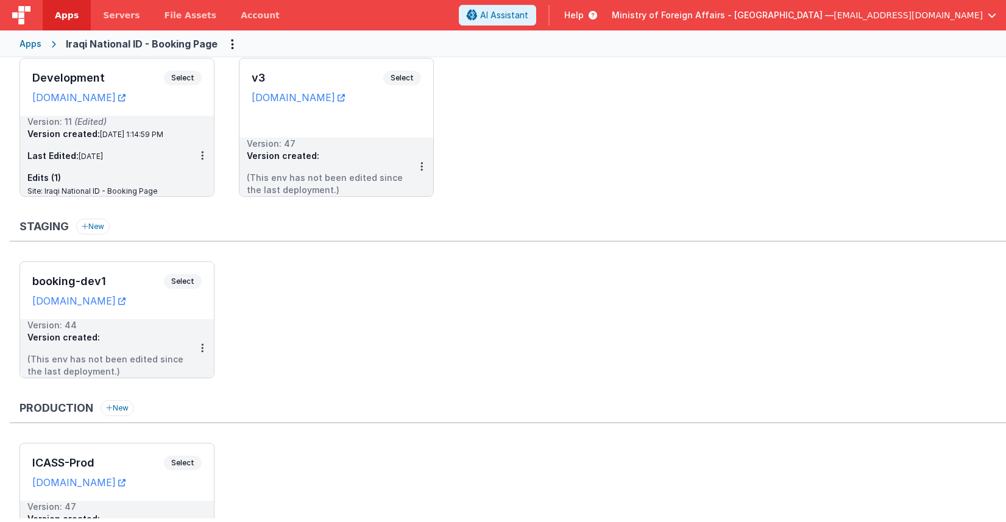
scroll to position [137, 0]
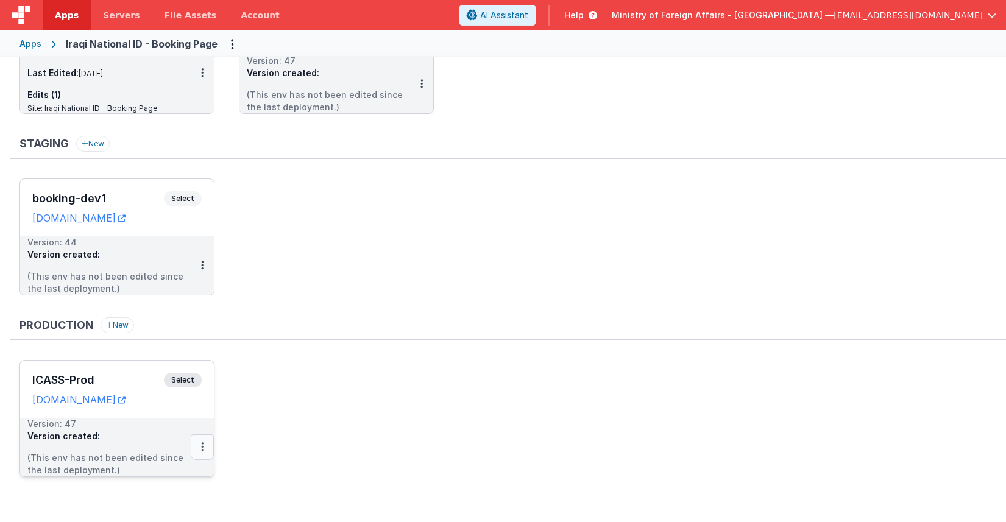
click at [203, 447] on icon at bounding box center [202, 447] width 2 height 1
click at [154, 470] on link "Edit" at bounding box center [160, 475] width 107 height 22
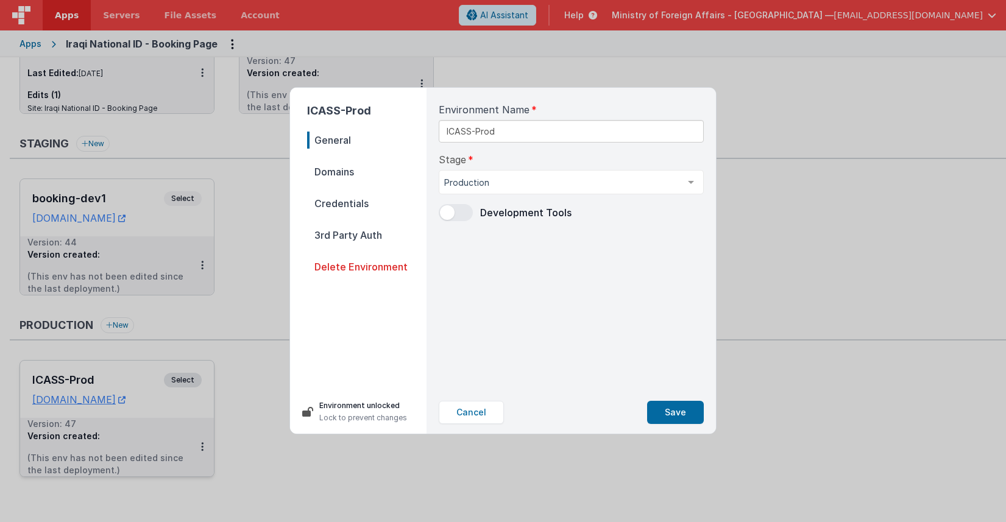
click at [342, 175] on span "Domains" at bounding box center [366, 171] width 119 height 17
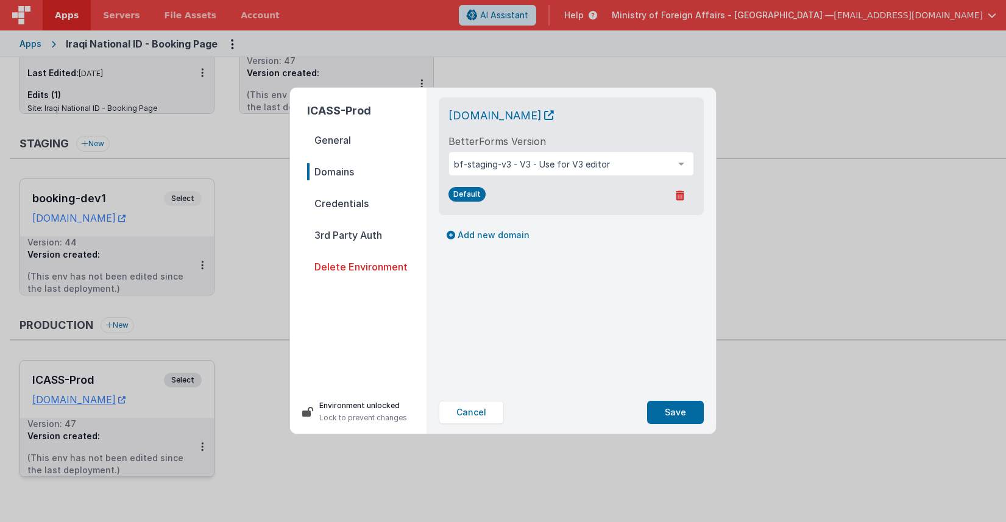
click at [347, 204] on span "Credentials" at bounding box center [366, 203] width 119 height 17
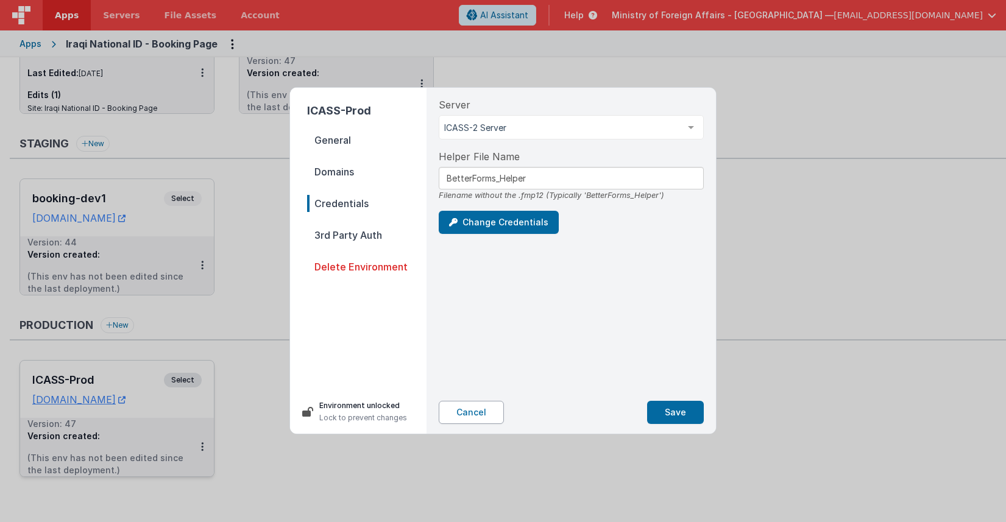
click at [457, 405] on button "Cancel" at bounding box center [471, 412] width 65 height 23
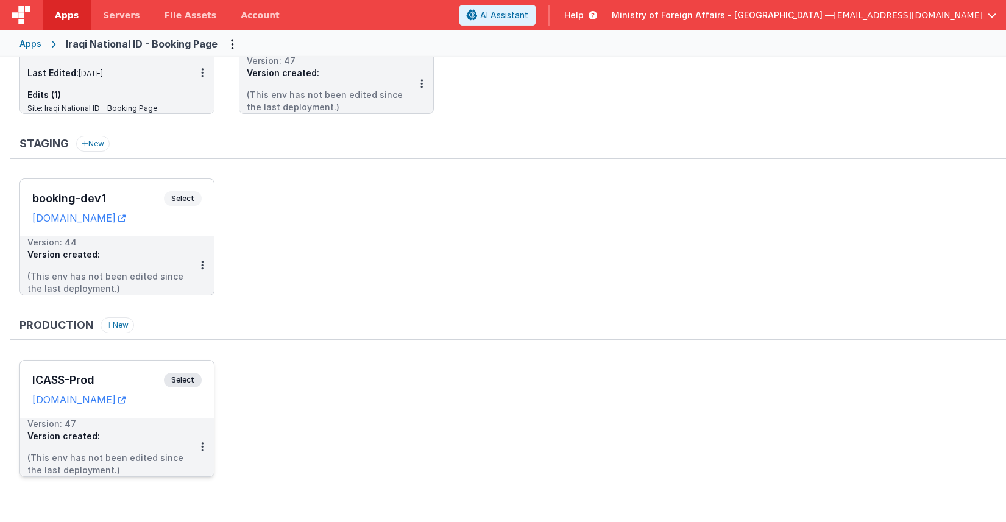
click at [373, 250] on ul "booking-dev1 Select URLs [DOMAIN_NAME] Version: 44 Version created: (This env h…" at bounding box center [512, 243] width 987 height 129
click at [202, 447] on icon at bounding box center [202, 447] width 2 height 1
click at [142, 467] on link "Edit" at bounding box center [160, 475] width 107 height 22
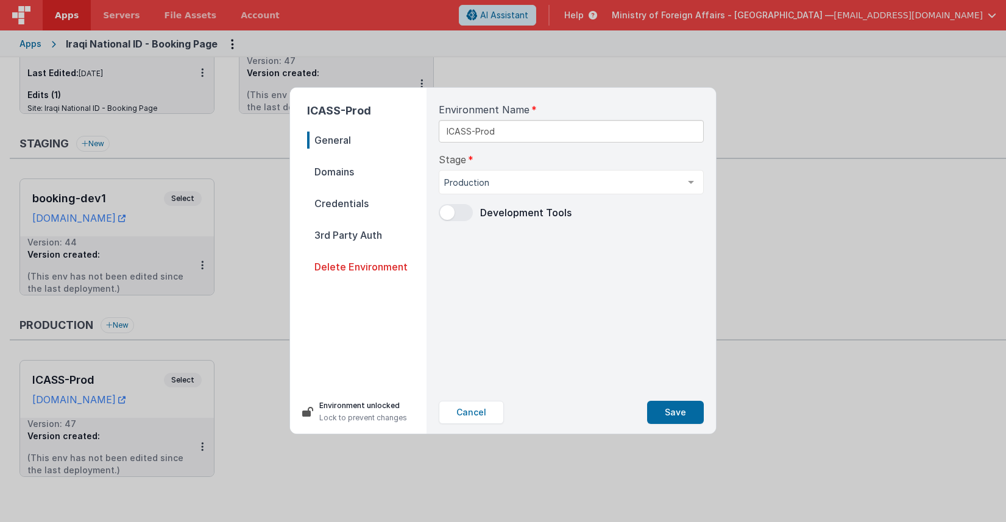
click at [350, 175] on span "Domains" at bounding box center [366, 171] width 119 height 17
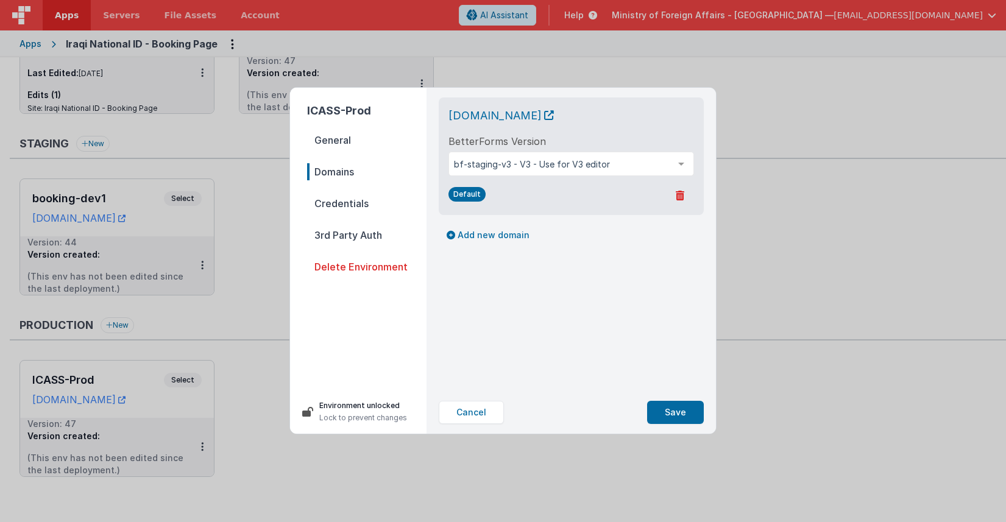
click at [353, 200] on span "Credentials" at bounding box center [366, 203] width 119 height 17
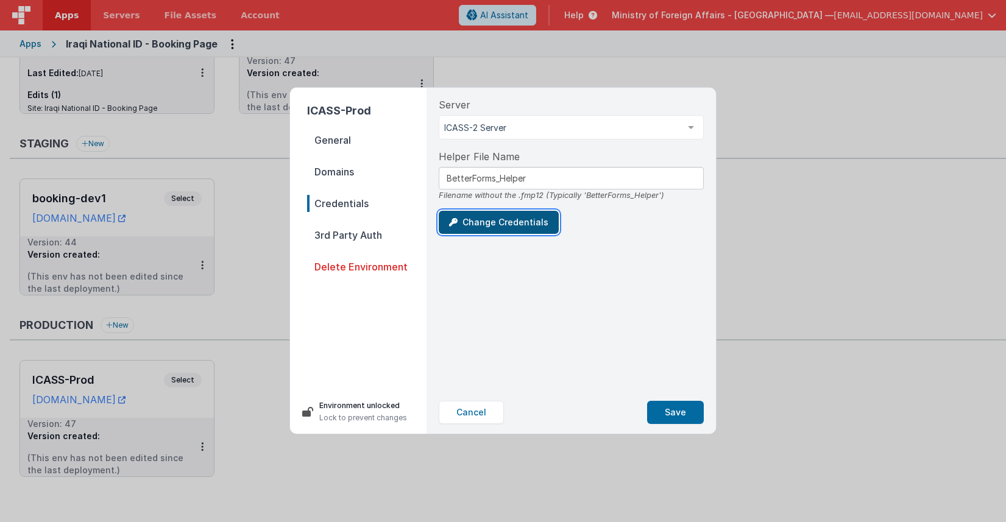
click at [510, 218] on button "Change Credentials" at bounding box center [499, 222] width 120 height 23
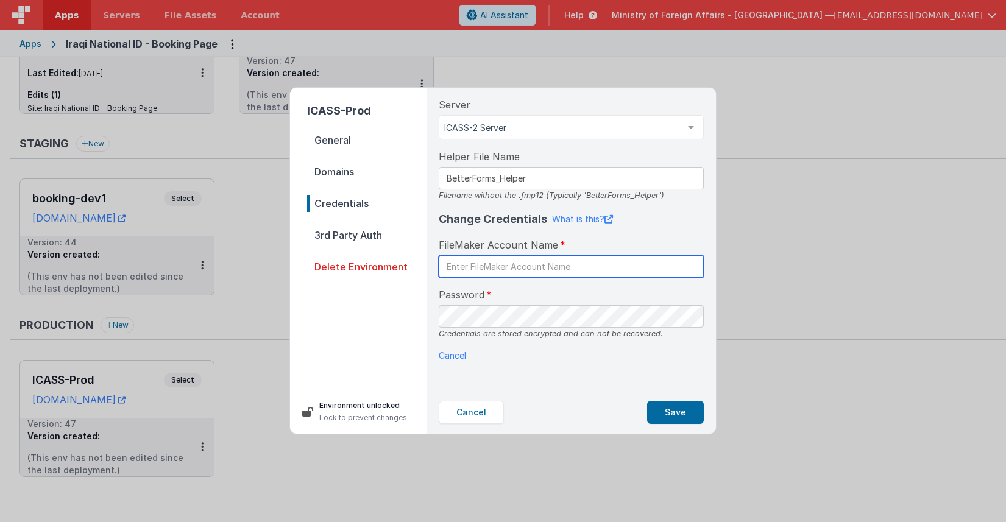
click at [509, 274] on input "text" at bounding box center [571, 266] width 265 height 23
paste input "BetterForms"
type input "BetterForms"
click at [560, 277] on div "Change Credentials What is this? FileMaker Account Name BetterForms Password Cr…" at bounding box center [571, 286] width 265 height 151
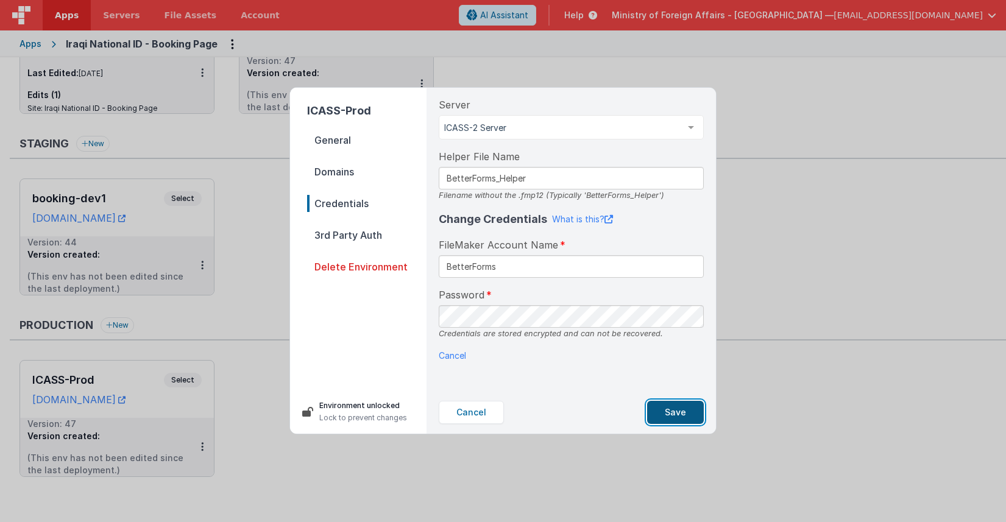
click at [670, 409] on button "Save" at bounding box center [675, 412] width 57 height 23
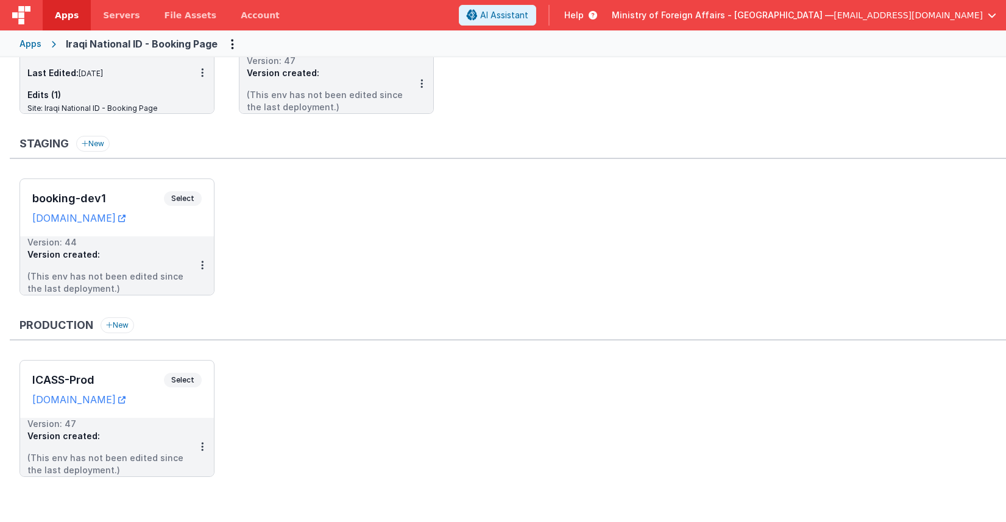
click at [595, 246] on ul "booking-dev1 Select URLs [DOMAIN_NAME] Version: 44 Version created: (This env h…" at bounding box center [512, 243] width 987 height 129
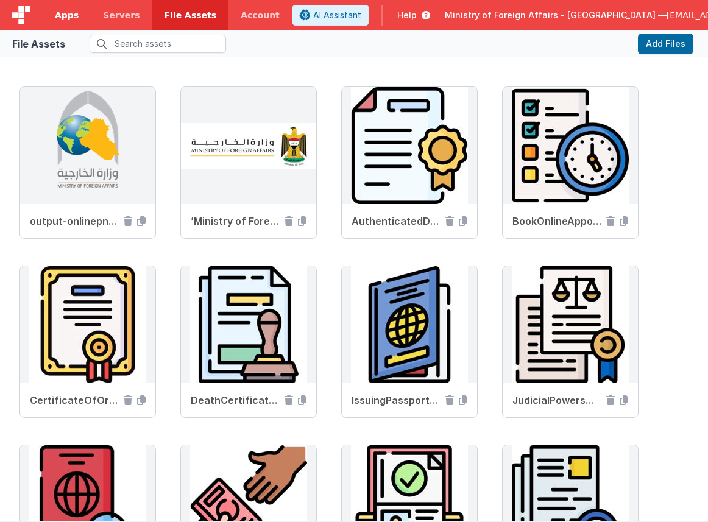
click at [70, 7] on link "Apps" at bounding box center [67, 15] width 48 height 30
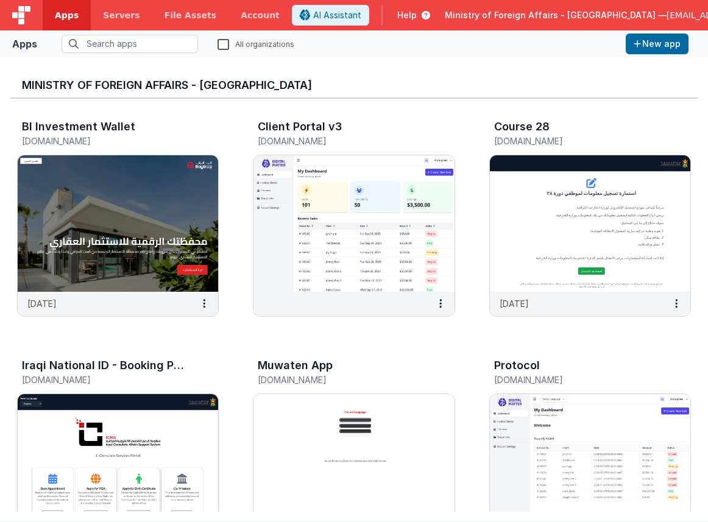
click at [143, 411] on img at bounding box center [118, 462] width 200 height 136
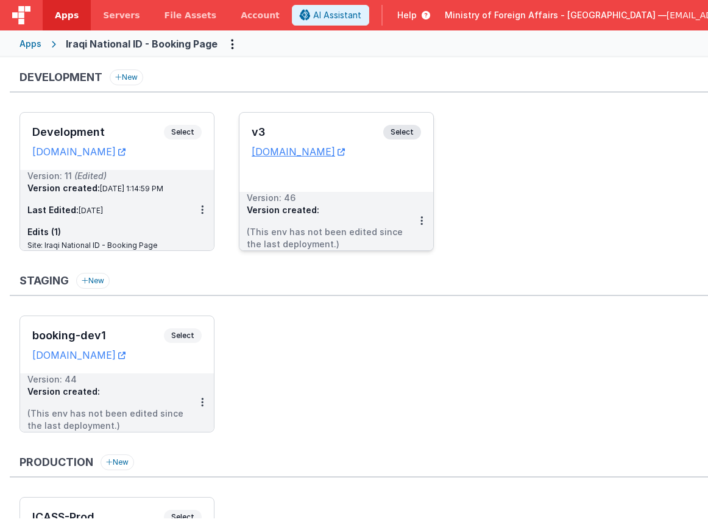
click at [405, 130] on span "Select" at bounding box center [402, 132] width 38 height 15
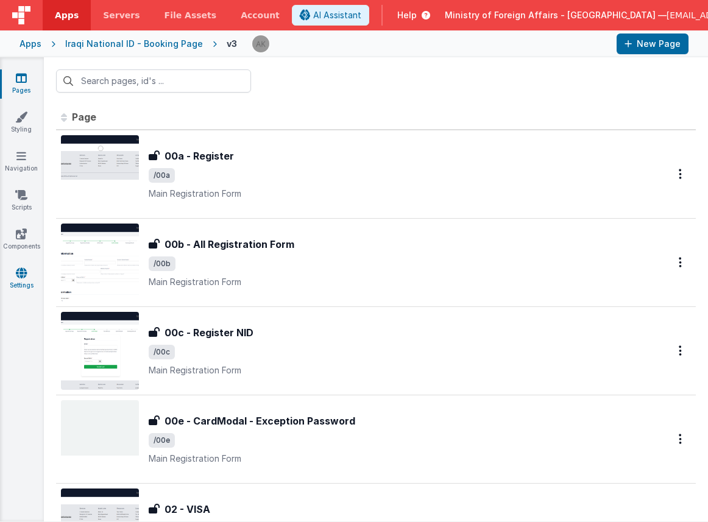
click at [35, 283] on link "Settings" at bounding box center [21, 279] width 44 height 24
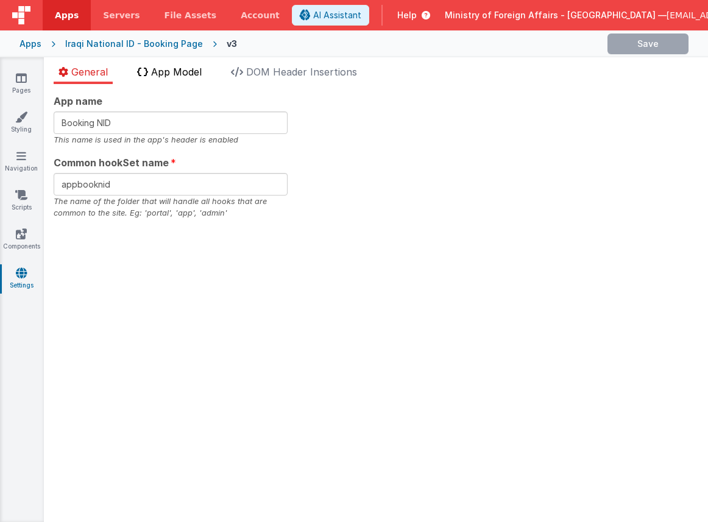
click at [154, 72] on span "App Model" at bounding box center [176, 72] width 51 height 12
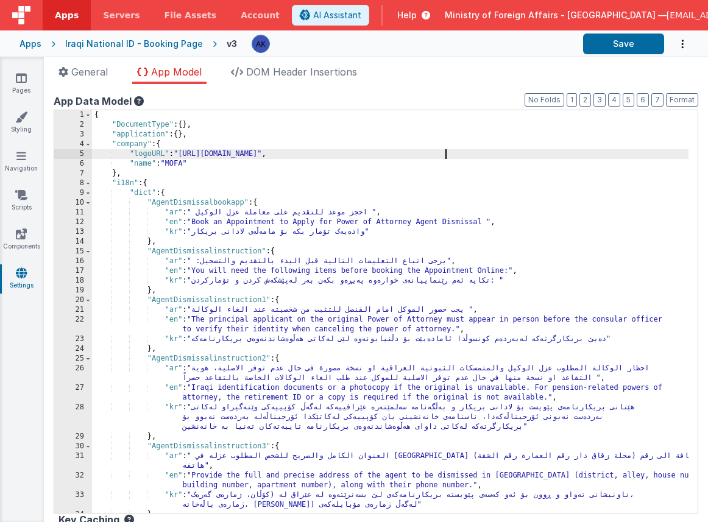
click at [563, 158] on div "{ "DocumentType" : { } , "application" : { } , "company" : { "logoURL" : "https…" at bounding box center [390, 321] width 597 height 422
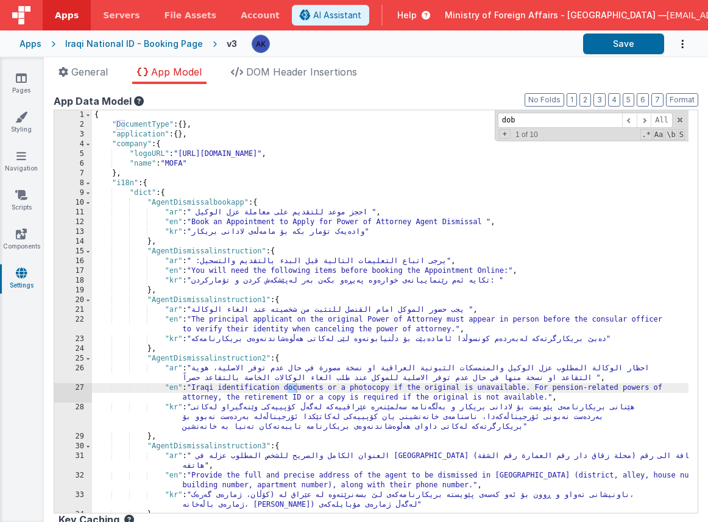
scroll to position [1868, 0]
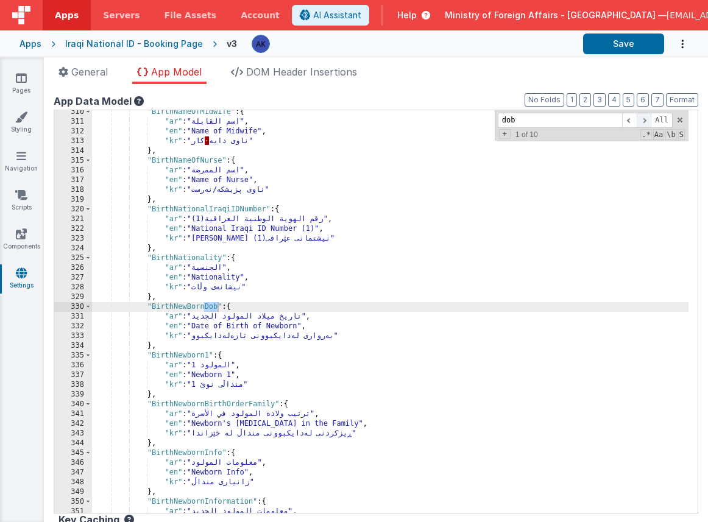
type input "dob"
click at [637, 121] on span at bounding box center [644, 120] width 15 height 15
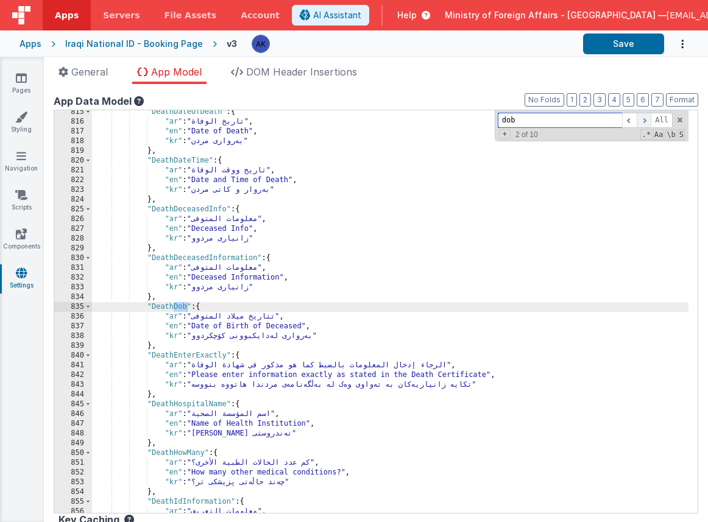
click at [637, 122] on span at bounding box center [644, 120] width 15 height 15
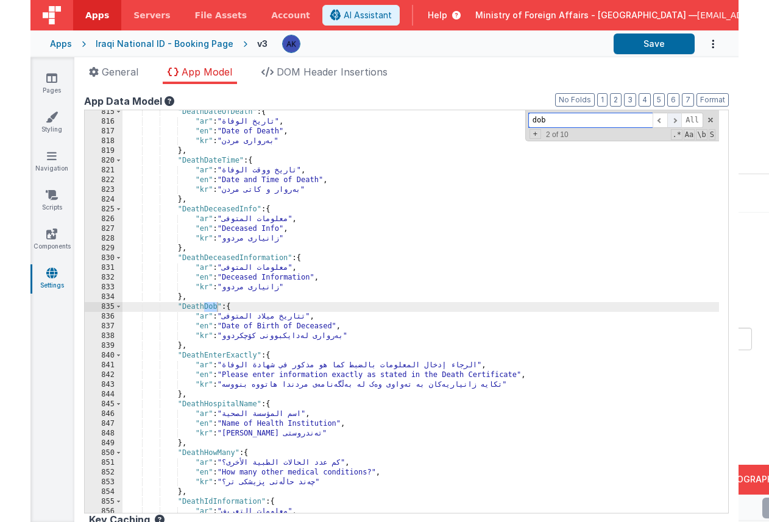
scroll to position [11626, 0]
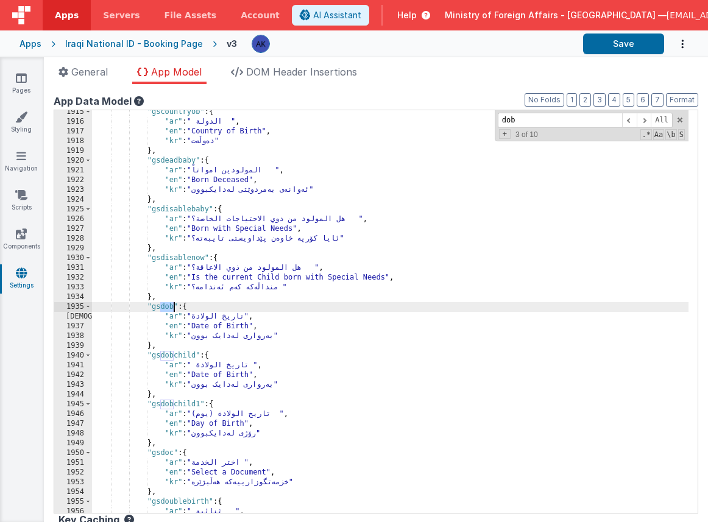
click at [165, 309] on div ""gscountryob" : { "ar" : " الدولة " , "en" : "Country of Birth" , "kr" : "دەوڵە…" at bounding box center [390, 311] width 597 height 403
click at [159, 308] on div ""gscountryob" : { "ar" : " الدولة " , "en" : "Country of Birth" , "kr" : "دەوڵە…" at bounding box center [390, 318] width 597 height 422
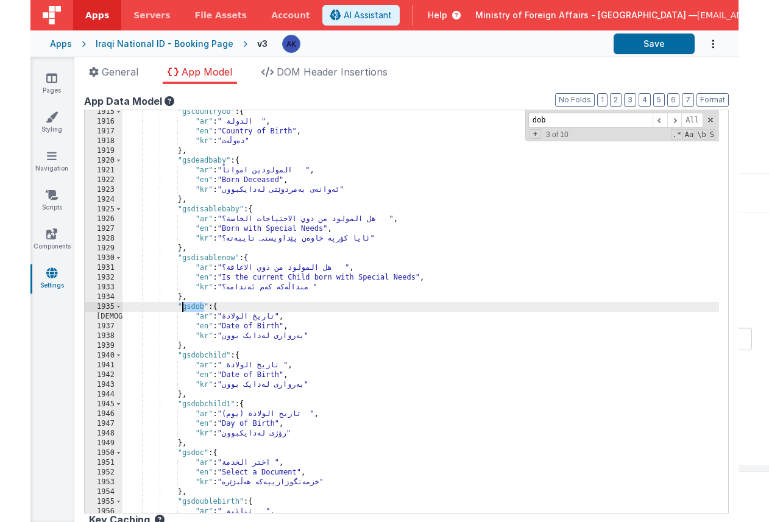
scroll to position [11654, 0]
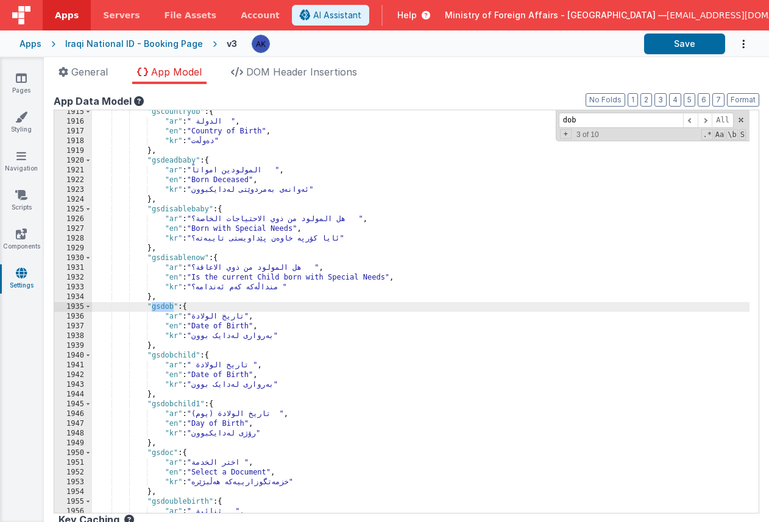
scroll to position [11654, 0]
click at [30, 84] on link "Pages" at bounding box center [21, 84] width 44 height 24
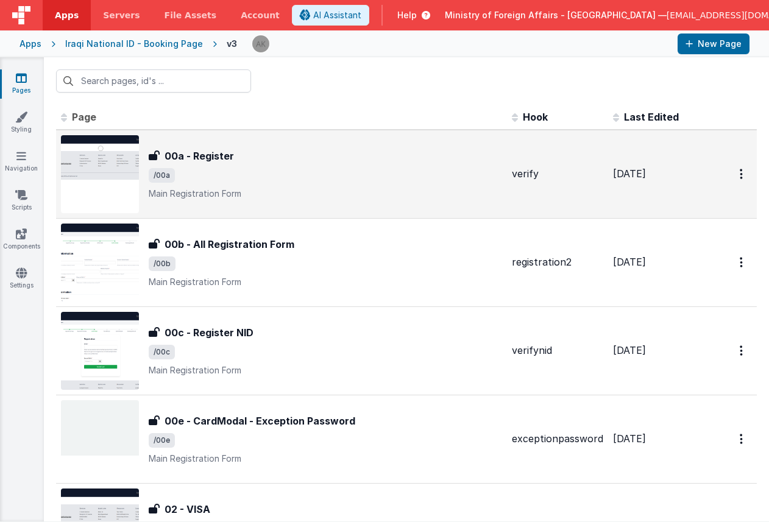
click at [123, 154] on img at bounding box center [100, 174] width 78 height 78
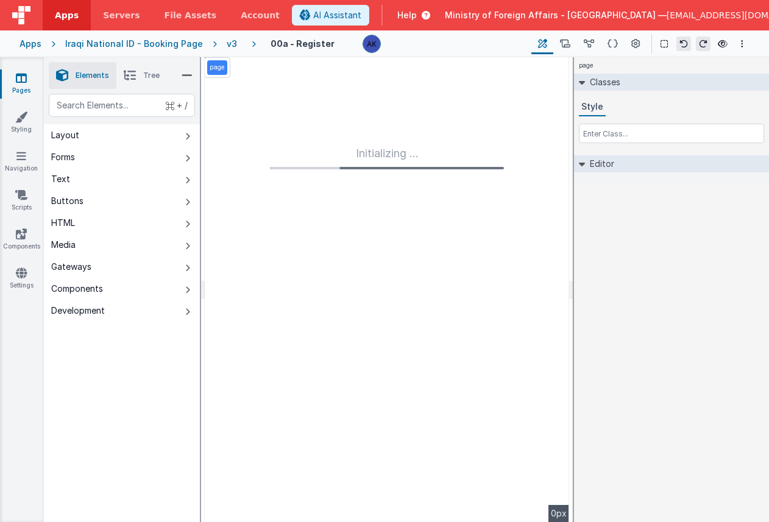
click at [227, 40] on div "v3" at bounding box center [234, 44] width 15 height 12
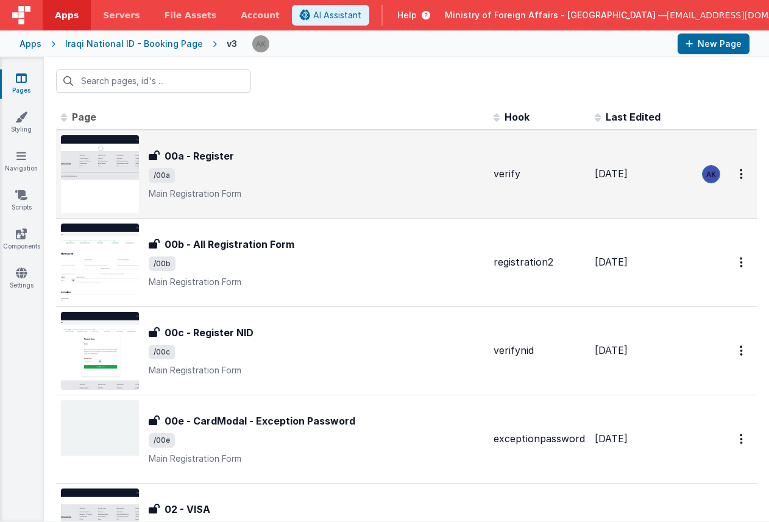
click at [99, 176] on img at bounding box center [100, 174] width 78 height 78
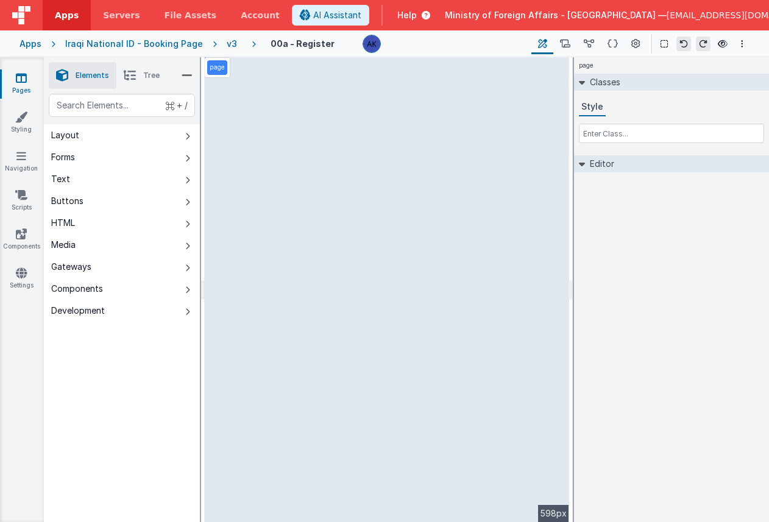
click at [227, 48] on div "v3" at bounding box center [234, 44] width 15 height 12
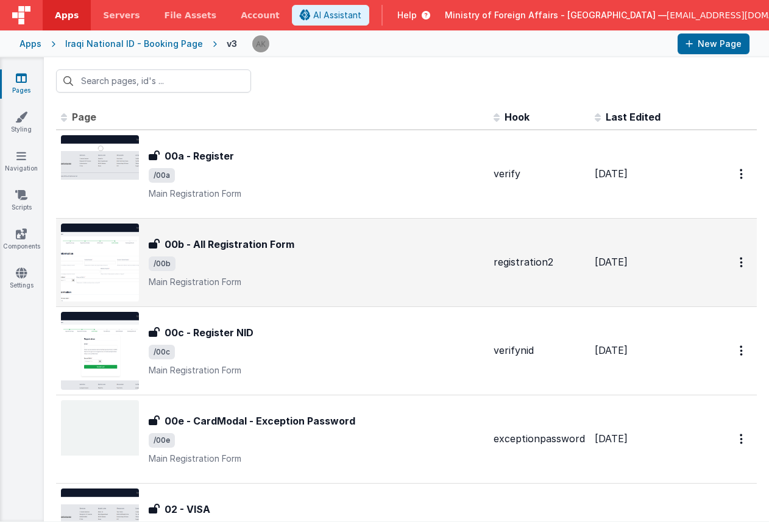
click at [123, 264] on img at bounding box center [100, 263] width 78 height 78
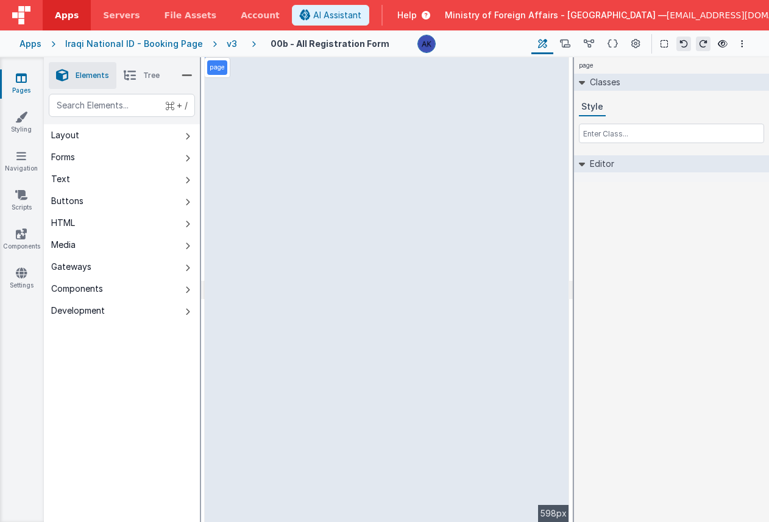
select select "required"
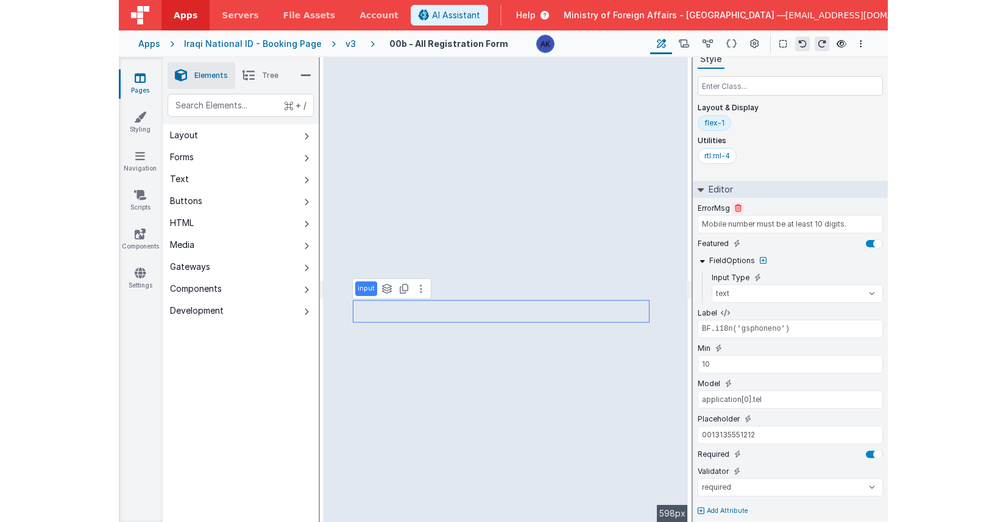
scroll to position [56, 0]
